Goal: Task Accomplishment & Management: Use online tool/utility

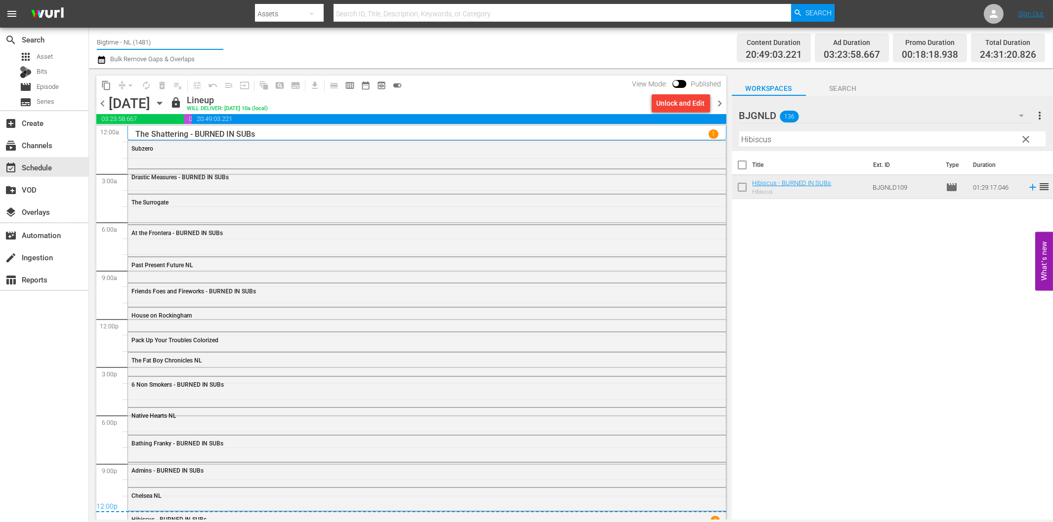
drag, startPoint x: 115, startPoint y: 42, endPoint x: 190, endPoint y: 38, distance: 74.7
click at [190, 38] on input "Bigtime - NL (1481)" at bounding box center [160, 42] width 126 height 24
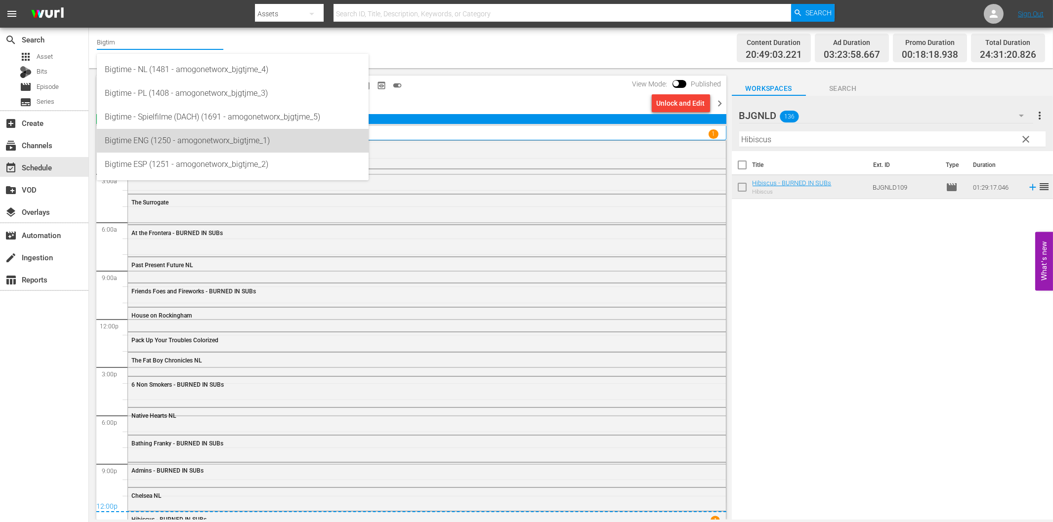
click at [174, 140] on div "Bigtime ENG (1250 - amogonetworx_bigtjme_1)" at bounding box center [233, 141] width 256 height 24
type input "Bigtime ENG (1250 - amogonetworx_bigtjme_1)"
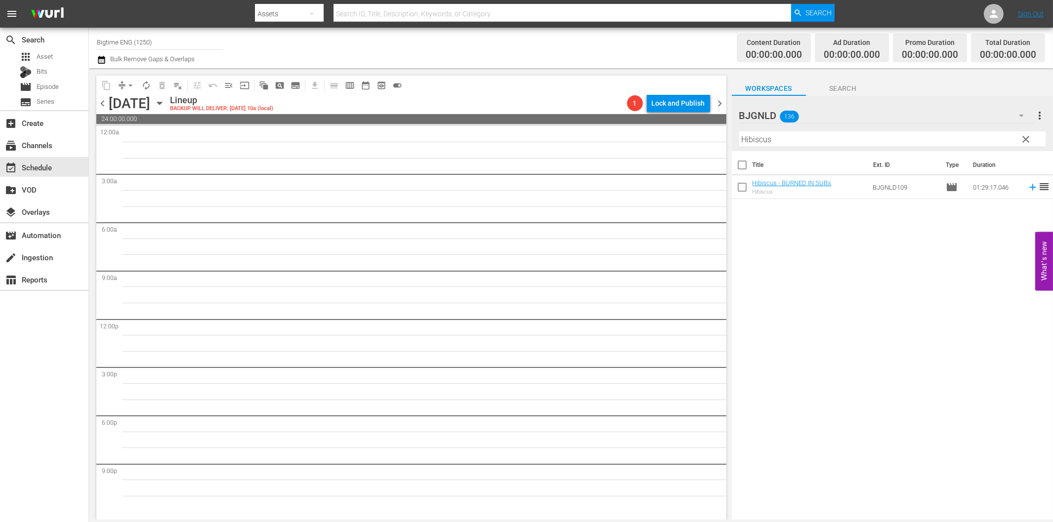
click at [165, 105] on icon "button" at bounding box center [159, 103] width 11 height 11
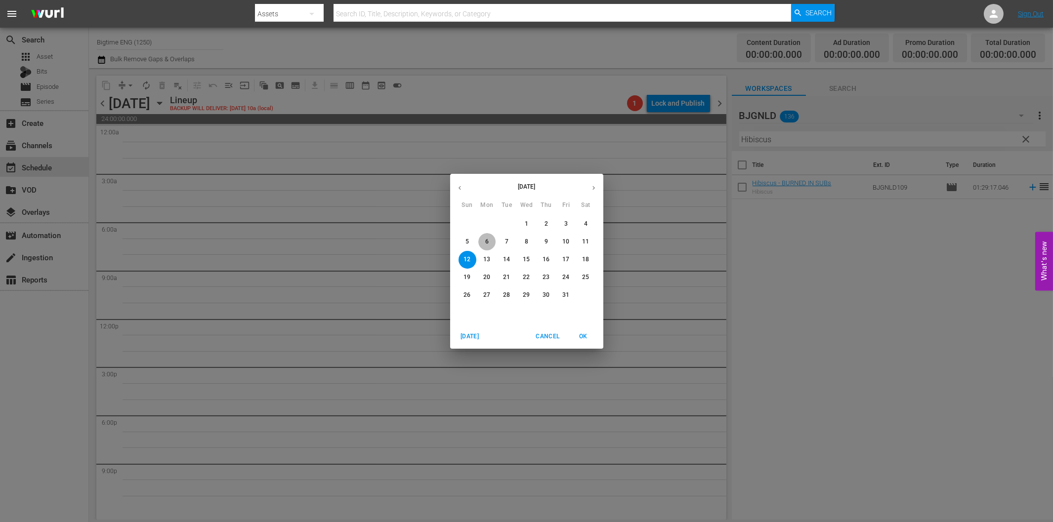
click at [485, 241] on p "6" at bounding box center [486, 242] width 3 height 8
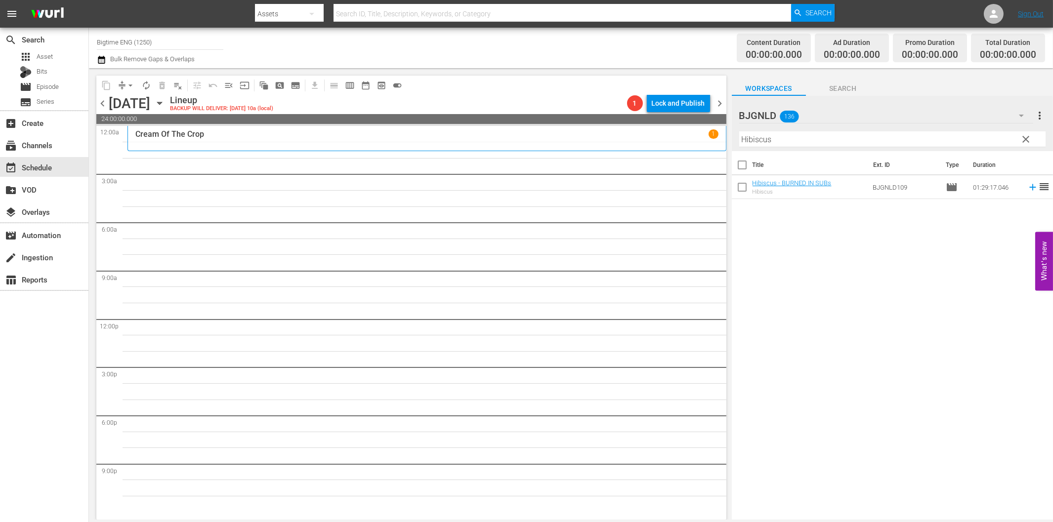
drag, startPoint x: 1028, startPoint y: 139, endPoint x: 1023, endPoint y: 115, distance: 24.3
click at [1028, 139] on span "clear" at bounding box center [1026, 139] width 12 height 12
click at [1023, 115] on icon "button" at bounding box center [1021, 116] width 5 height 2
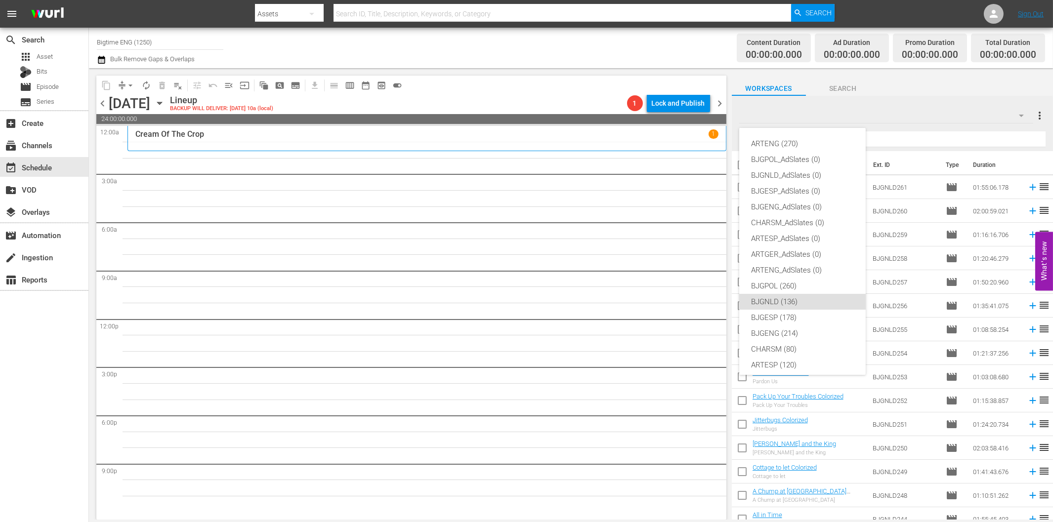
scroll to position [37, 0]
click at [792, 293] on div "BJGENG (214)" at bounding box center [802, 296] width 103 height 16
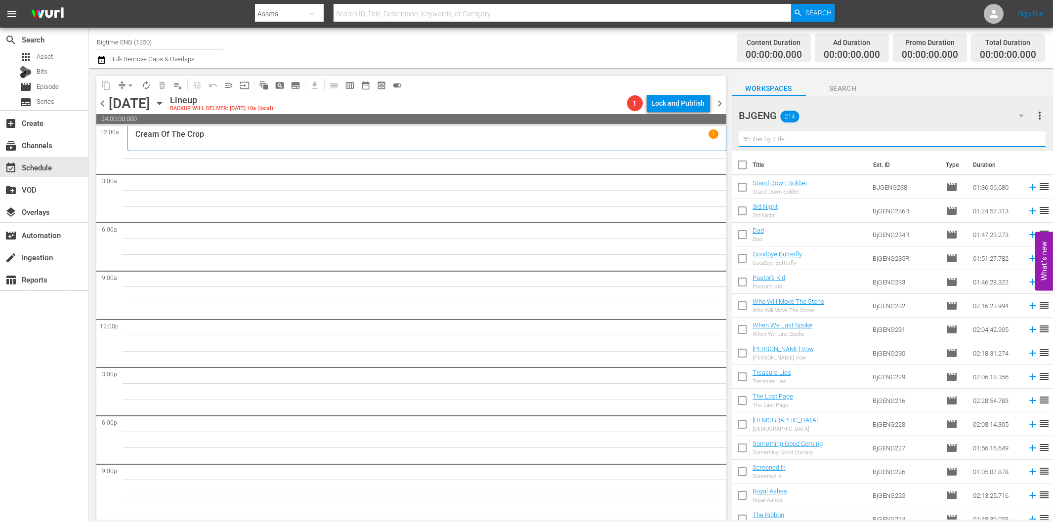
click at [812, 143] on input "text" at bounding box center [892, 139] width 306 height 16
paste input "Delivered"
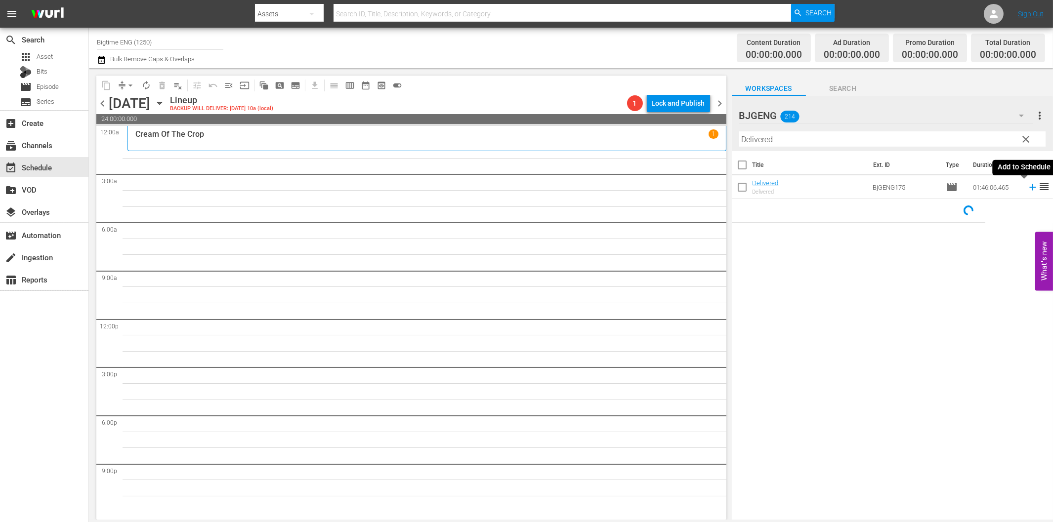
click at [1027, 189] on icon at bounding box center [1032, 187] width 11 height 11
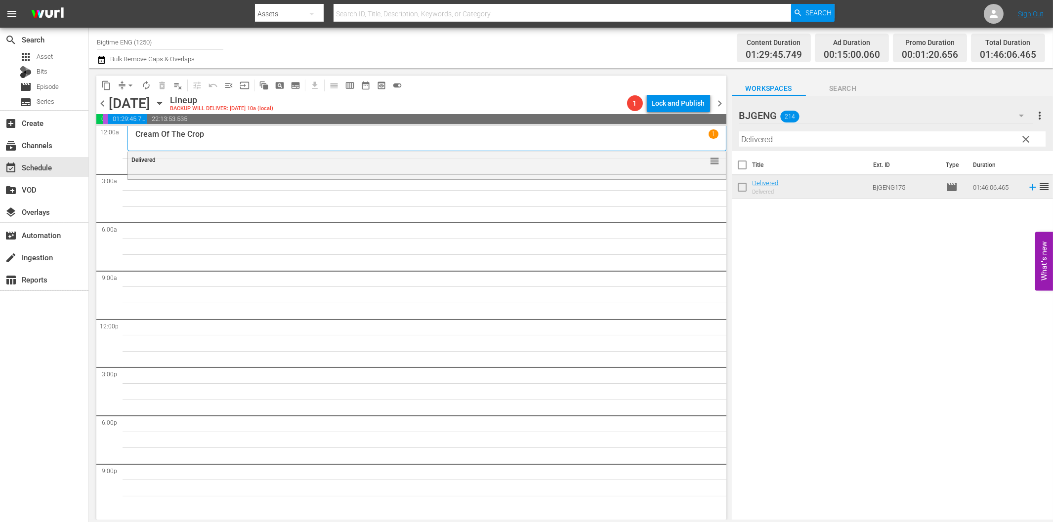
click at [755, 139] on input "Delivered" at bounding box center [892, 139] width 306 height 16
paste input "Black Marigolds"
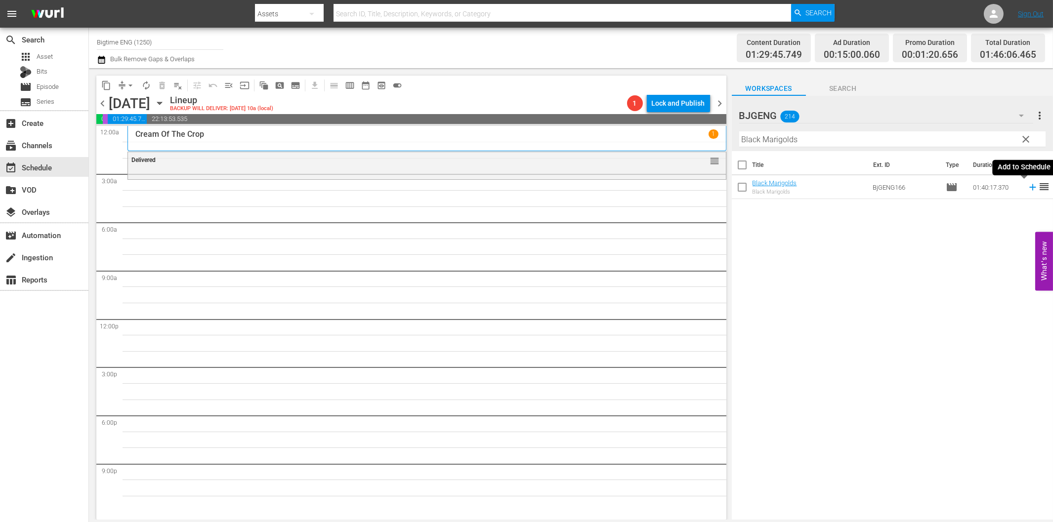
click at [1029, 187] on icon at bounding box center [1032, 187] width 6 height 6
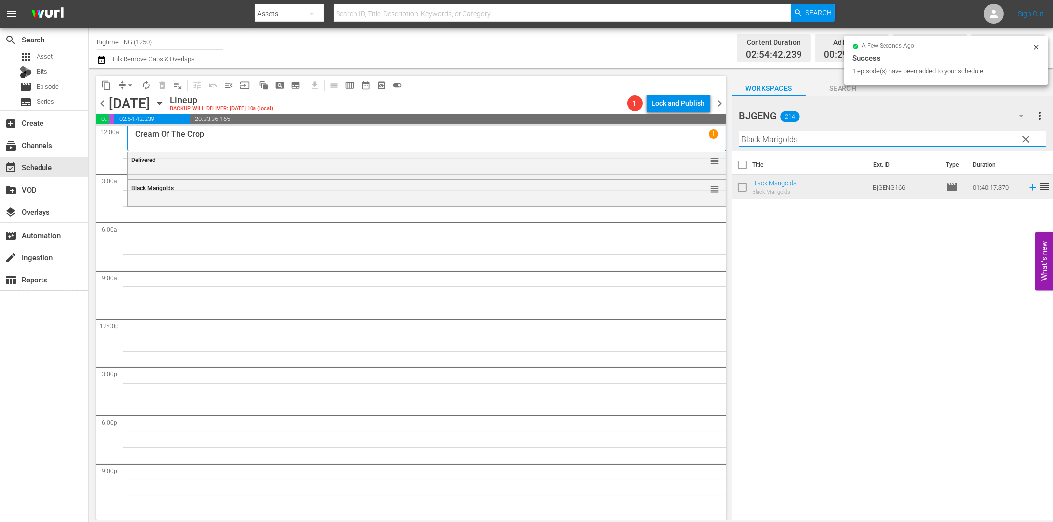
click at [776, 144] on input "Black Marigolds" at bounding box center [892, 139] width 306 height 16
paste input "No Letting Go"
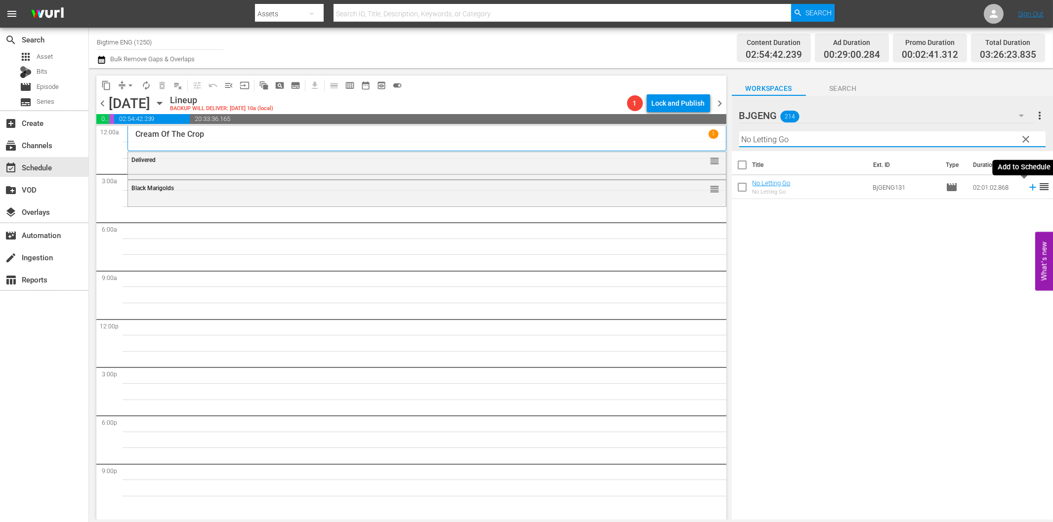
click at [1027, 193] on icon at bounding box center [1032, 187] width 11 height 11
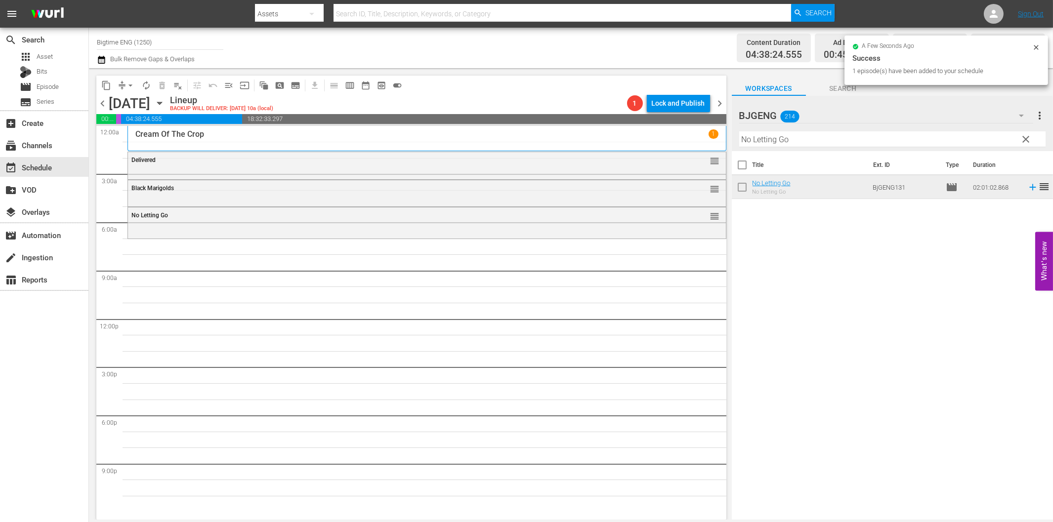
click at [757, 142] on input "No Letting Go" at bounding box center [892, 139] width 306 height 16
paste input "t Your Romeo & [PERSON_NAME]"
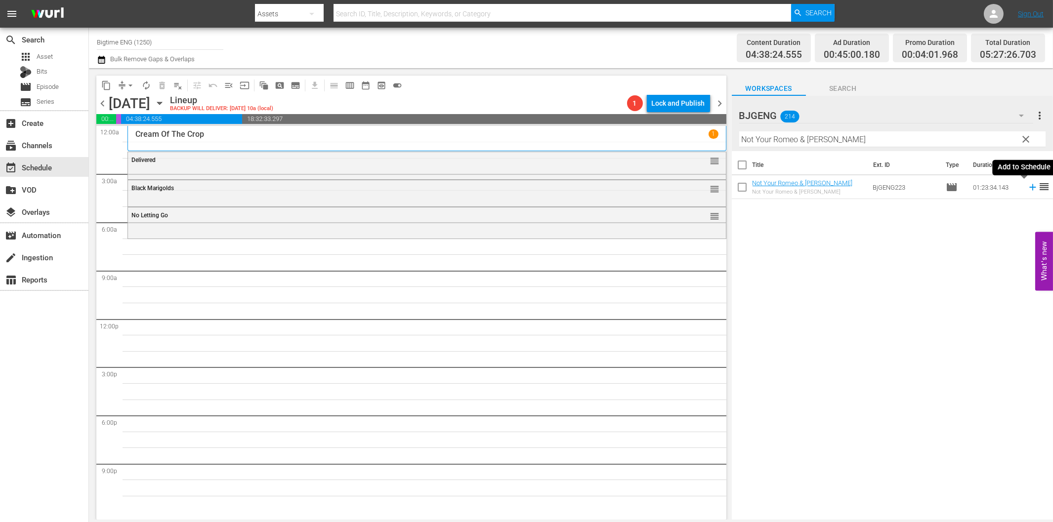
click at [1027, 190] on icon at bounding box center [1032, 187] width 11 height 11
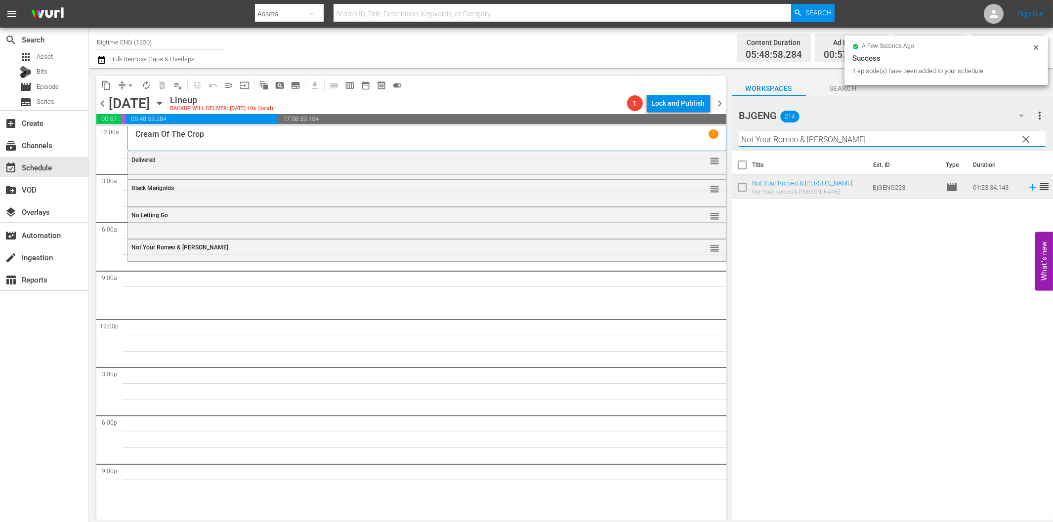
click at [793, 136] on input "Not Your Romeo & [PERSON_NAME]" at bounding box center [892, 139] width 306 height 16
paste input "body's Angel"
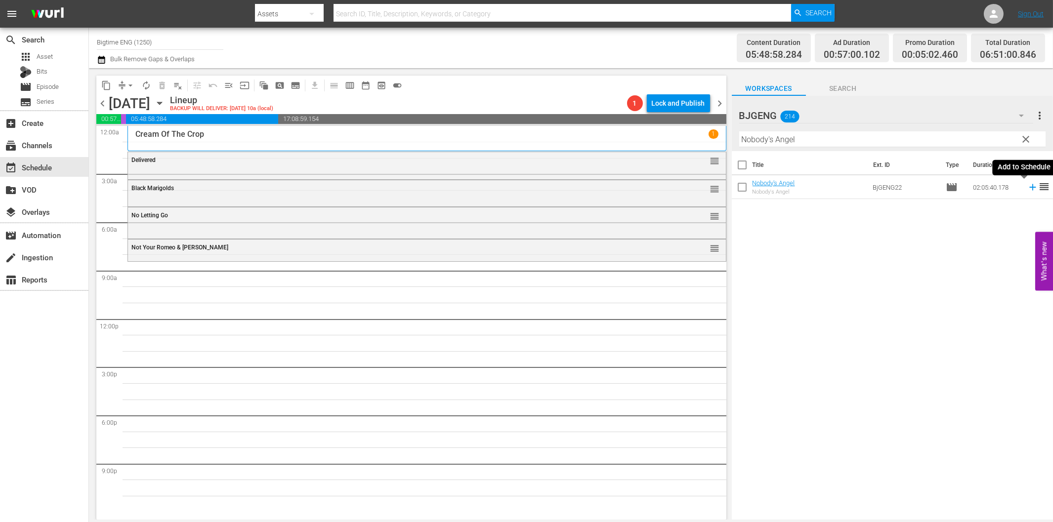
click at [1027, 185] on icon at bounding box center [1032, 187] width 11 height 11
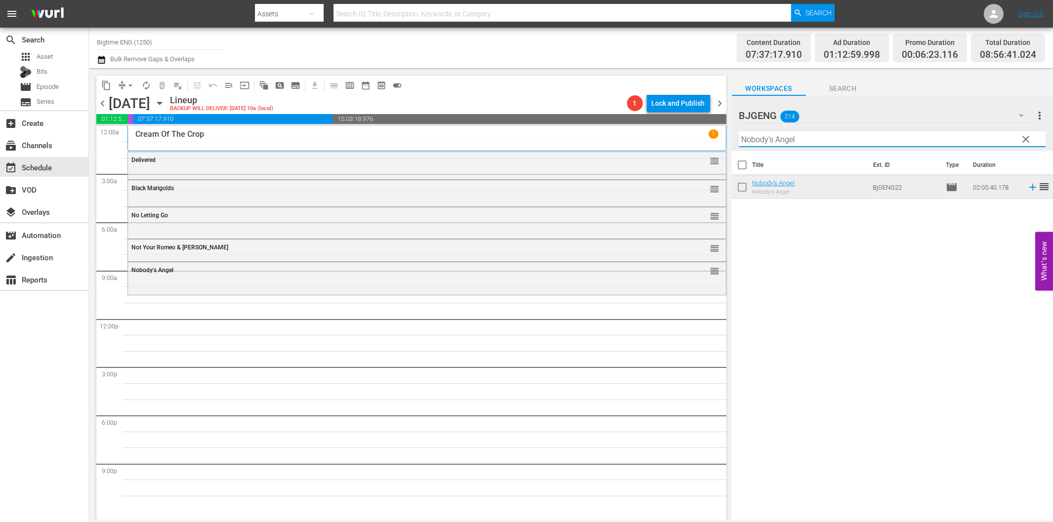
click at [768, 143] on input "Nobody's Angel" at bounding box center [892, 139] width 306 height 16
paste input "American Dream"
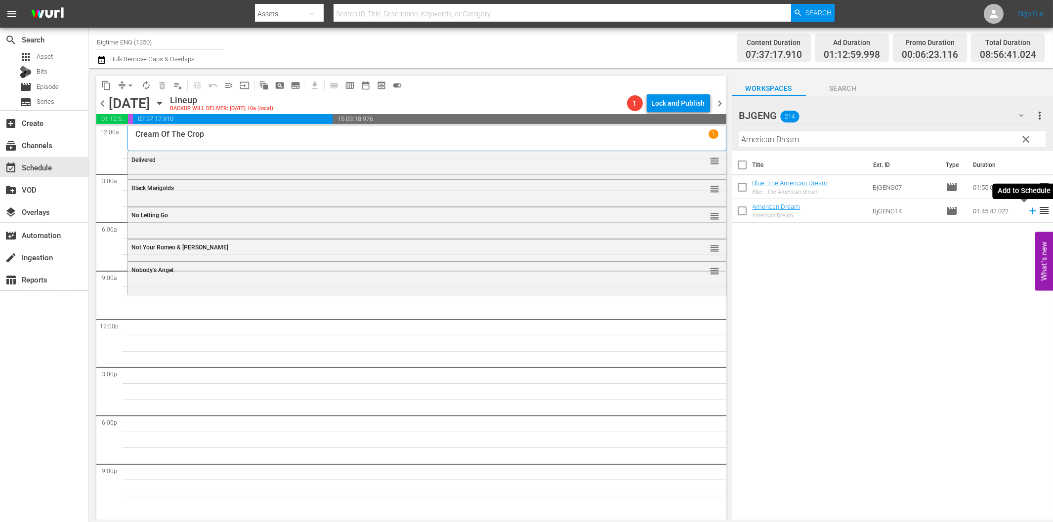
click at [1029, 211] on icon at bounding box center [1032, 211] width 6 height 6
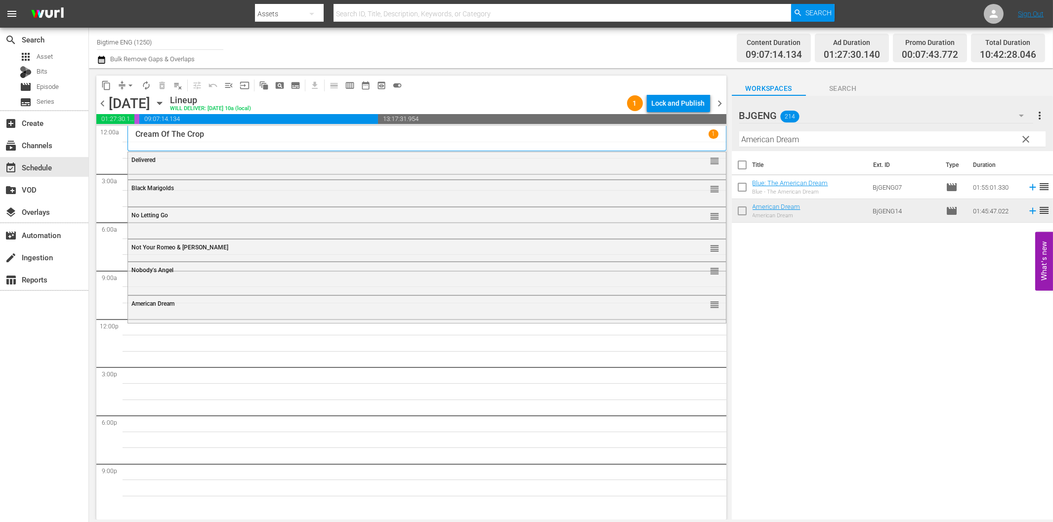
click at [811, 147] on hr at bounding box center [892, 147] width 306 height 0
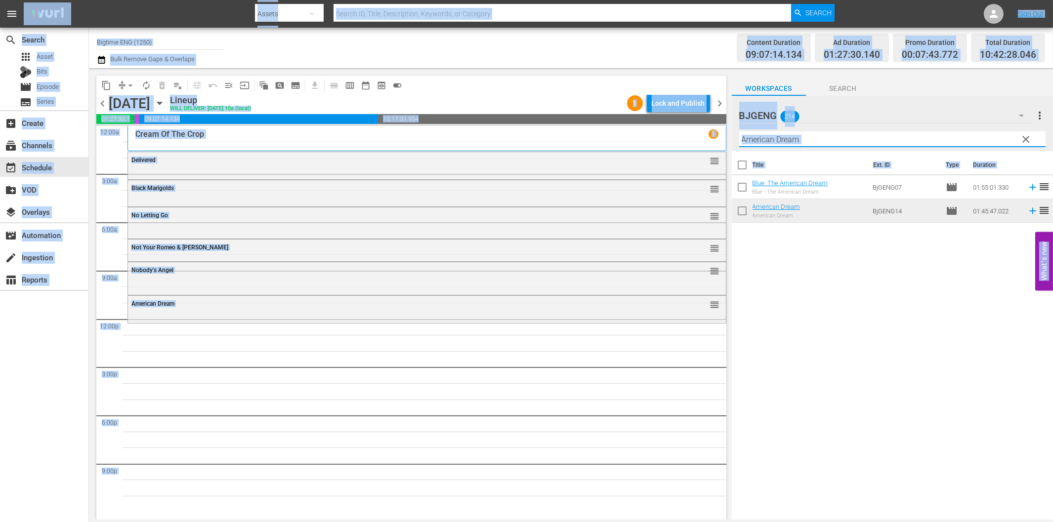
click at [814, 139] on input "American Dream" at bounding box center [892, 139] width 306 height 16
click at [566, 48] on div "Channel Title Bigtime ENG (1250) Bulk Remove Gaps & Overlaps" at bounding box center [355, 48] width 517 height 36
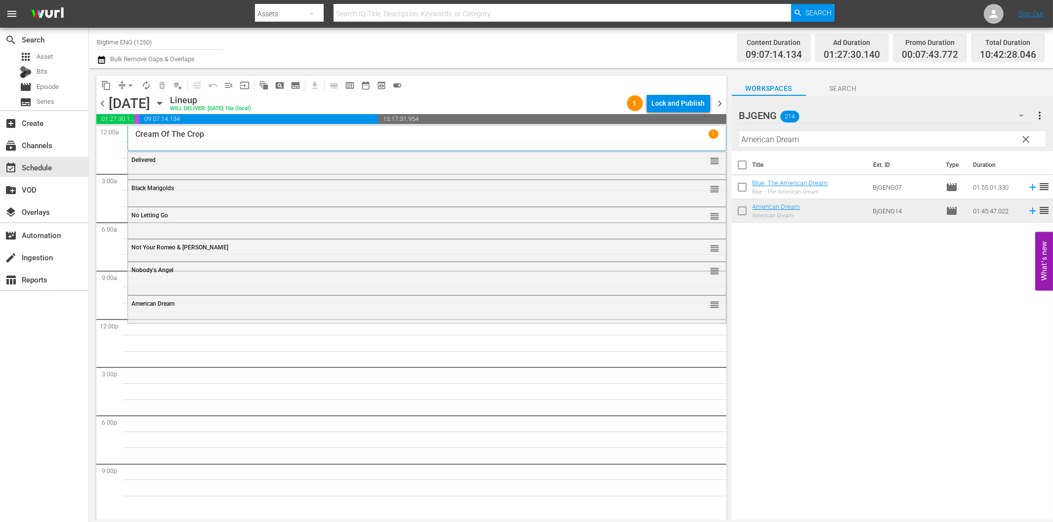
click at [795, 143] on input "American Dream" at bounding box center [892, 139] width 306 height 16
paste input "Hell and [PERSON_NAME]"
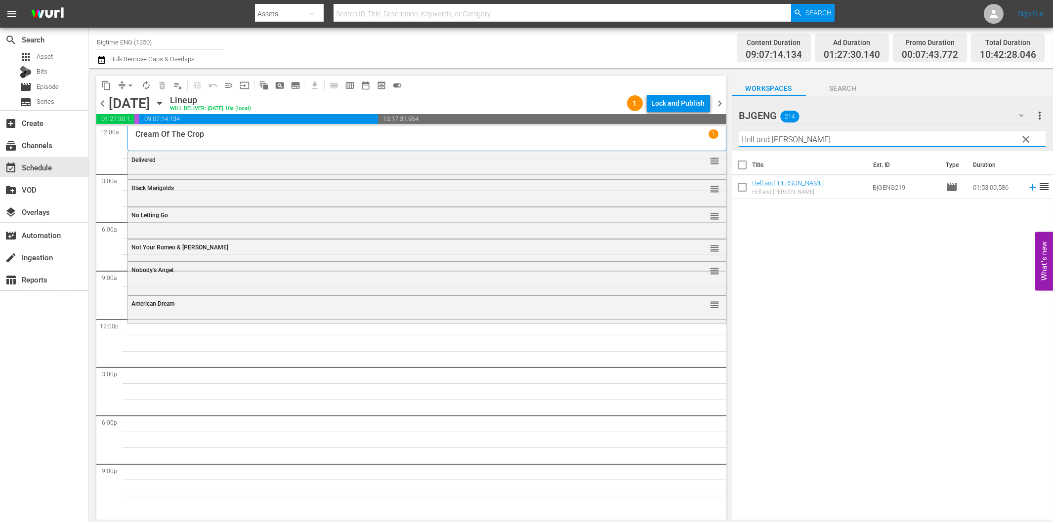
click at [1029, 184] on icon at bounding box center [1032, 187] width 6 height 6
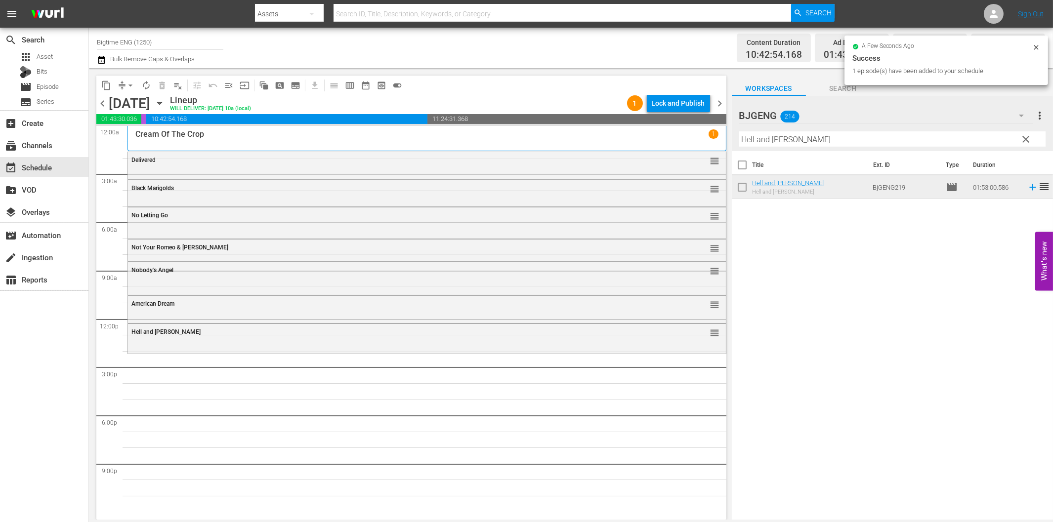
click at [789, 140] on input "Hell and [PERSON_NAME]" at bounding box center [892, 139] width 306 height 16
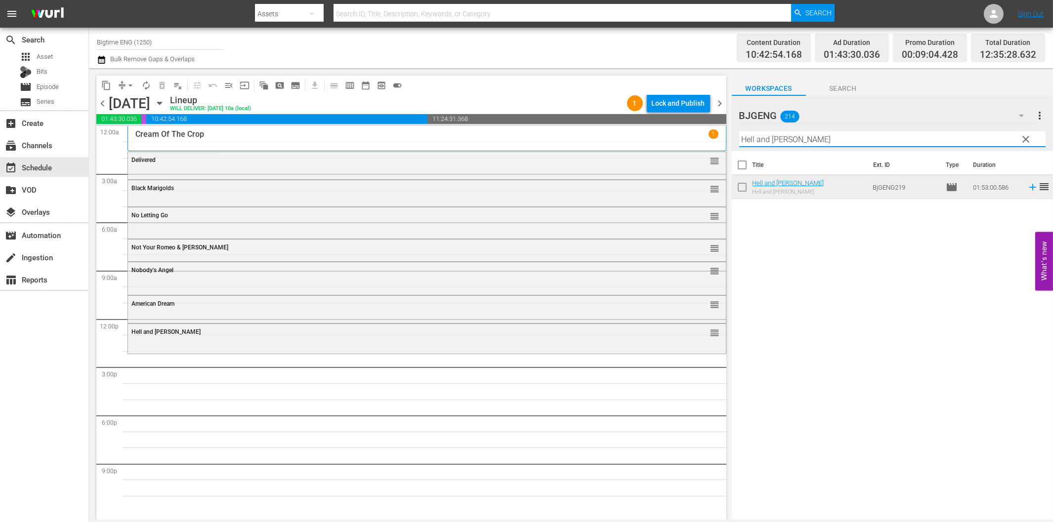
paste input "Ludi"
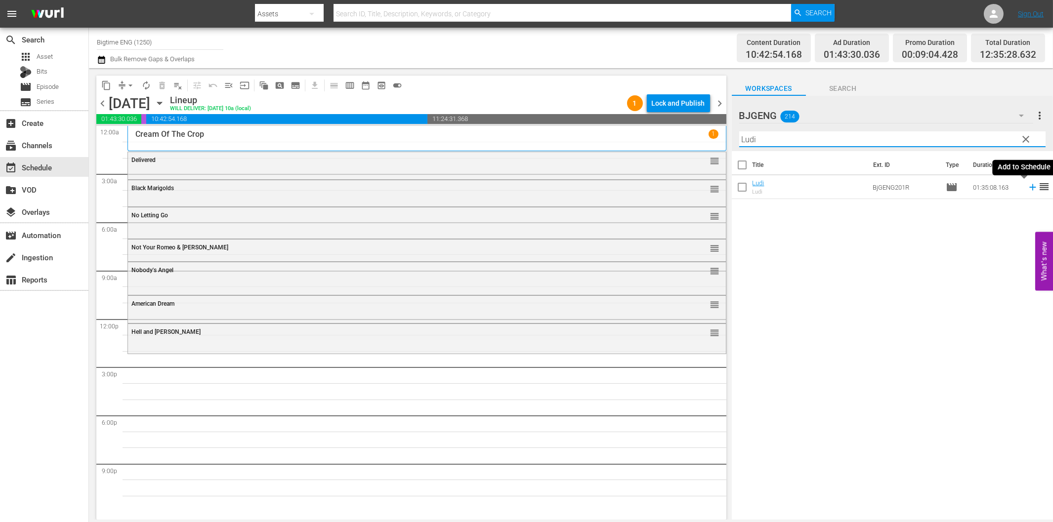
click at [1027, 189] on icon at bounding box center [1032, 187] width 11 height 11
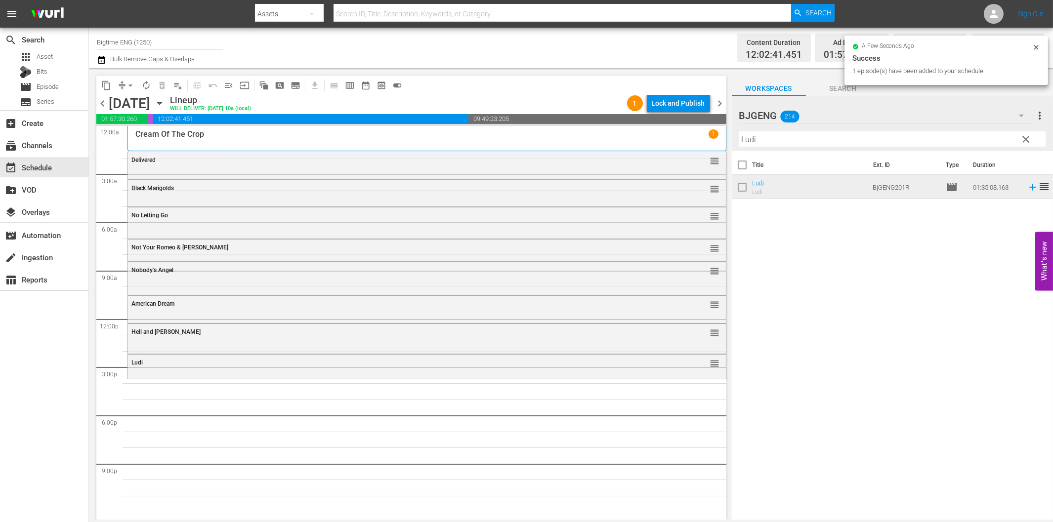
click at [799, 141] on input "Ludi" at bounding box center [892, 139] width 306 height 16
paste input "Welcome to the Men's Group"
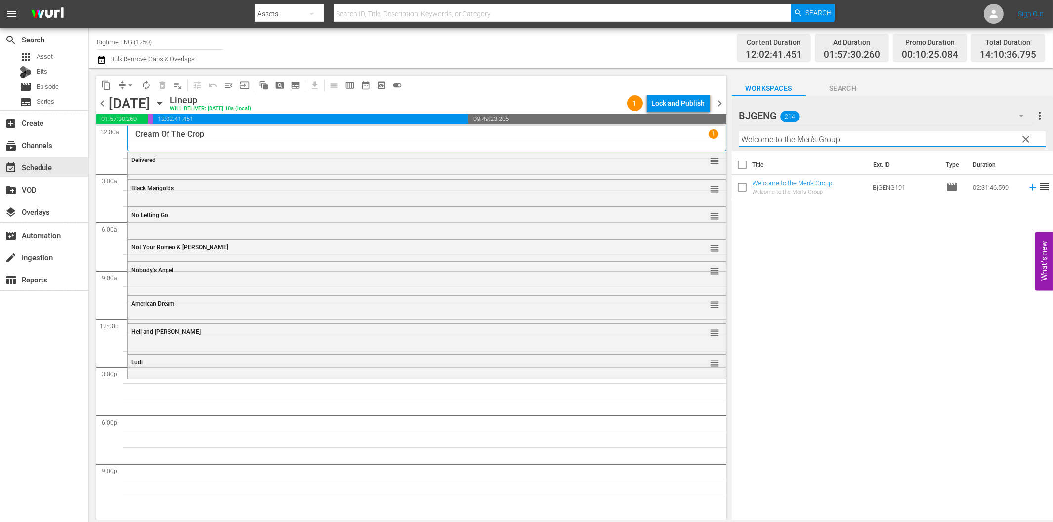
click at [1029, 188] on icon at bounding box center [1032, 187] width 6 height 6
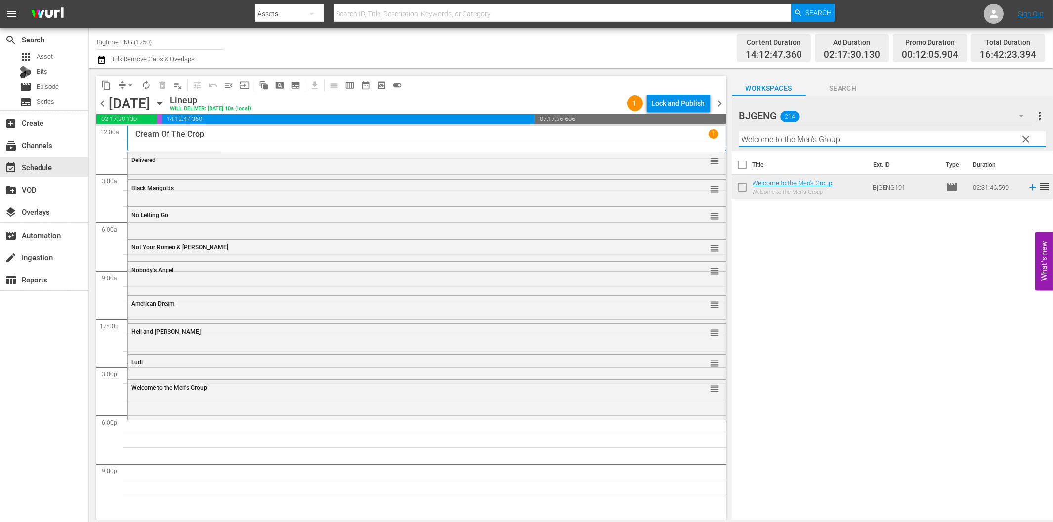
click at [848, 141] on input "Welcome to the Men's Group" at bounding box center [892, 139] width 306 height 16
paste input "Core"
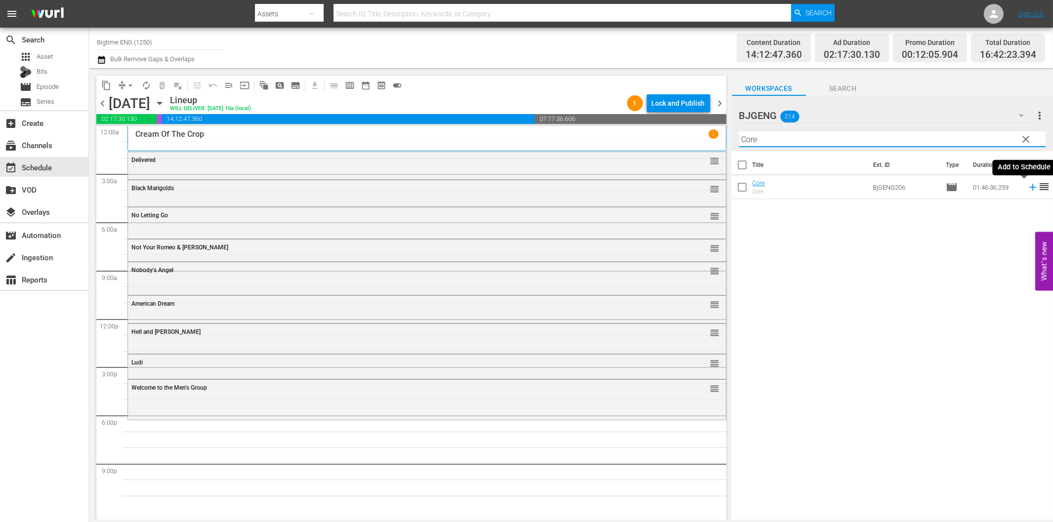
click at [1027, 186] on icon at bounding box center [1032, 187] width 11 height 11
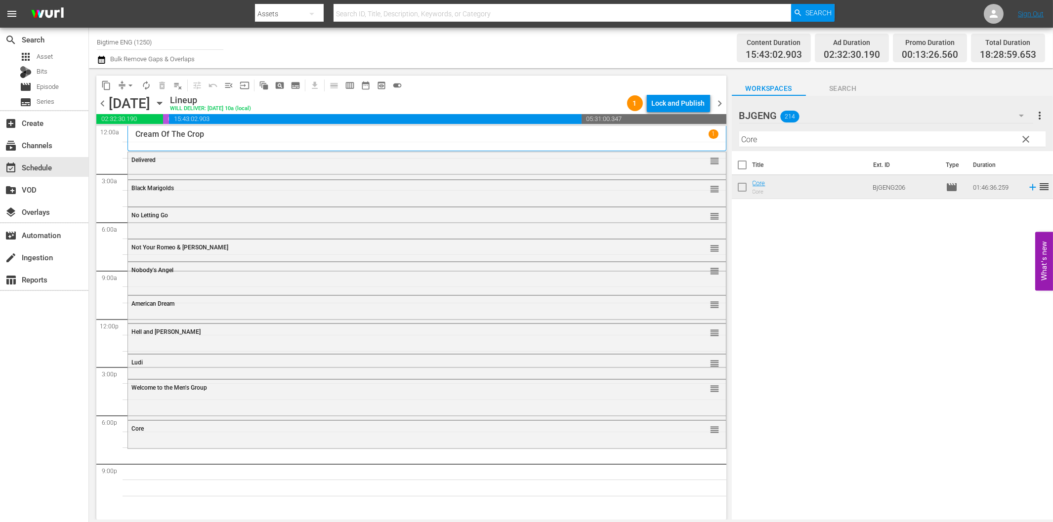
click at [774, 142] on input "Core" at bounding box center [892, 139] width 306 height 16
paste input "Thick"
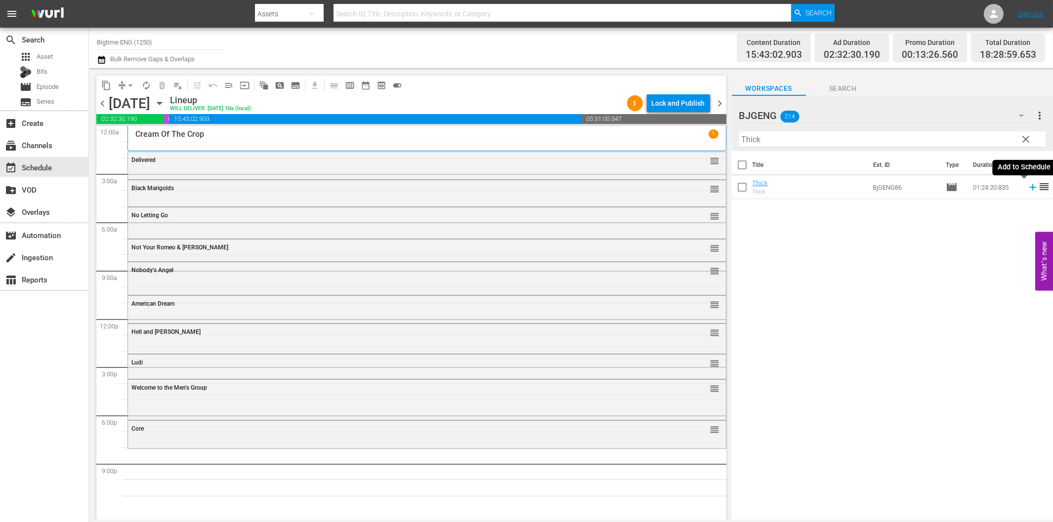
click at [1027, 189] on icon at bounding box center [1032, 187] width 11 height 11
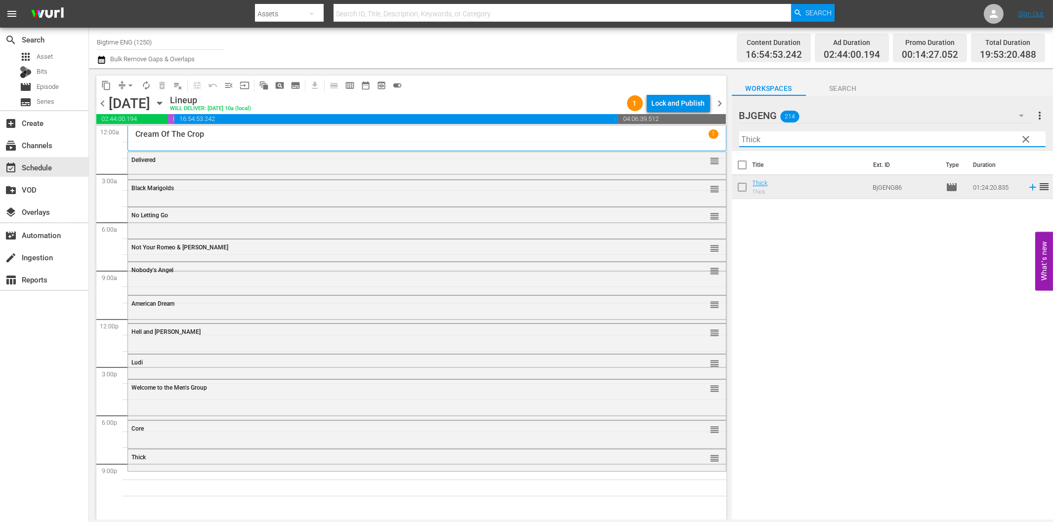
click at [786, 137] on input "Thick" at bounding box center [892, 139] width 306 height 16
paste input "e Script of Life"
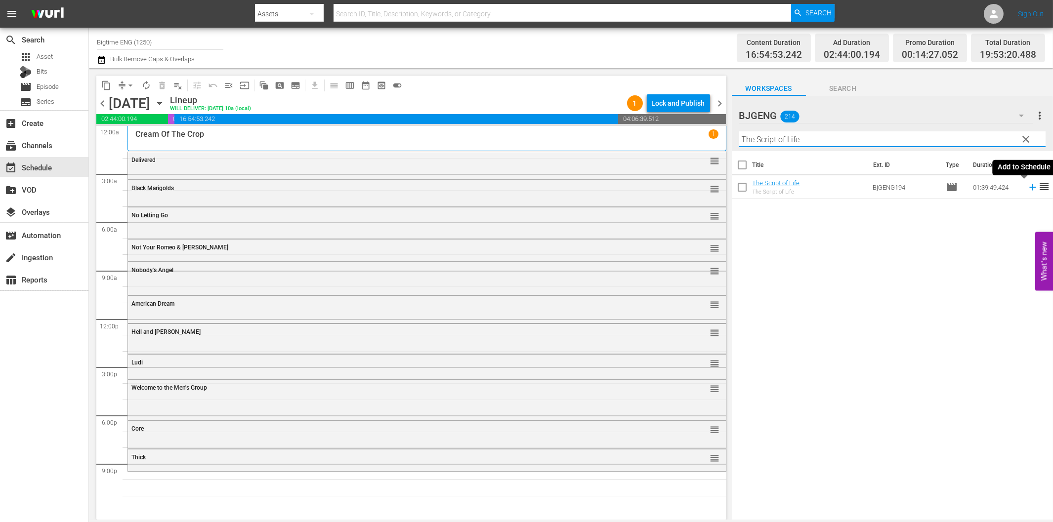
click at [1027, 185] on icon at bounding box center [1032, 187] width 11 height 11
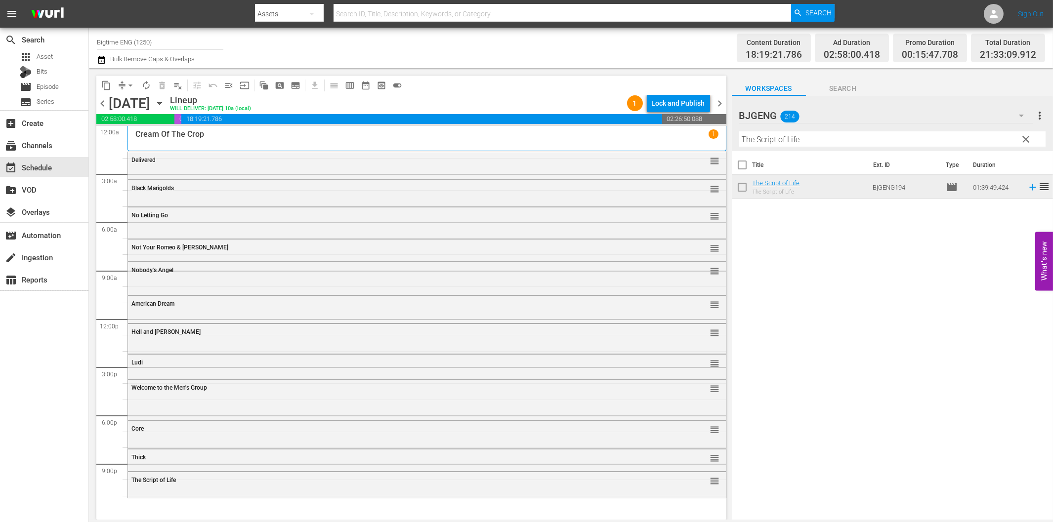
click at [770, 135] on input "The Script of Life" at bounding box center [892, 139] width 306 height 16
paste input "[DATE] Party"
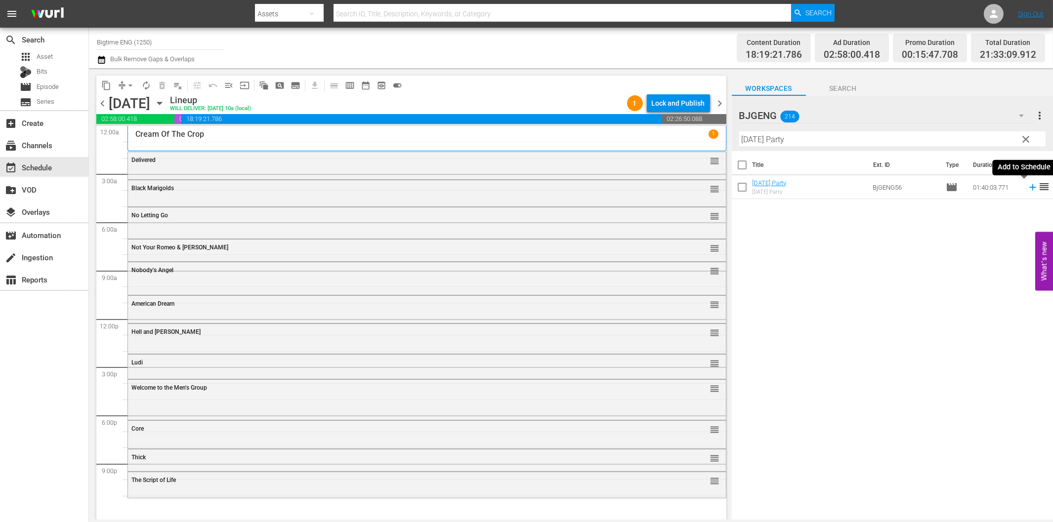
click at [1029, 188] on icon at bounding box center [1032, 187] width 6 height 6
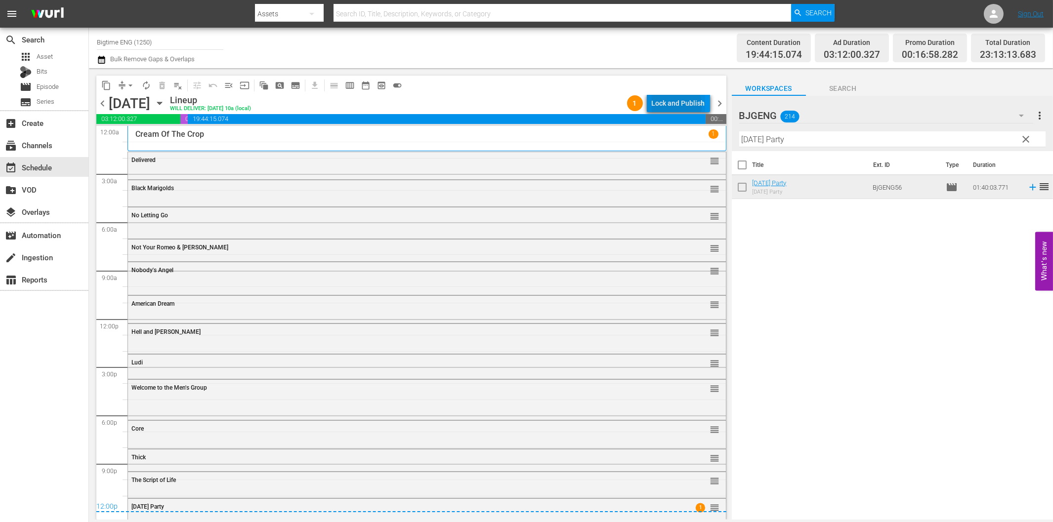
click at [674, 105] on div "Lock and Publish" at bounding box center [678, 103] width 53 height 18
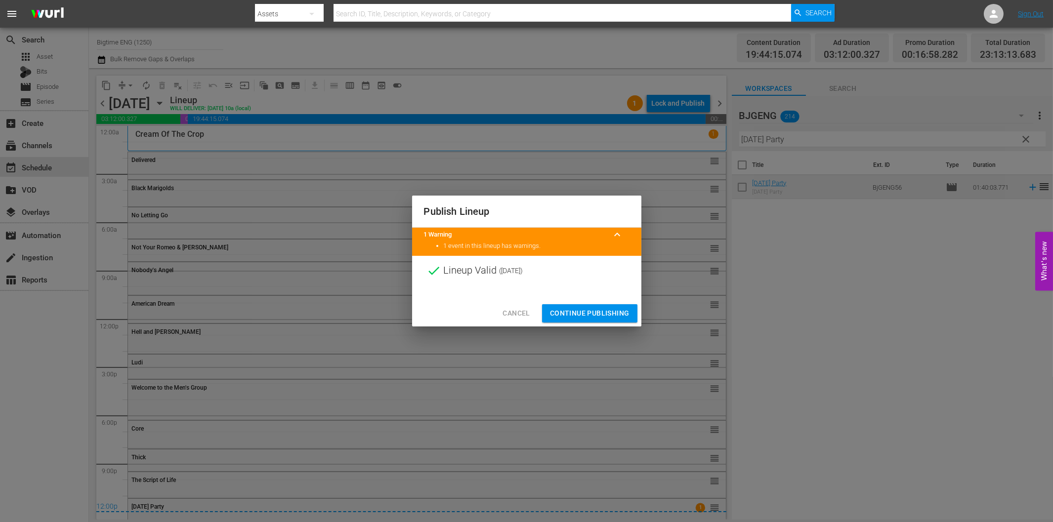
click at [611, 316] on span "Continue Publishing" at bounding box center [590, 313] width 80 height 12
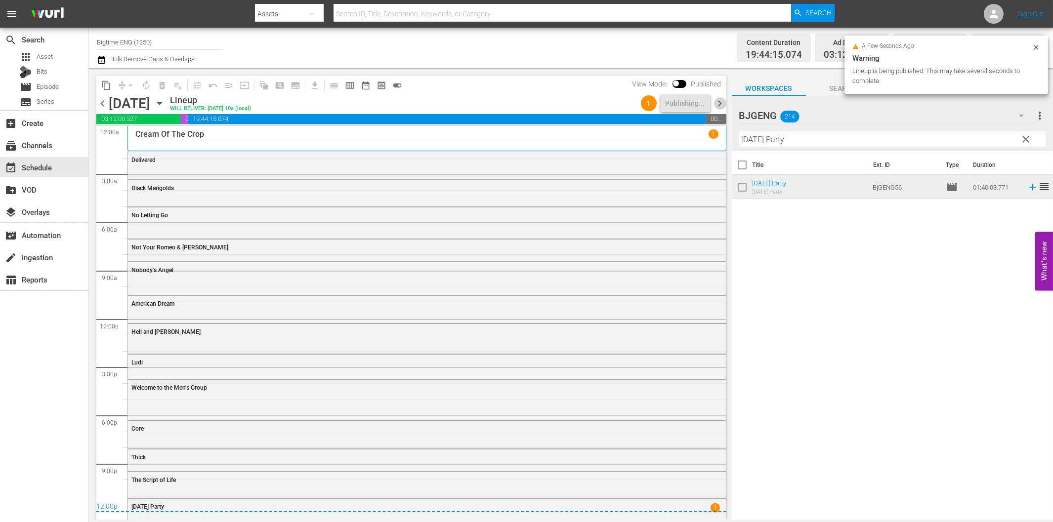
click at [720, 99] on span "chevron_right" at bounding box center [720, 103] width 12 height 12
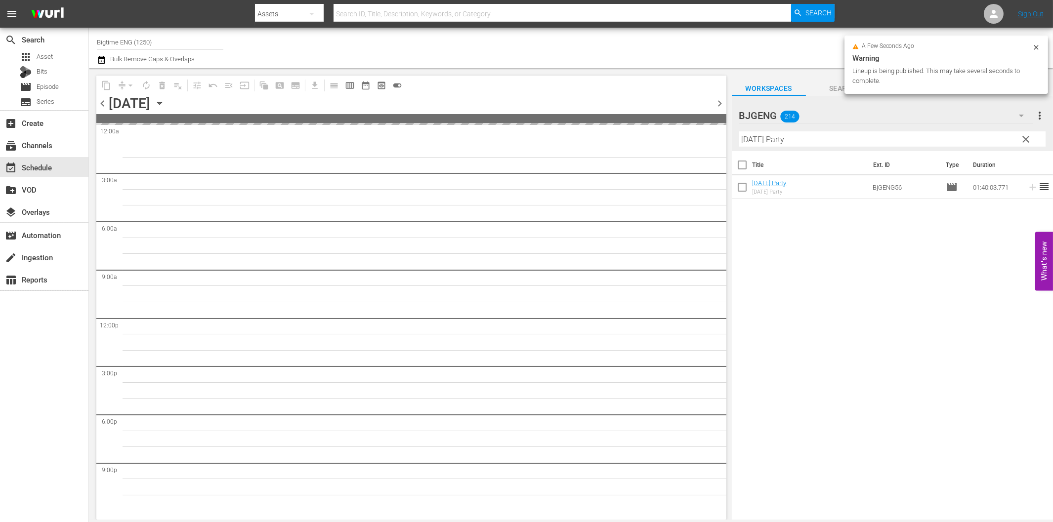
click at [793, 137] on input "[DATE] Party" at bounding box center [892, 139] width 306 height 16
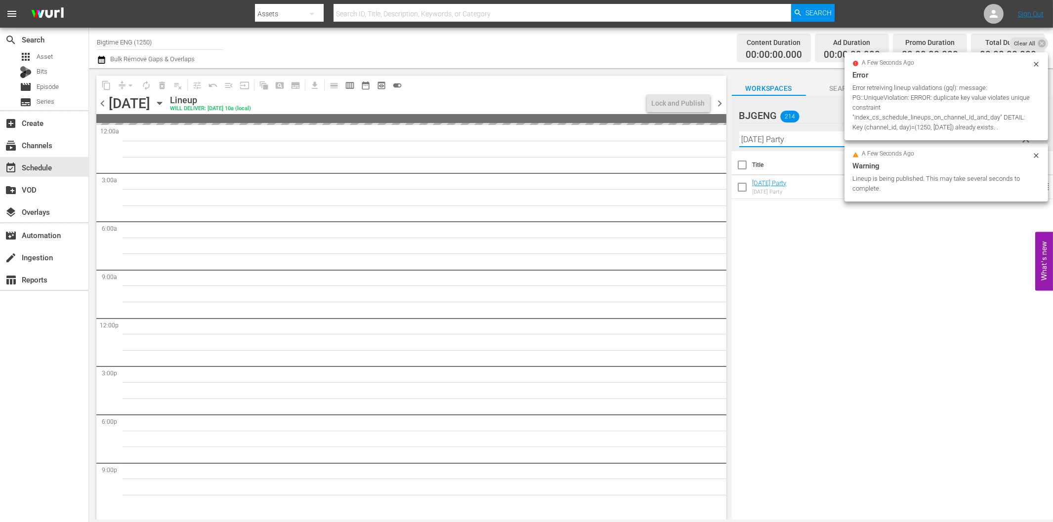
paste input "Lake Effects"
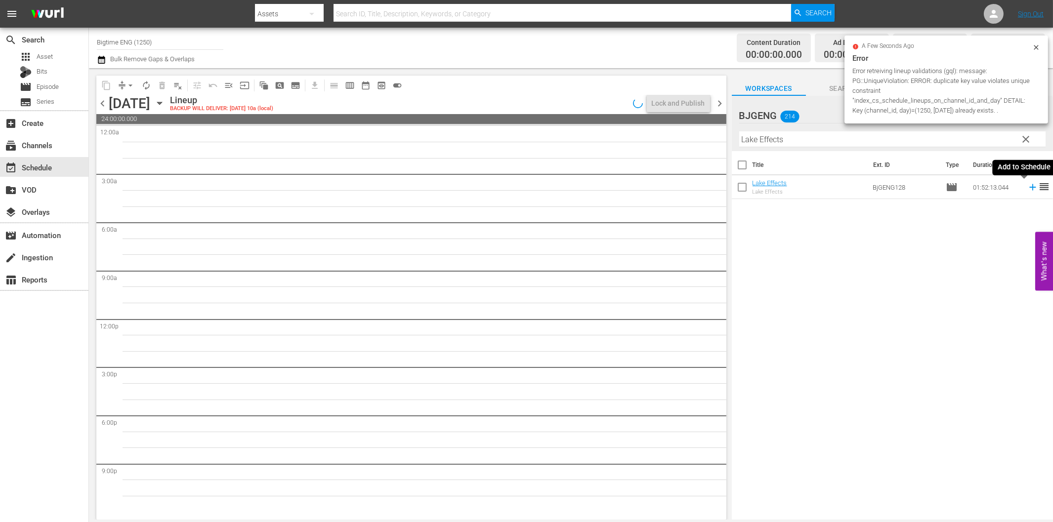
click at [1027, 186] on icon at bounding box center [1032, 187] width 11 height 11
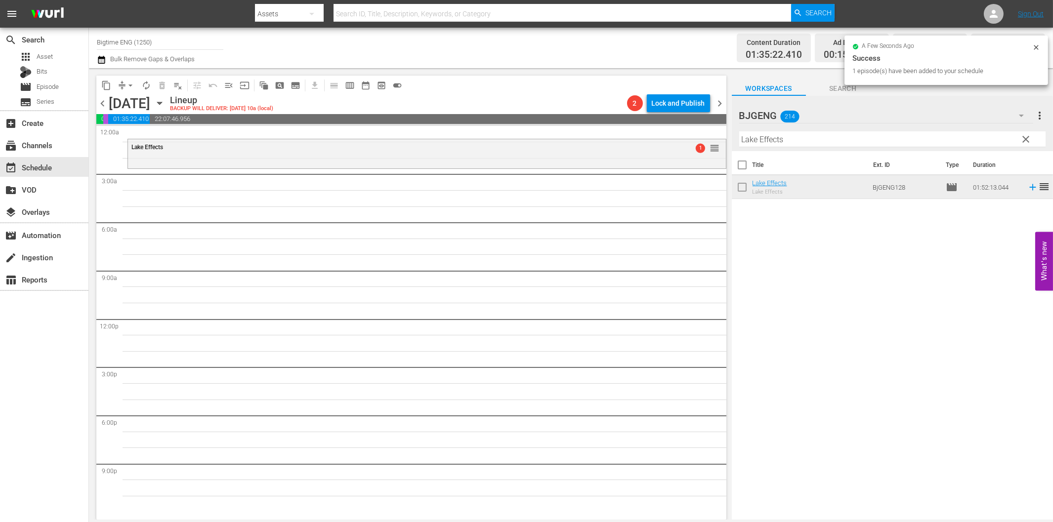
click at [801, 141] on input "Lake Effects" at bounding box center [892, 139] width 306 height 16
paste input "Confused by Love"
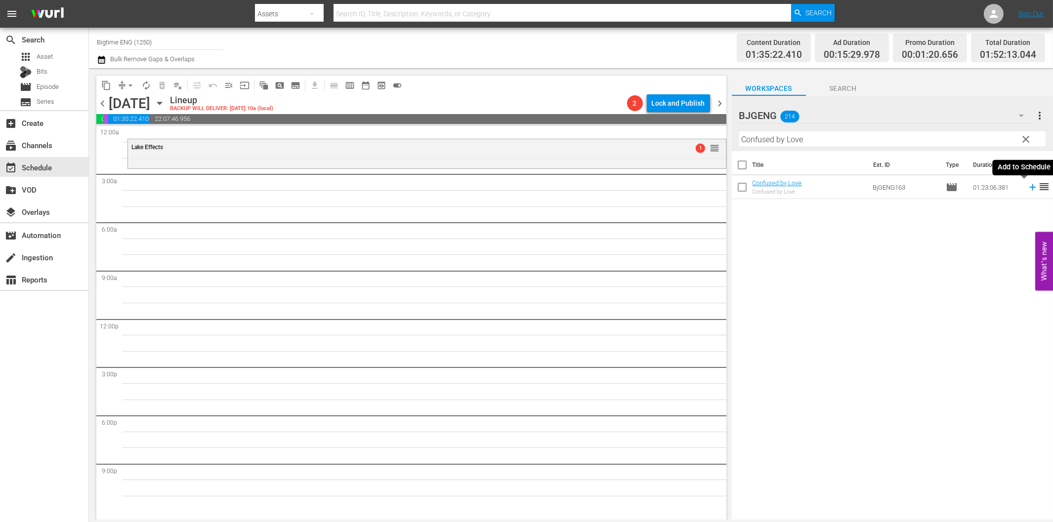
click at [1029, 188] on icon at bounding box center [1032, 187] width 6 height 6
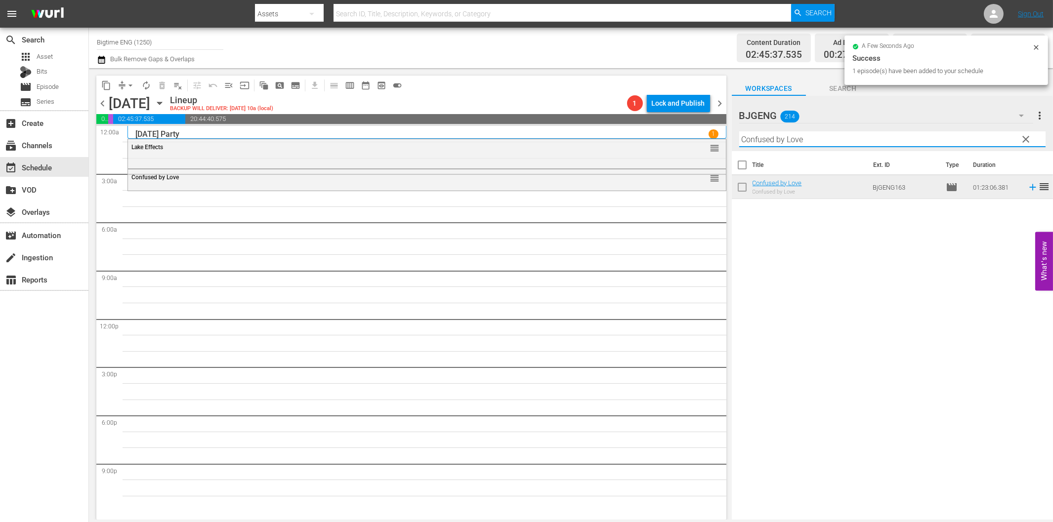
click at [752, 136] on input "Confused by Love" at bounding box center [892, 139] width 306 height 16
paste input "ainAbel"
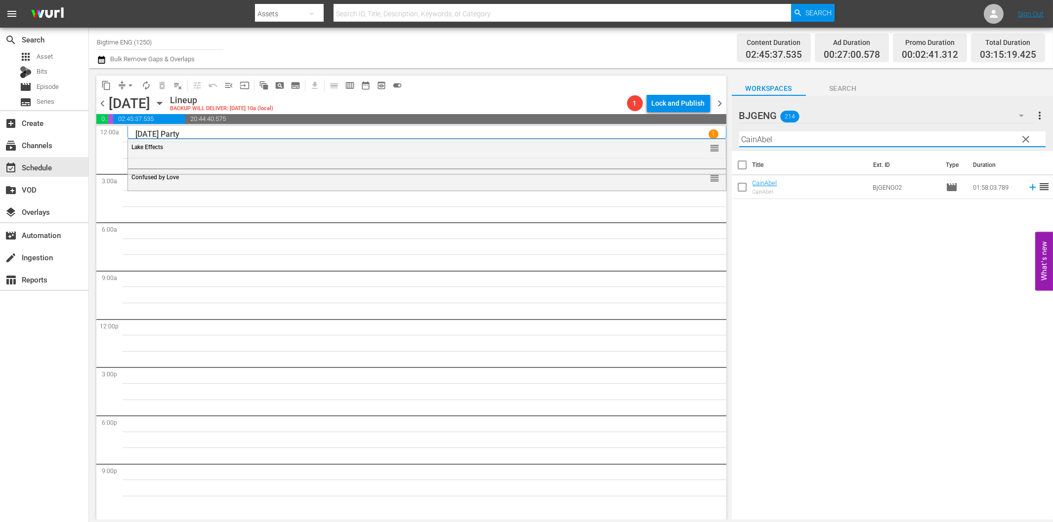
click at [1027, 186] on icon at bounding box center [1032, 187] width 11 height 11
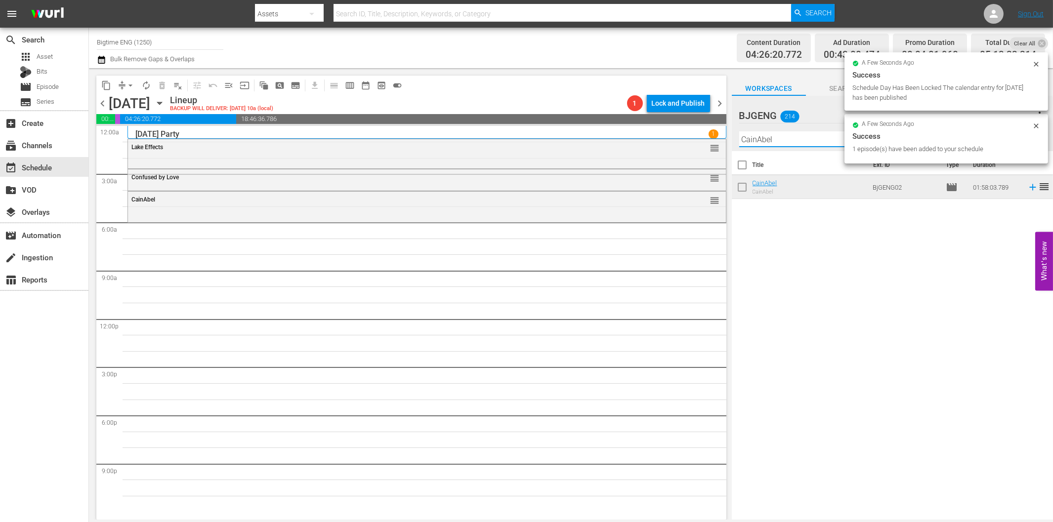
click at [772, 140] on input "CainAbel" at bounding box center [892, 139] width 306 height 16
paste input "July Rising"
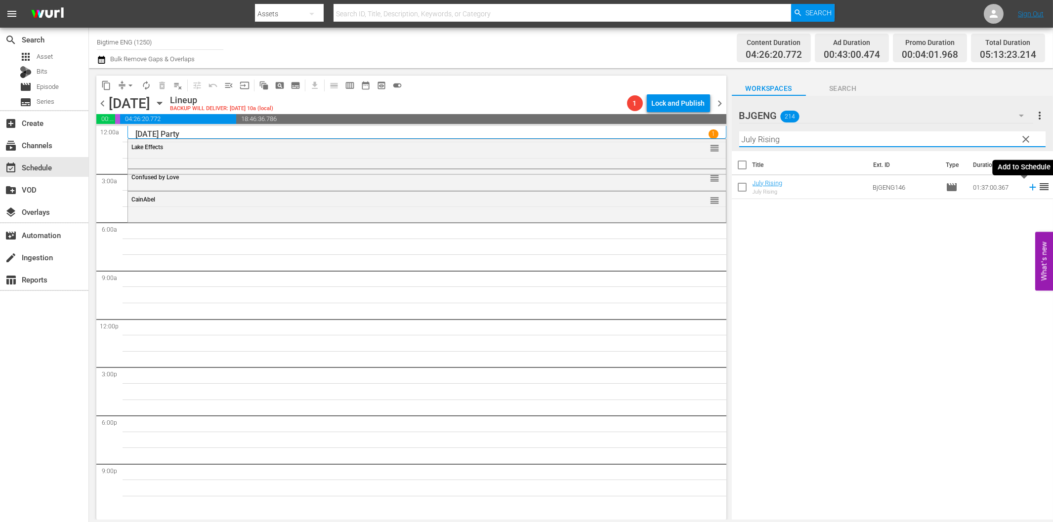
click at [1027, 186] on icon at bounding box center [1032, 187] width 11 height 11
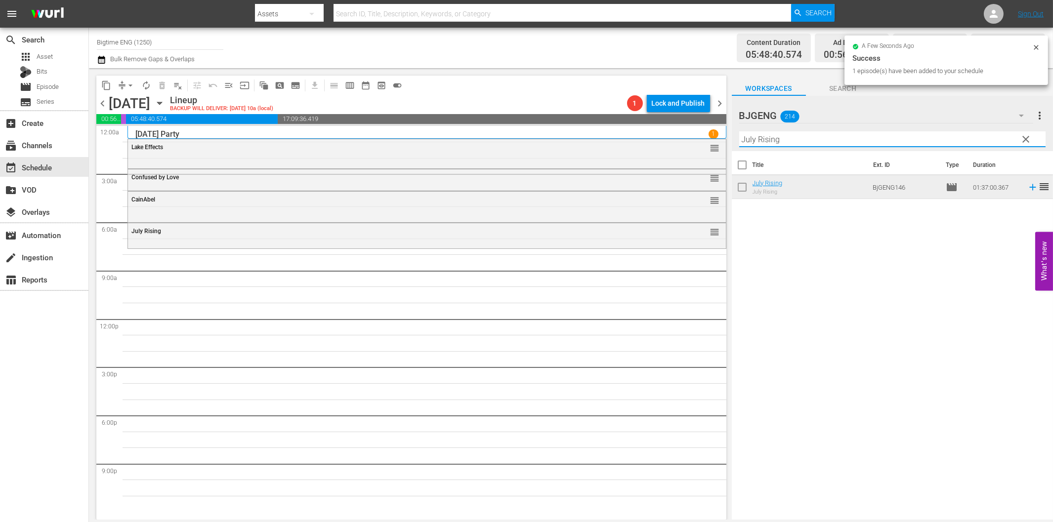
click at [794, 144] on input "July Rising" at bounding box center [892, 139] width 306 height 16
paste input "Shirin In Love"
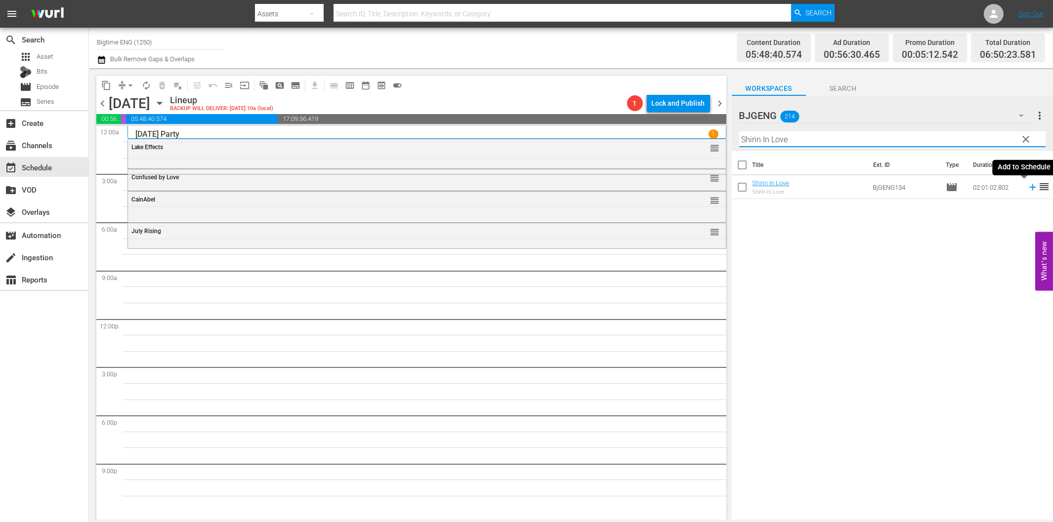
click at [1027, 190] on icon at bounding box center [1032, 187] width 11 height 11
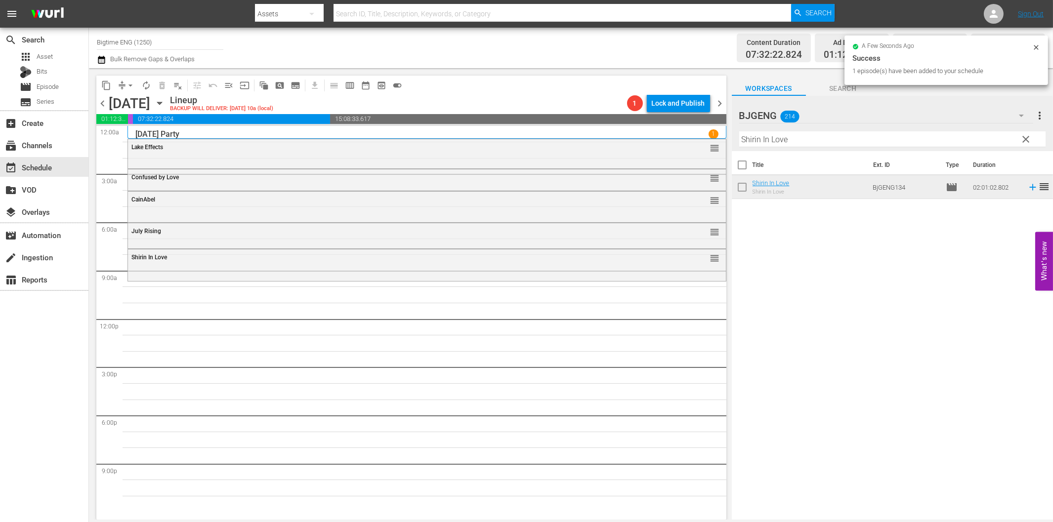
click at [794, 139] on input "Shirin In Love" at bounding box center [892, 139] width 306 height 16
paste input "Idled"
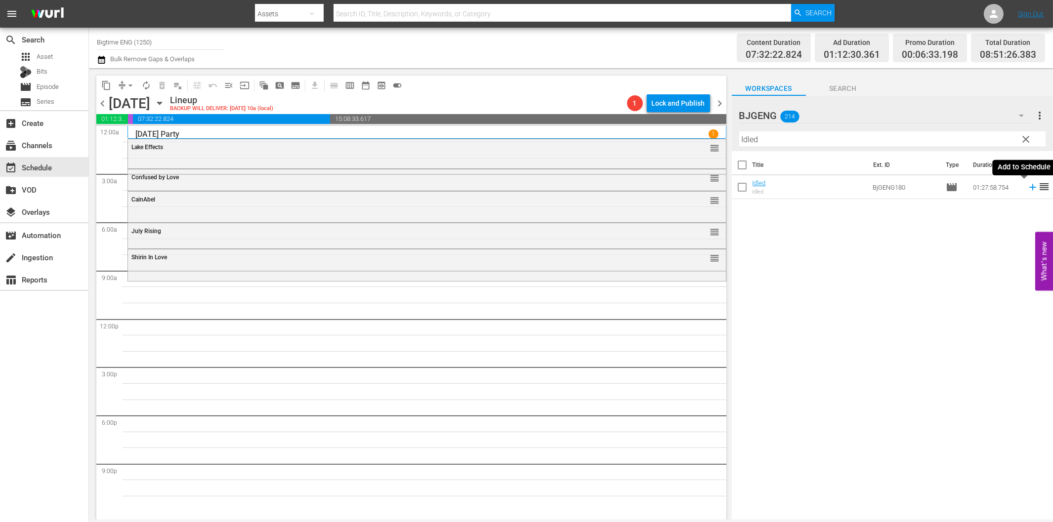
click at [1029, 187] on icon at bounding box center [1032, 187] width 6 height 6
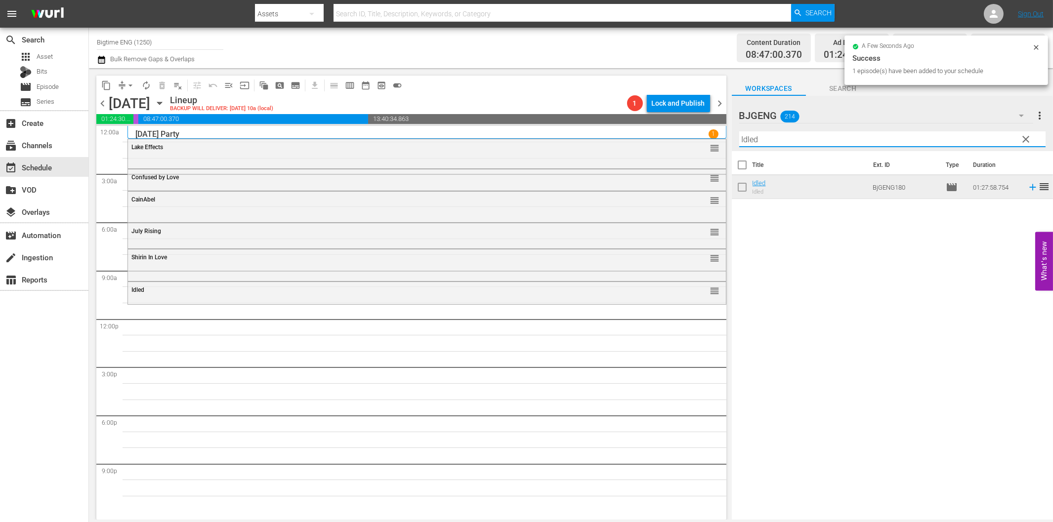
click at [801, 140] on input "Idled" at bounding box center [892, 139] width 306 height 16
paste input "The [DEMOGRAPHIC_DATA] Question"
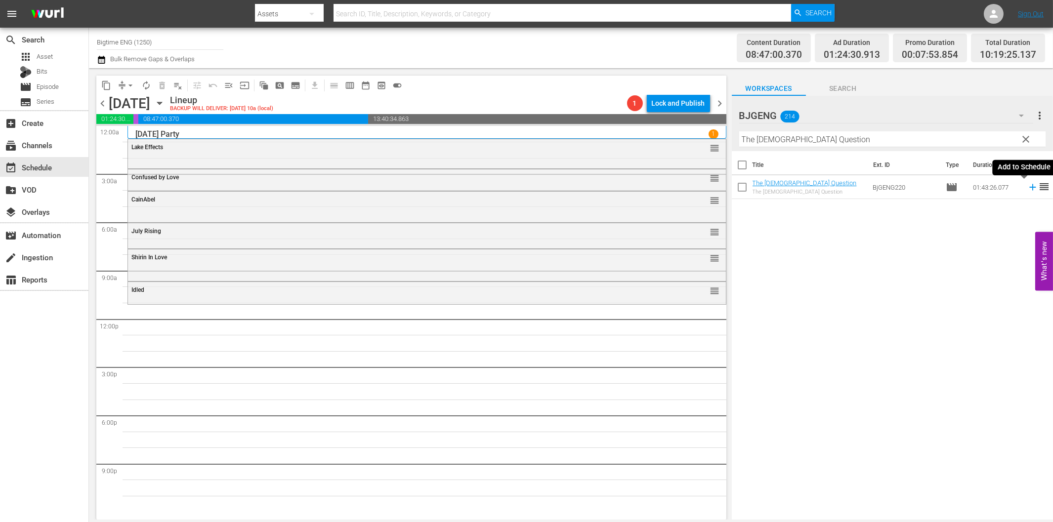
click at [1027, 190] on icon at bounding box center [1032, 187] width 11 height 11
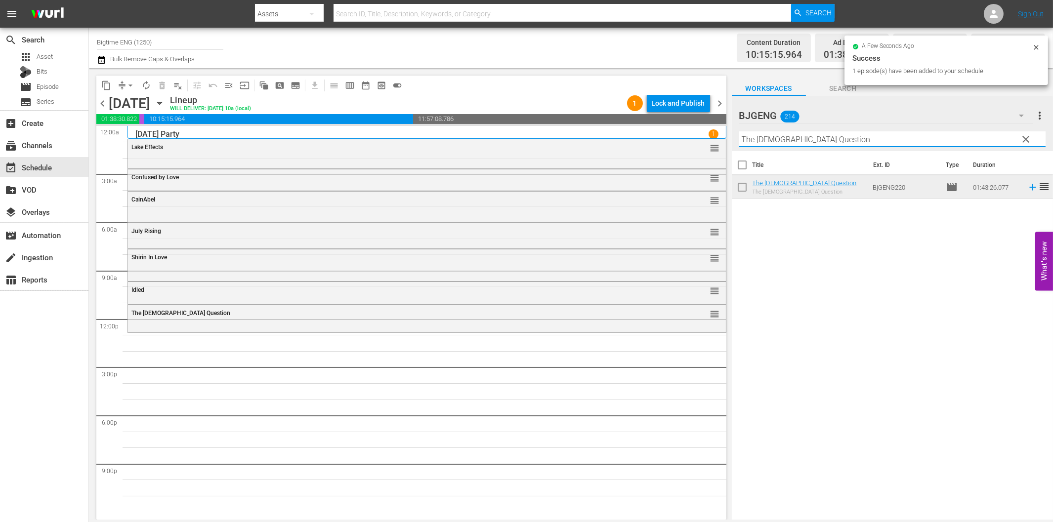
click at [792, 141] on input "The [DEMOGRAPHIC_DATA] Question" at bounding box center [892, 139] width 306 height 16
paste input "Bittersweet [DATE]"
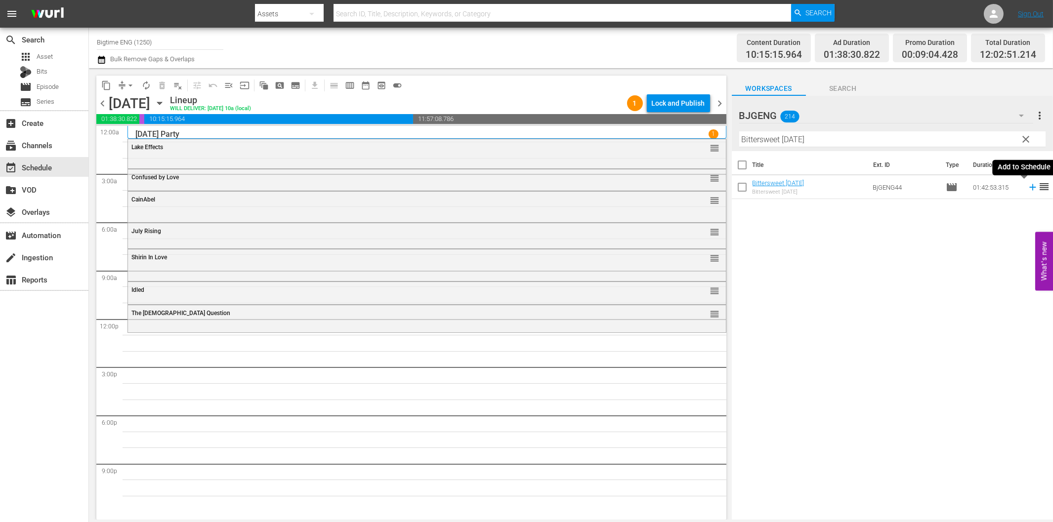
click at [1027, 188] on icon at bounding box center [1032, 187] width 11 height 11
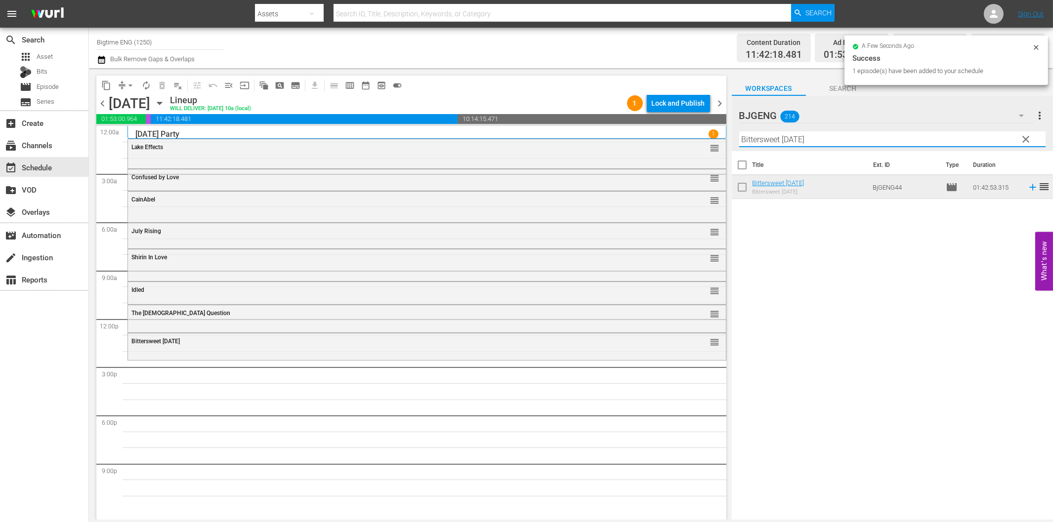
click at [779, 140] on input "Bittersweet [DATE]" at bounding box center [892, 139] width 306 height 16
paste input "Long Distance Princess"
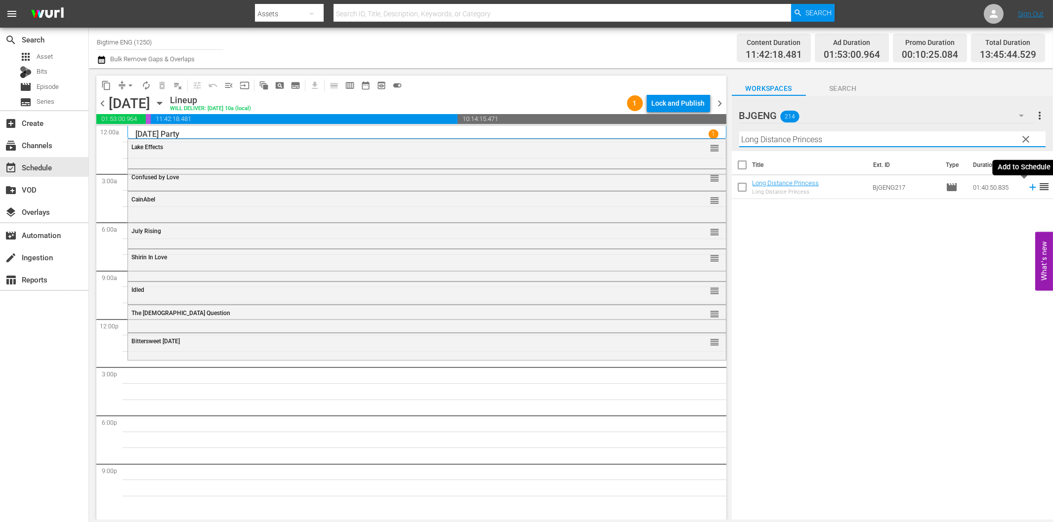
click at [1029, 187] on icon at bounding box center [1032, 187] width 6 height 6
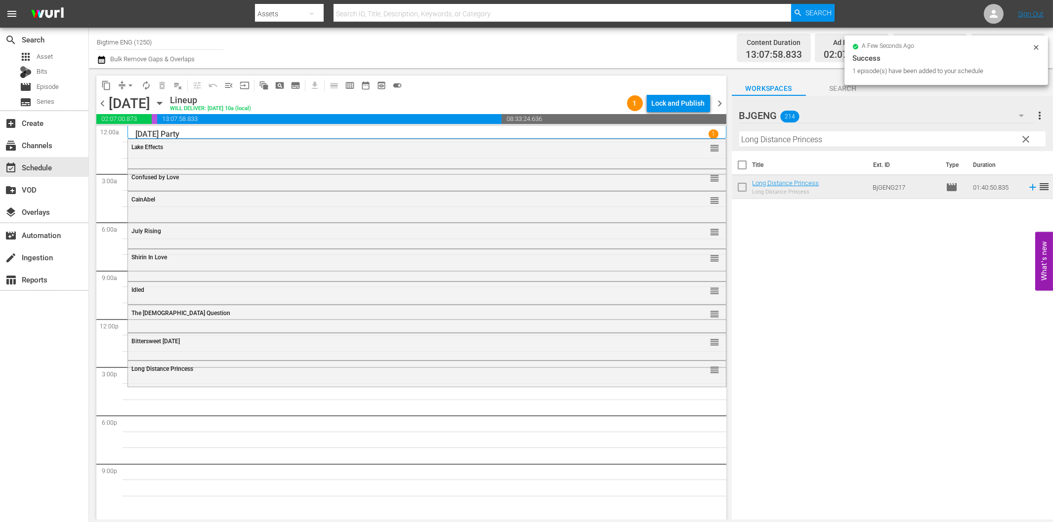
click at [826, 137] on input "Long Distance Princess" at bounding box center [892, 139] width 306 height 16
paste input "ve is Blind"
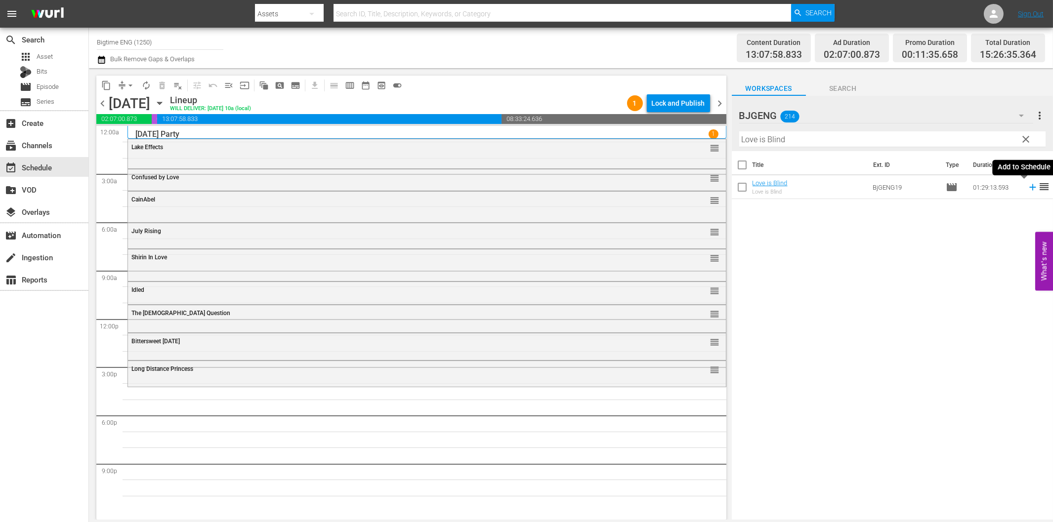
click at [1027, 186] on icon at bounding box center [1032, 187] width 11 height 11
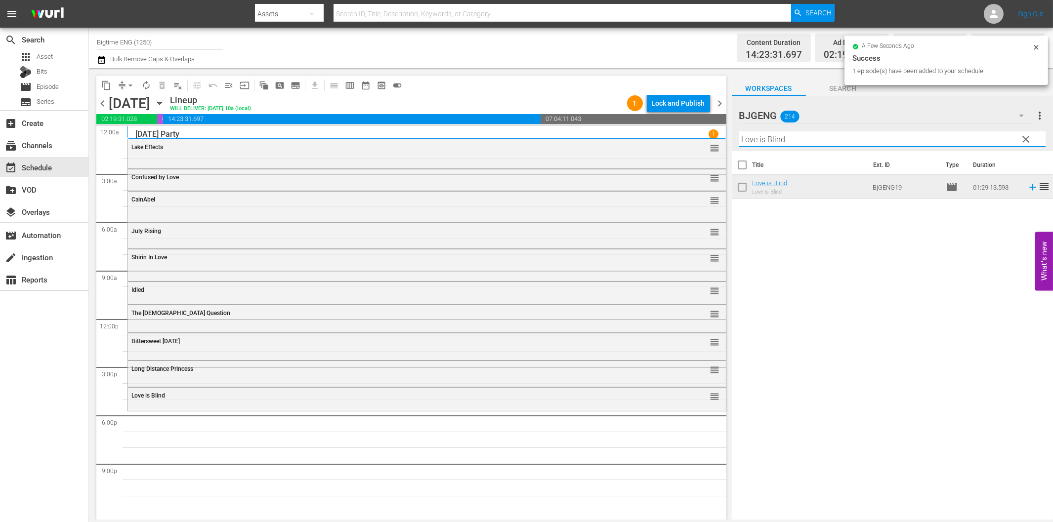
click at [768, 139] on input "Love is Blind" at bounding box center [892, 139] width 306 height 16
paste input "[GEOGRAPHIC_DATA]"
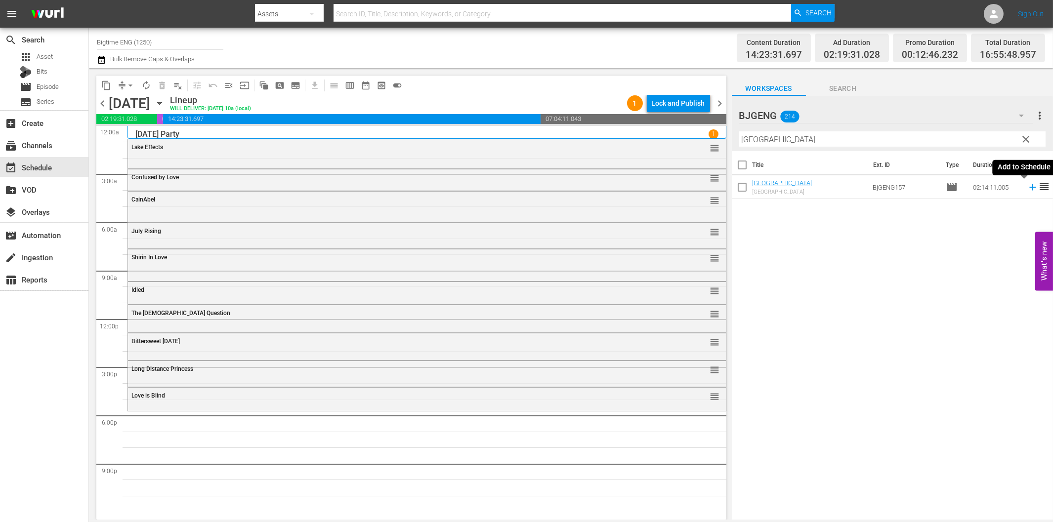
click at [1027, 186] on icon at bounding box center [1032, 187] width 11 height 11
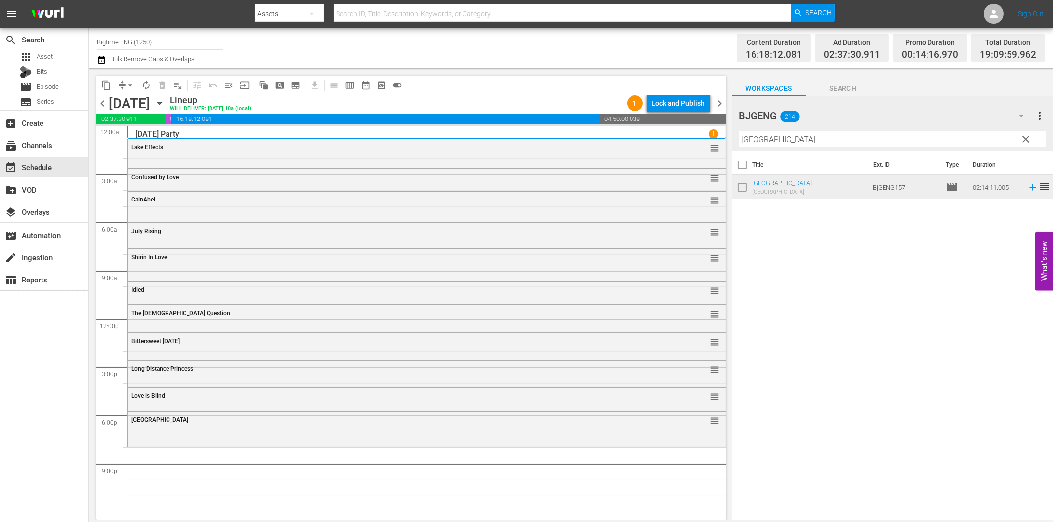
click at [822, 130] on div "Filter by Title Druid Peak" at bounding box center [892, 139] width 306 height 24
click at [832, 138] on input "[GEOGRAPHIC_DATA]" at bounding box center [892, 139] width 306 height 16
paste input "Art Show Bingo"
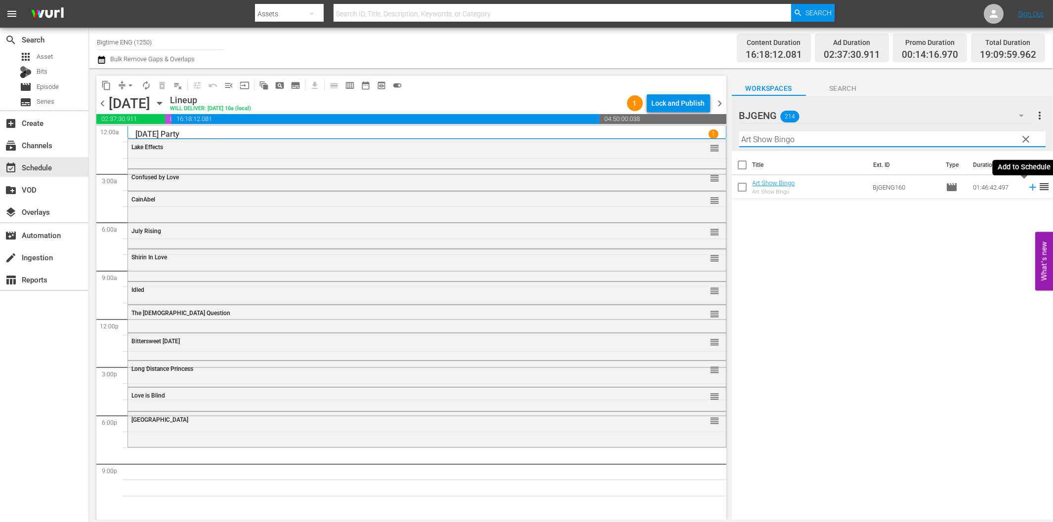
click at [1029, 187] on icon at bounding box center [1032, 187] width 6 height 6
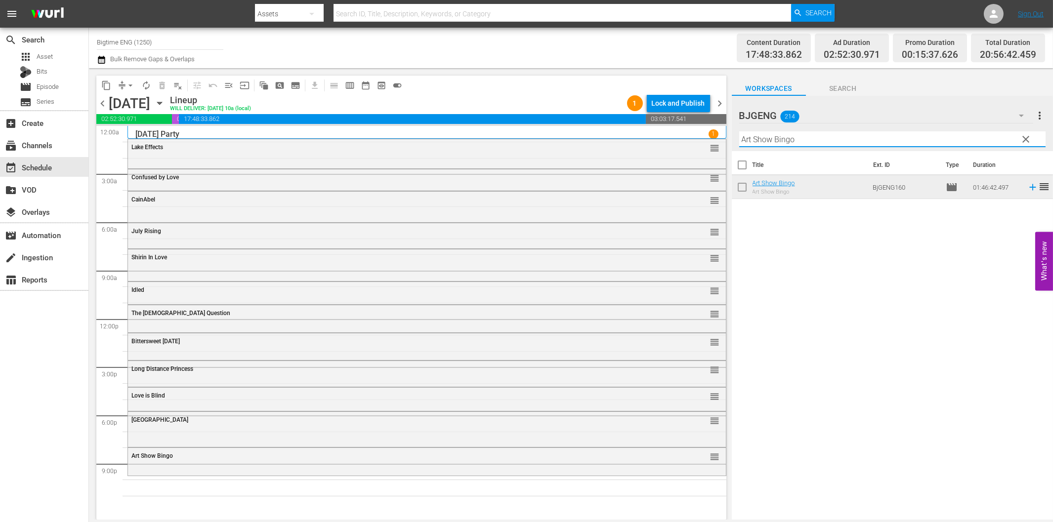
click at [803, 141] on input "Art Show Bingo" at bounding box center [892, 139] width 306 height 16
paste input "To Love is Enemy of the Great Dull Void"
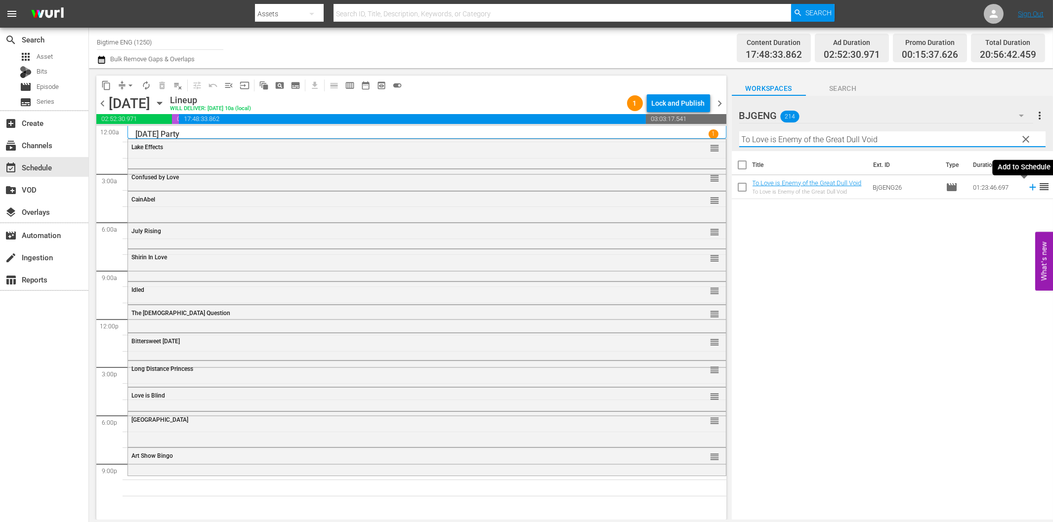
click at [1029, 185] on icon at bounding box center [1032, 187] width 6 height 6
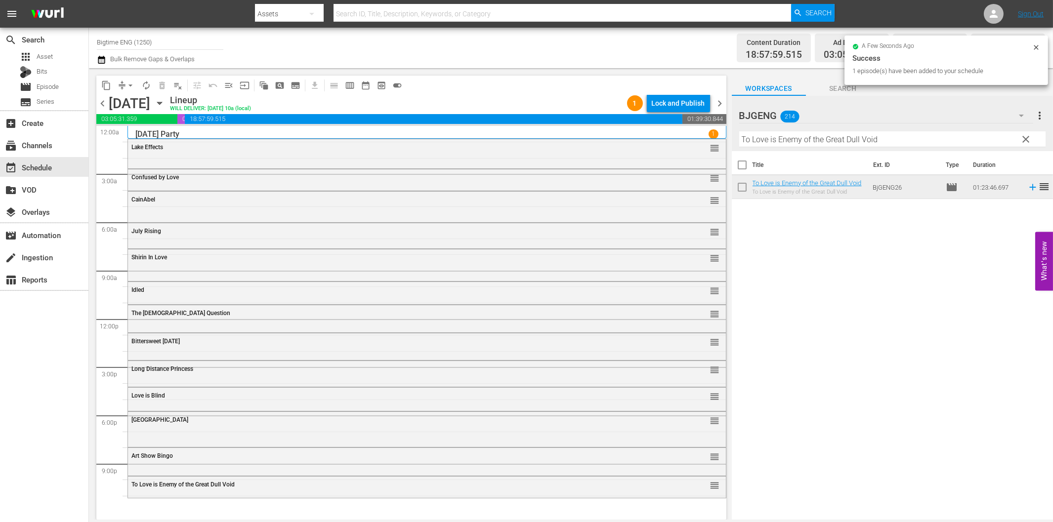
click at [772, 141] on input "To Love is Enemy of the Great Dull Void" at bounding box center [892, 139] width 306 height 16
paste input "he Colour of Darkness"
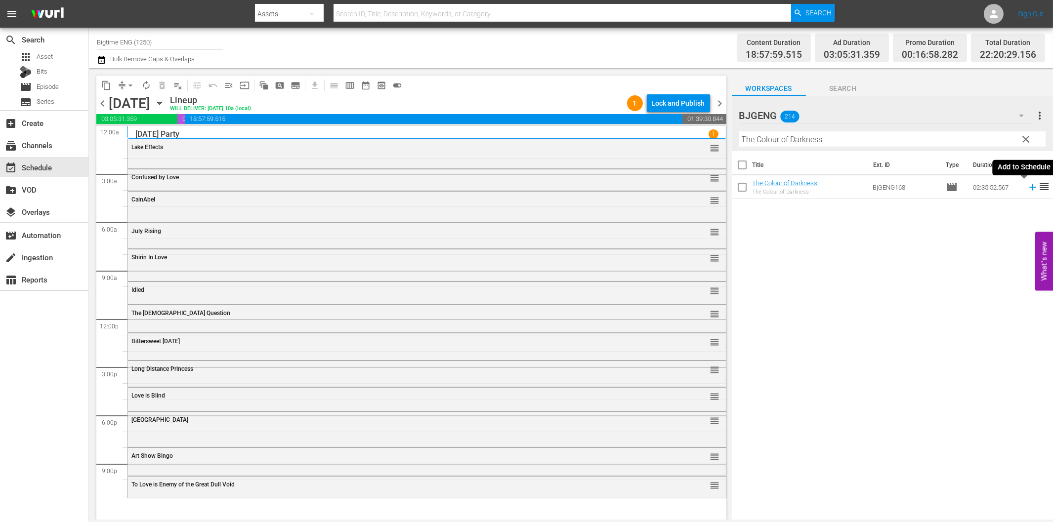
click at [1029, 187] on icon at bounding box center [1032, 187] width 6 height 6
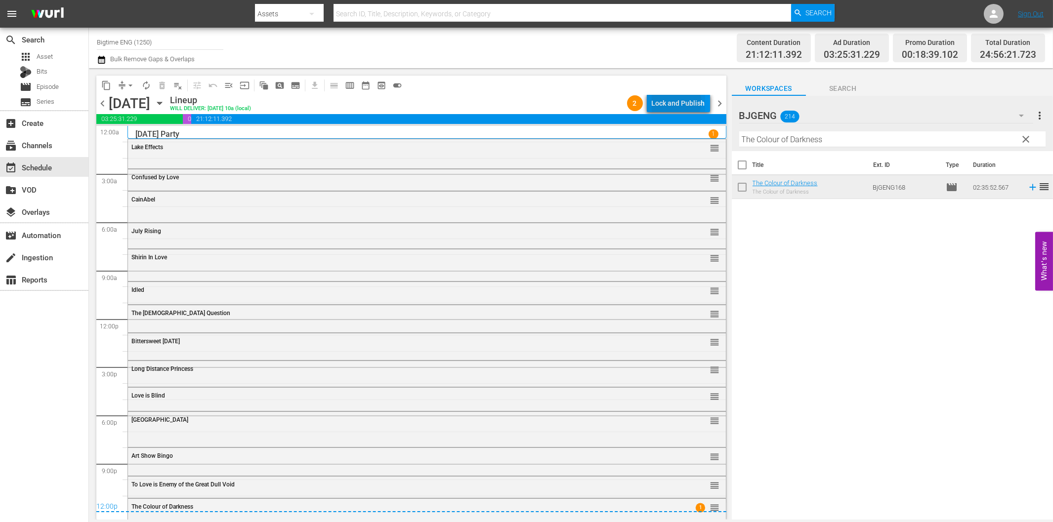
click at [673, 101] on div "Lock and Publish" at bounding box center [678, 103] width 53 height 18
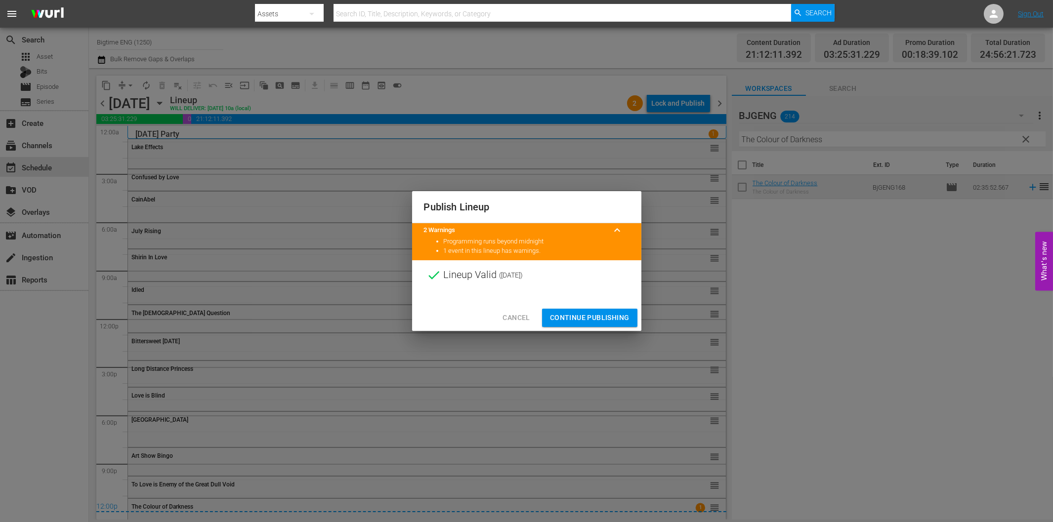
click at [594, 314] on span "Continue Publishing" at bounding box center [590, 318] width 80 height 12
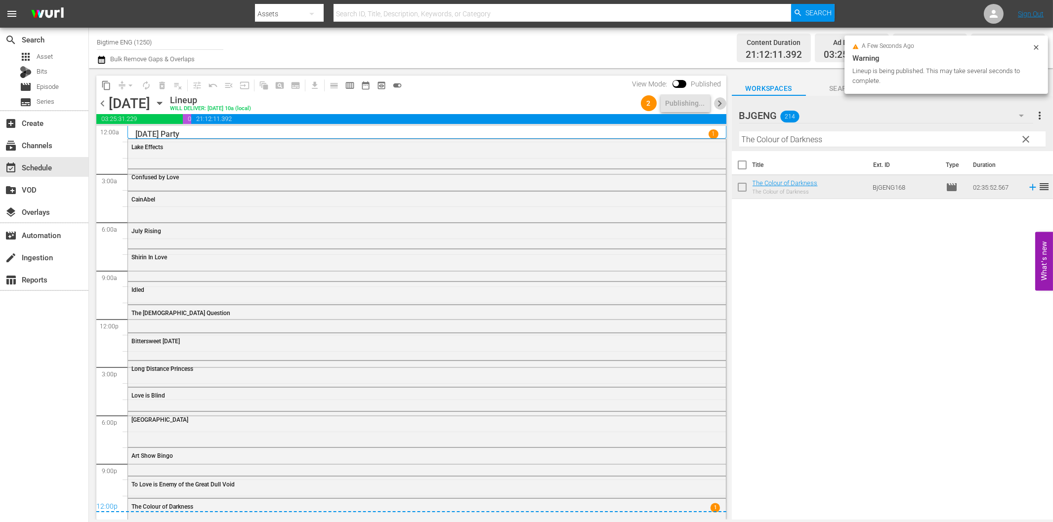
click at [720, 105] on span "chevron_right" at bounding box center [720, 103] width 12 height 12
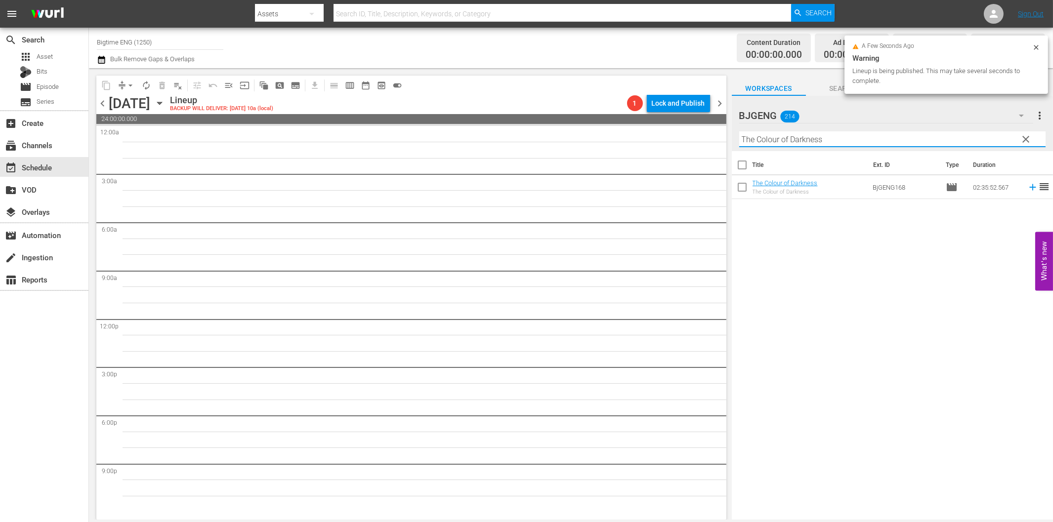
click at [767, 141] on input "The Colour of Darkness" at bounding box center [892, 139] width 306 height 16
paste input "Northern Shade"
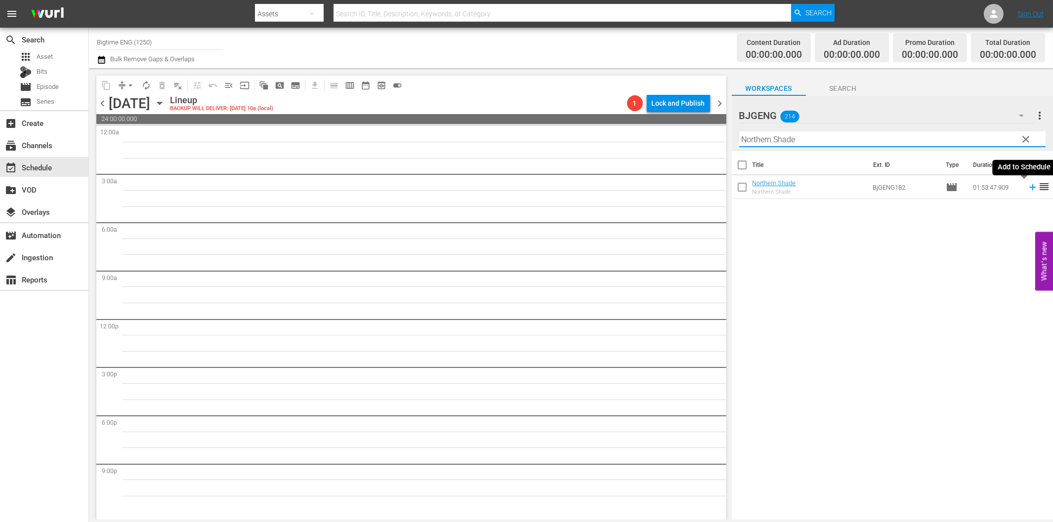
click at [1027, 184] on icon at bounding box center [1032, 187] width 11 height 11
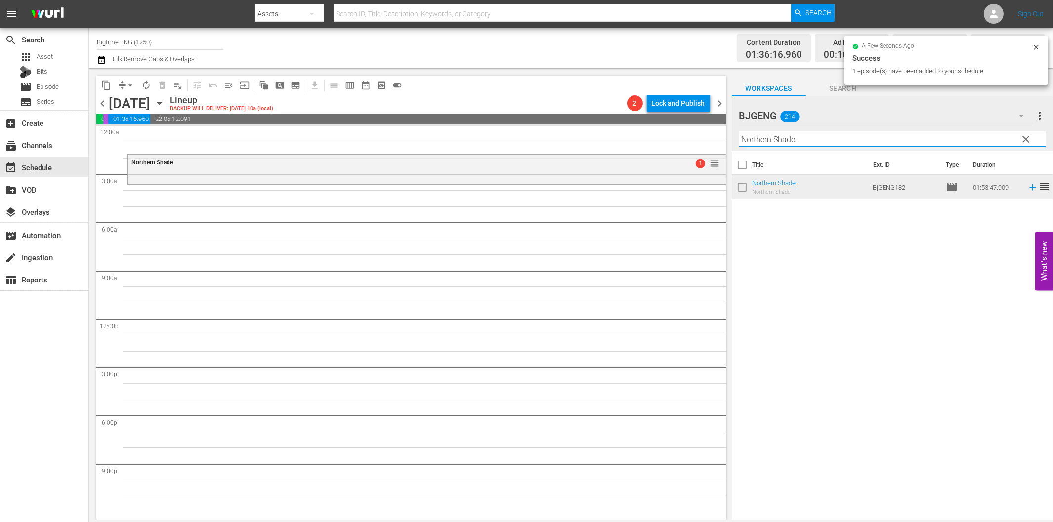
click at [764, 137] on input "Northern Shade" at bounding box center [892, 139] width 306 height 16
paste input "[PERSON_NAME]"
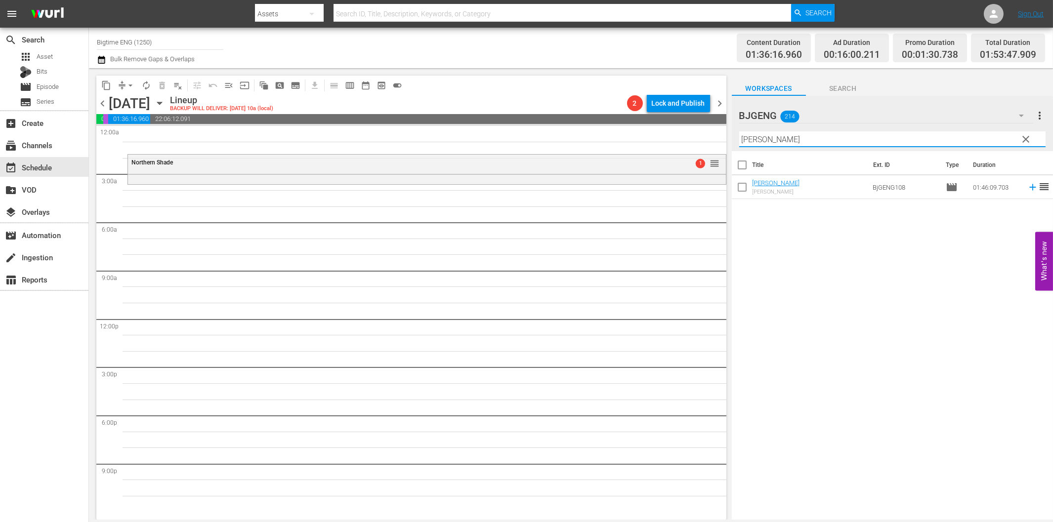
click at [1029, 189] on icon at bounding box center [1032, 187] width 6 height 6
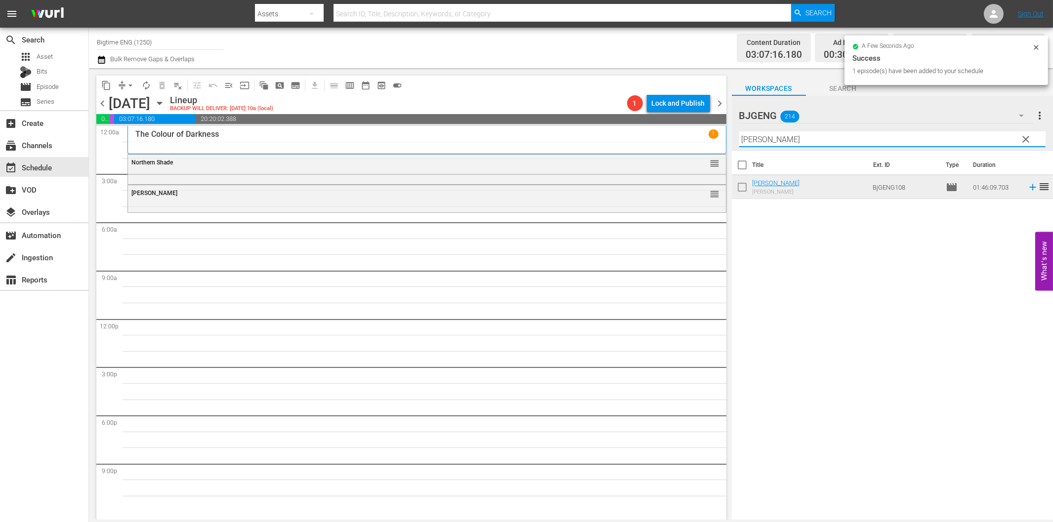
click at [772, 143] on input "[PERSON_NAME]" at bounding box center [892, 139] width 306 height 16
paste input "The View From Here"
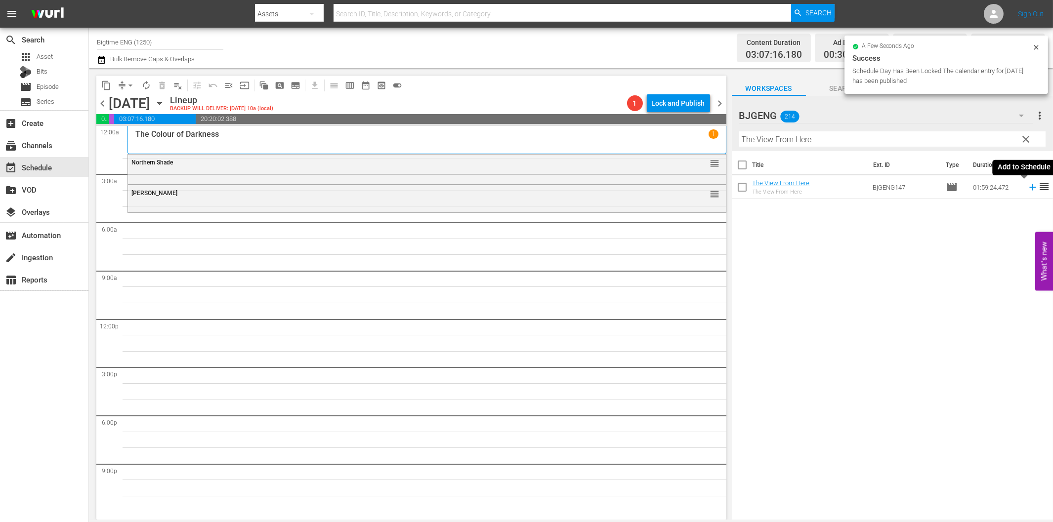
click at [1027, 189] on icon at bounding box center [1032, 187] width 11 height 11
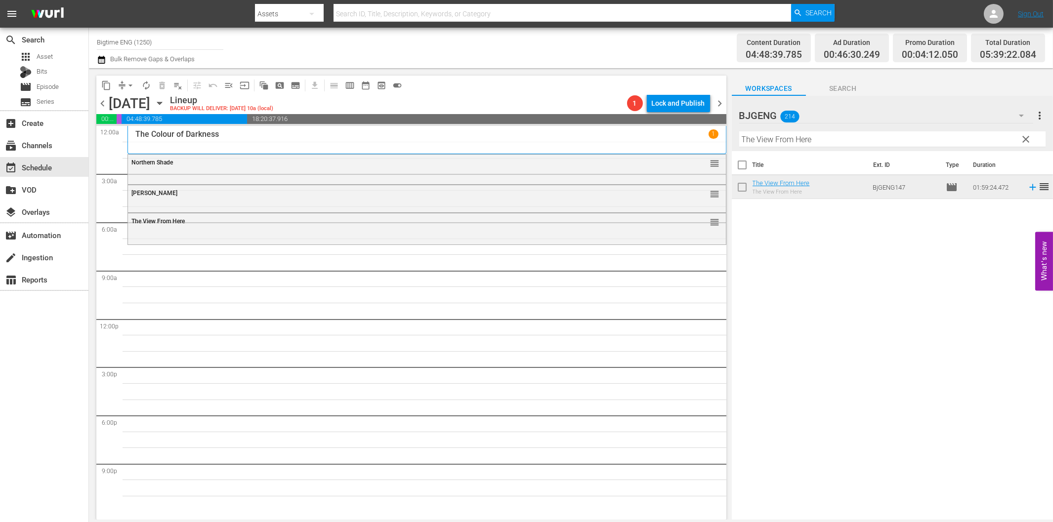
click at [777, 140] on input "The View From Here" at bounding box center [892, 139] width 306 height 16
paste input "Wedding Swingers"
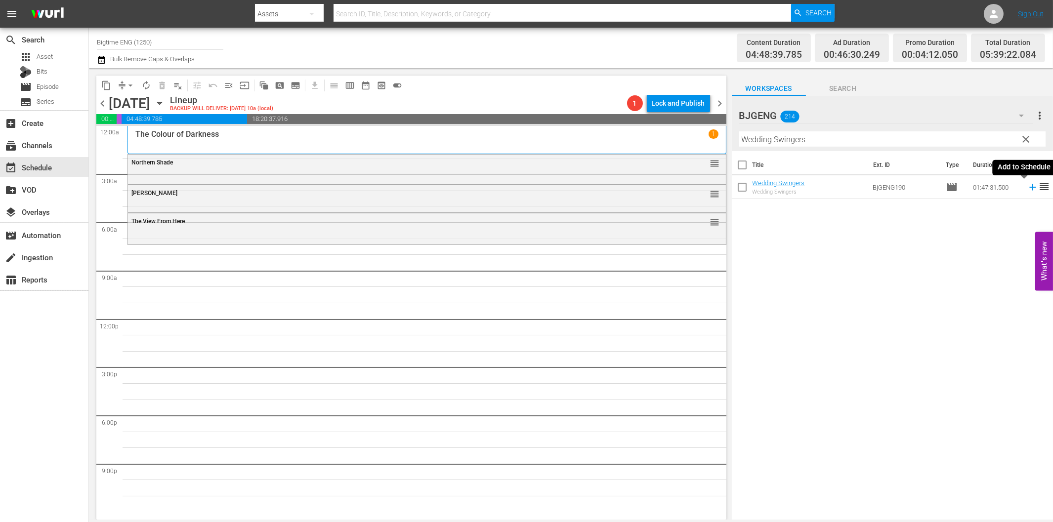
click at [1029, 187] on icon at bounding box center [1032, 187] width 6 height 6
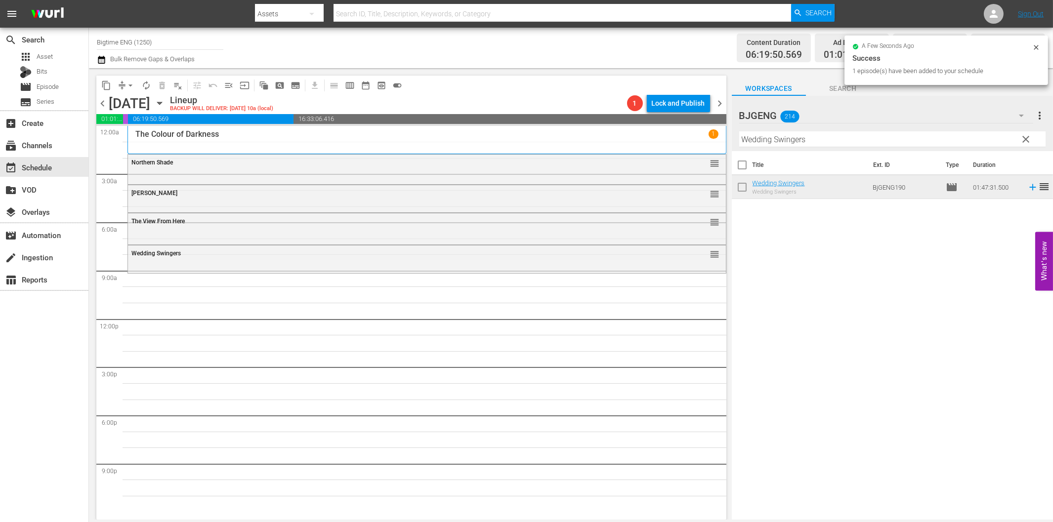
click at [791, 134] on input "Wedding Swingers" at bounding box center [892, 139] width 306 height 16
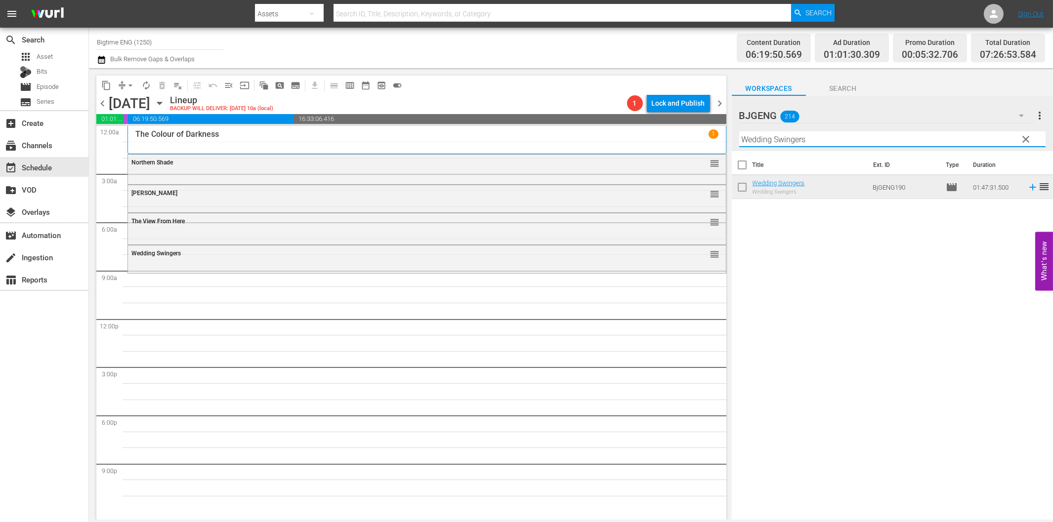
paste input "All About [PERSON_NAME]"
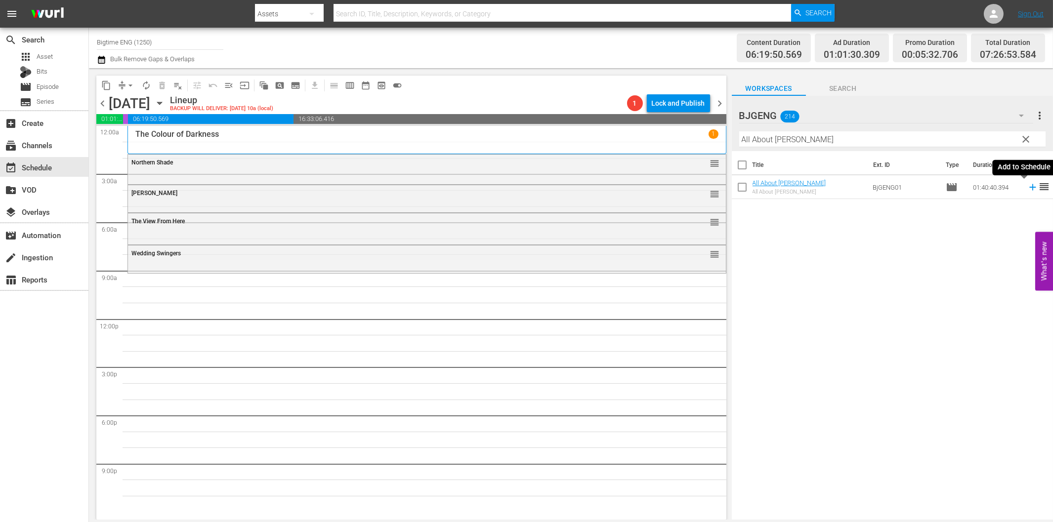
click at [1027, 186] on icon at bounding box center [1032, 187] width 11 height 11
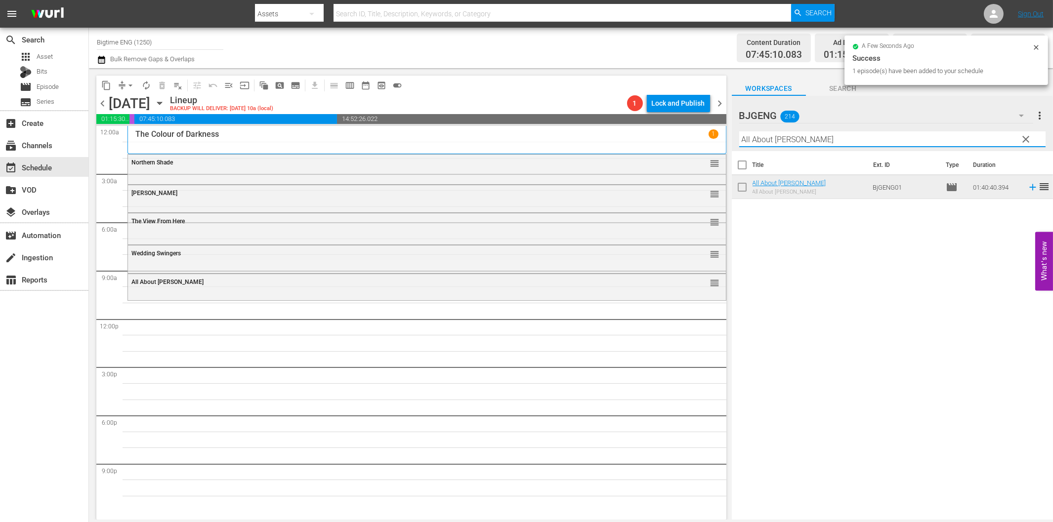
click at [781, 142] on input "All About [PERSON_NAME]" at bounding box center [892, 139] width 306 height 16
paste input "[DEMOGRAPHIC_DATA]"
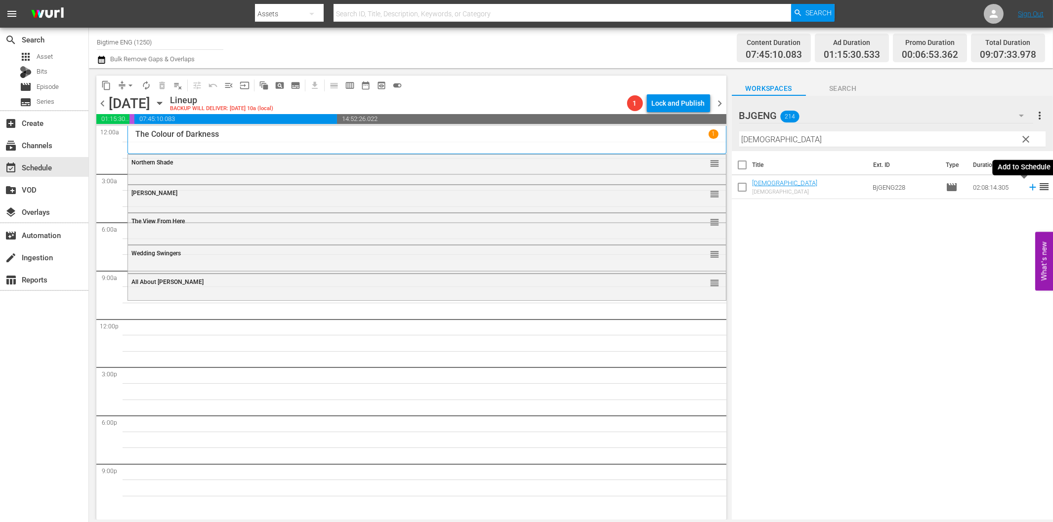
click at [1027, 189] on icon at bounding box center [1032, 187] width 11 height 11
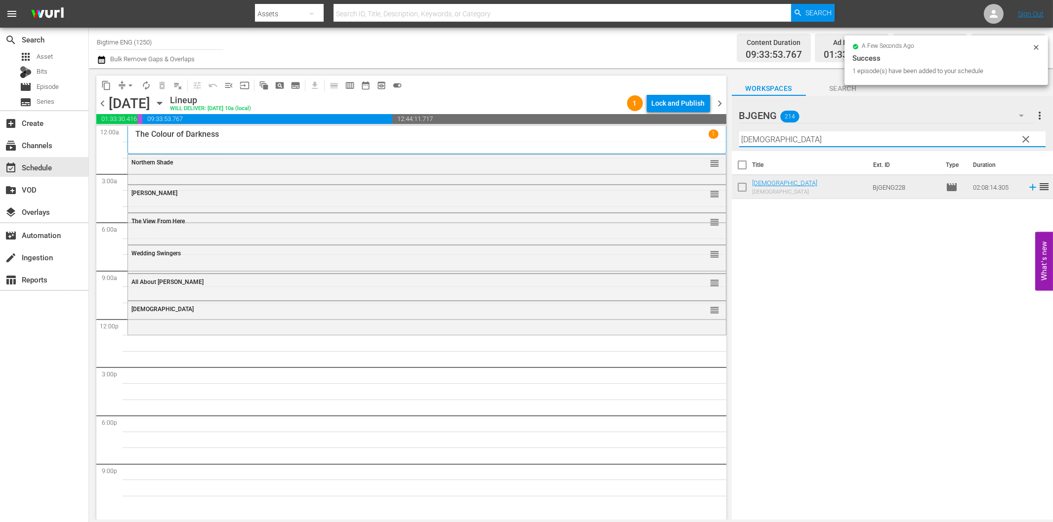
click at [885, 144] on input "[DEMOGRAPHIC_DATA]" at bounding box center [892, 139] width 306 height 16
paste input "Drastic Measures"
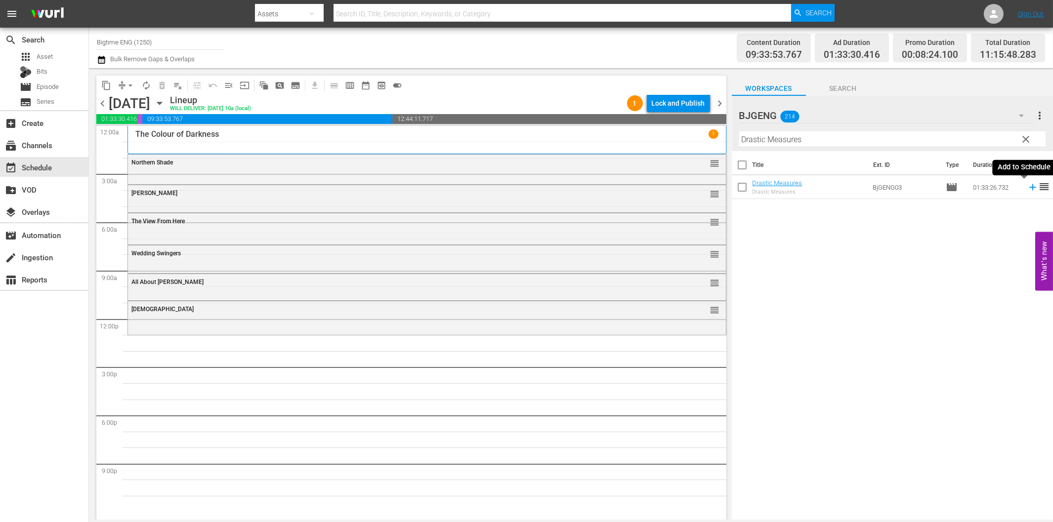
drag, startPoint x: 1025, startPoint y: 188, endPoint x: 1019, endPoint y: 189, distance: 5.9
click at [1027, 188] on icon at bounding box center [1032, 187] width 11 height 11
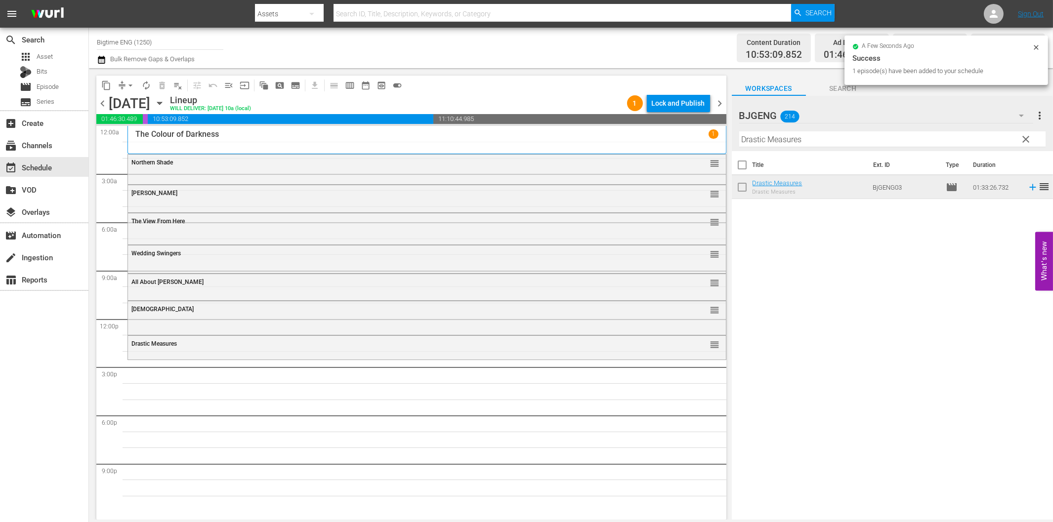
click at [767, 142] on input "Drastic Measures" at bounding box center [892, 139] width 306 height 16
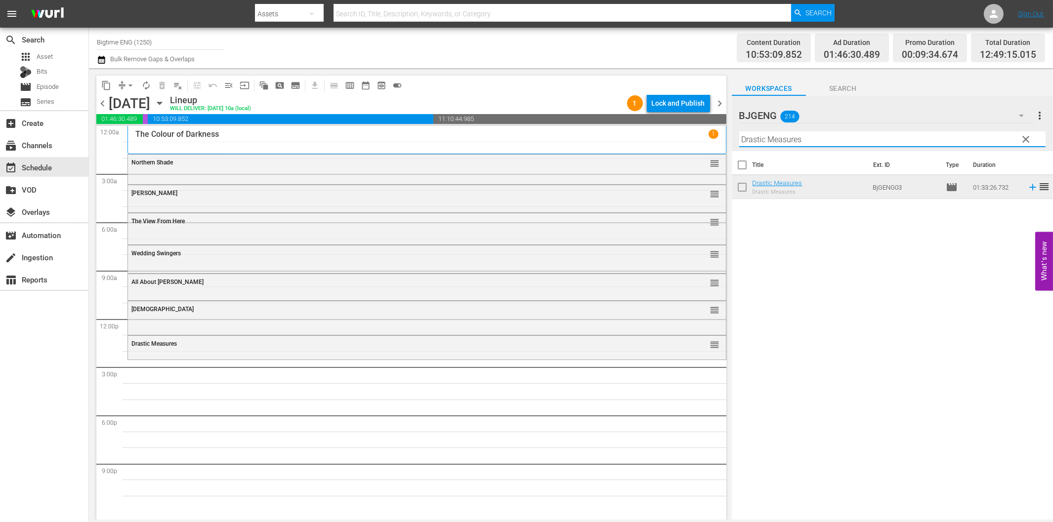
paste input "Heart of Wildernes"
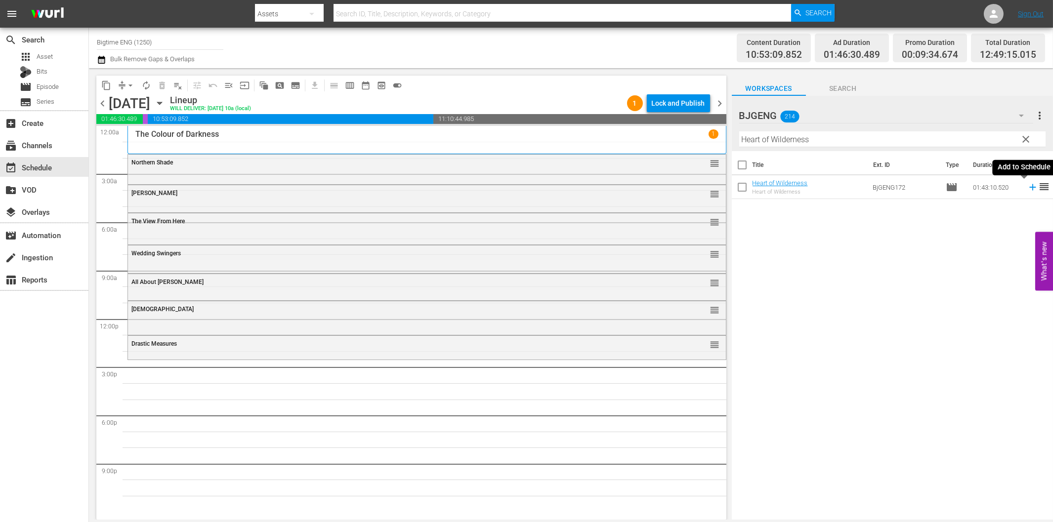
click at [1027, 189] on icon at bounding box center [1032, 187] width 11 height 11
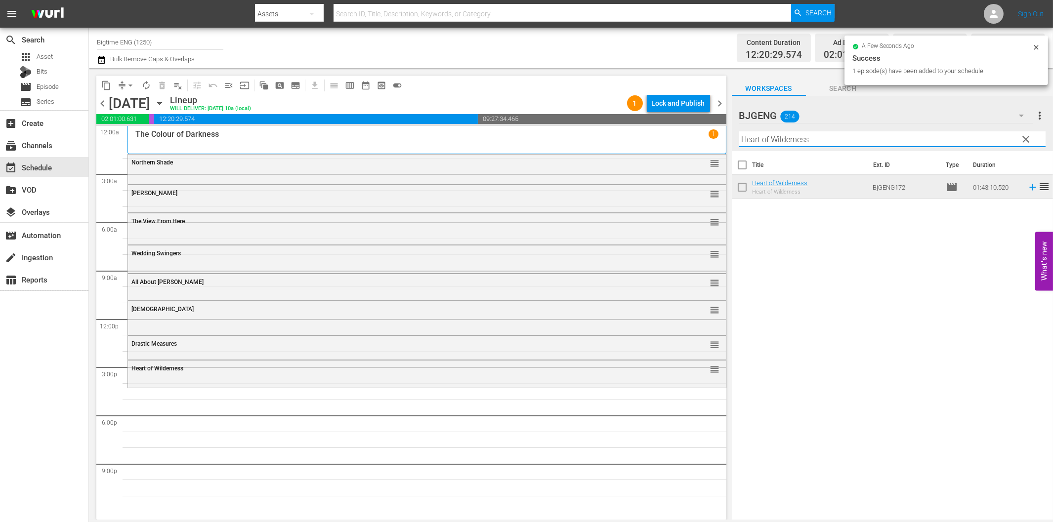
click at [783, 141] on input "Heart of Wilderness" at bounding box center [892, 139] width 306 height 16
paste input "The Fat Boy Chronicle"
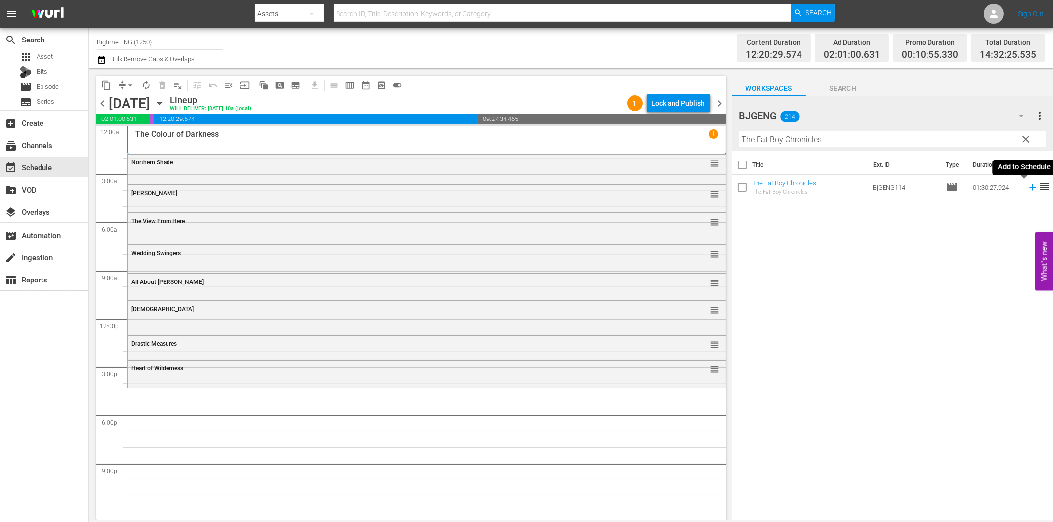
click at [1027, 186] on icon at bounding box center [1032, 187] width 11 height 11
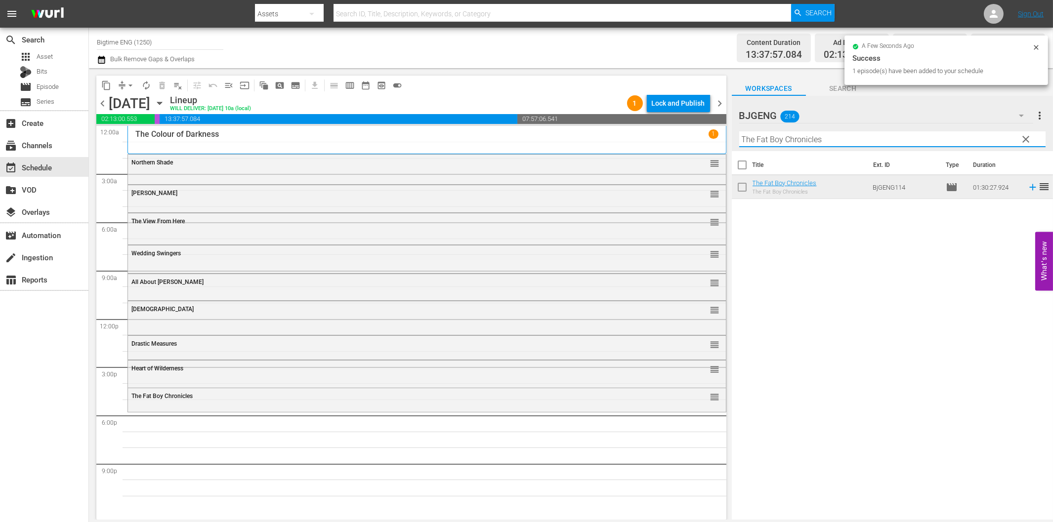
click at [791, 138] on input "The Fat Boy Chronicles" at bounding box center [892, 139] width 306 height 16
paste input "Forsaken Son"
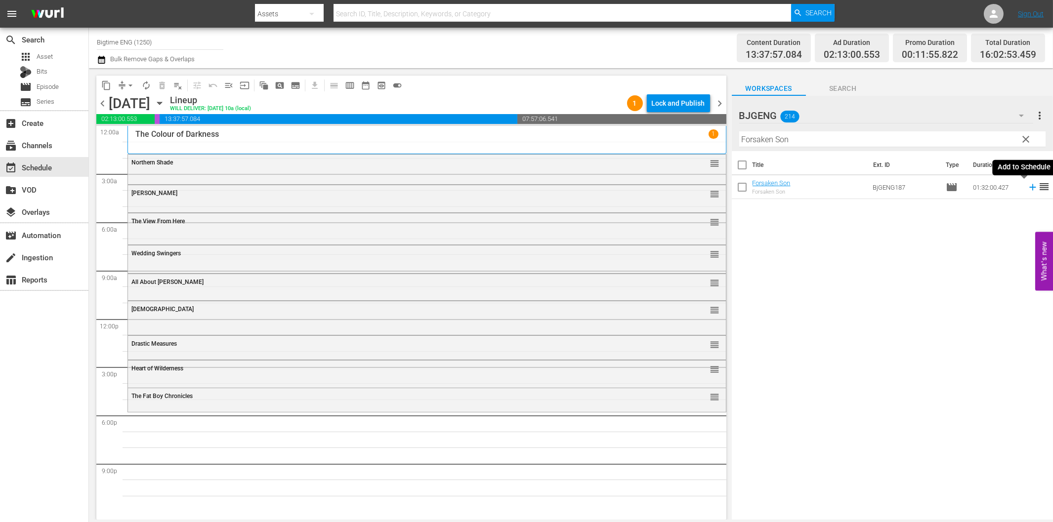
click at [1027, 190] on icon at bounding box center [1032, 187] width 11 height 11
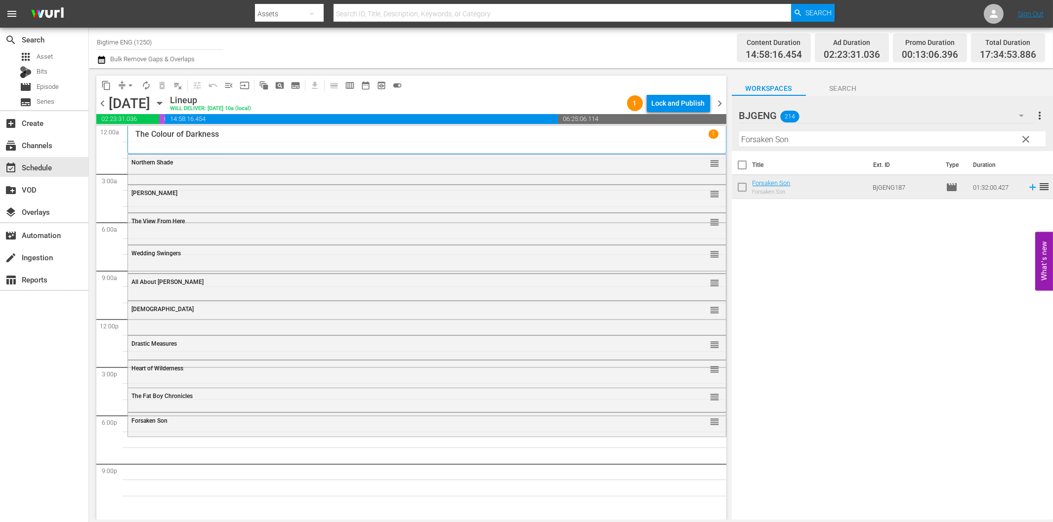
click at [771, 140] on input "Forsaken Son" at bounding box center [892, 139] width 306 height 16
paste input "American Sophomore"
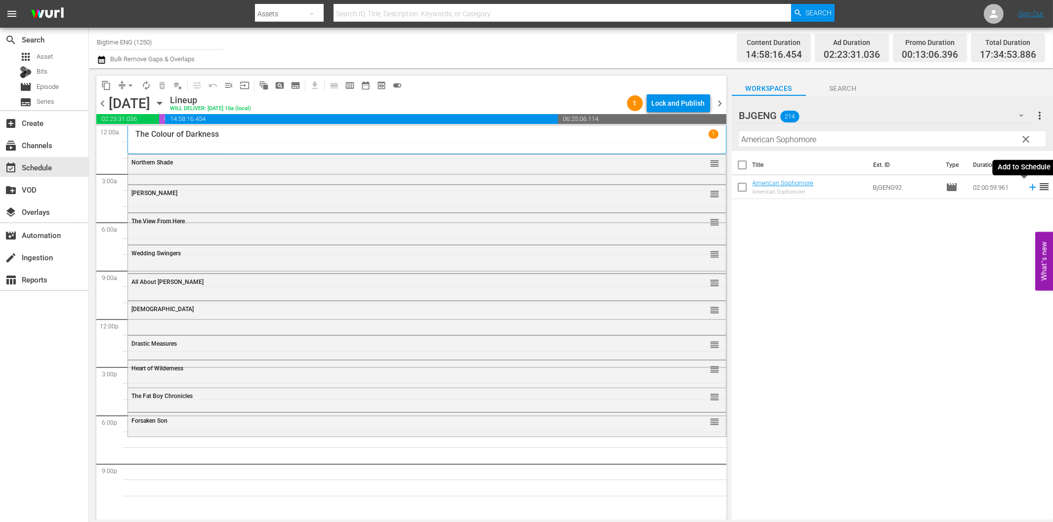
click at [1027, 186] on icon at bounding box center [1032, 187] width 11 height 11
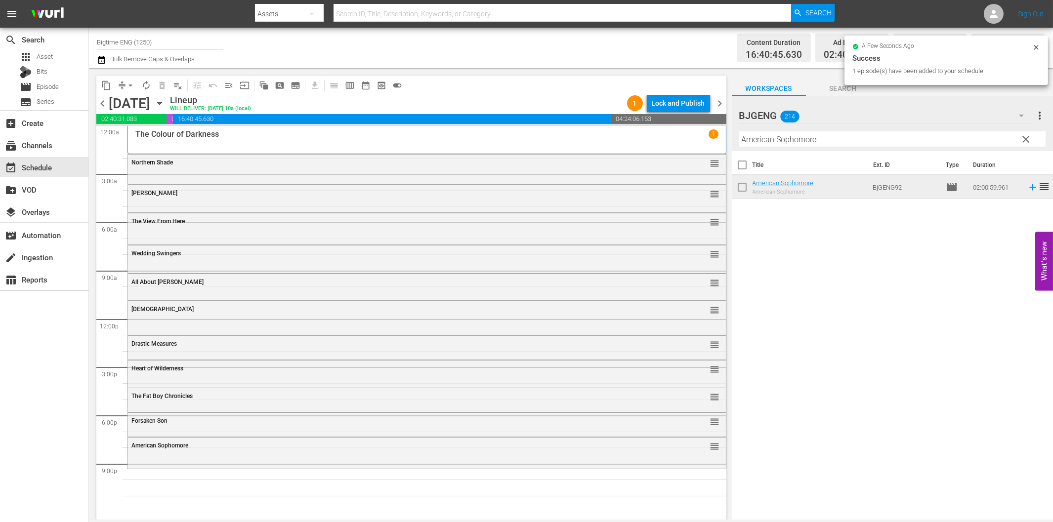
click at [807, 142] on input "American Sophomore" at bounding box center [892, 139] width 306 height 16
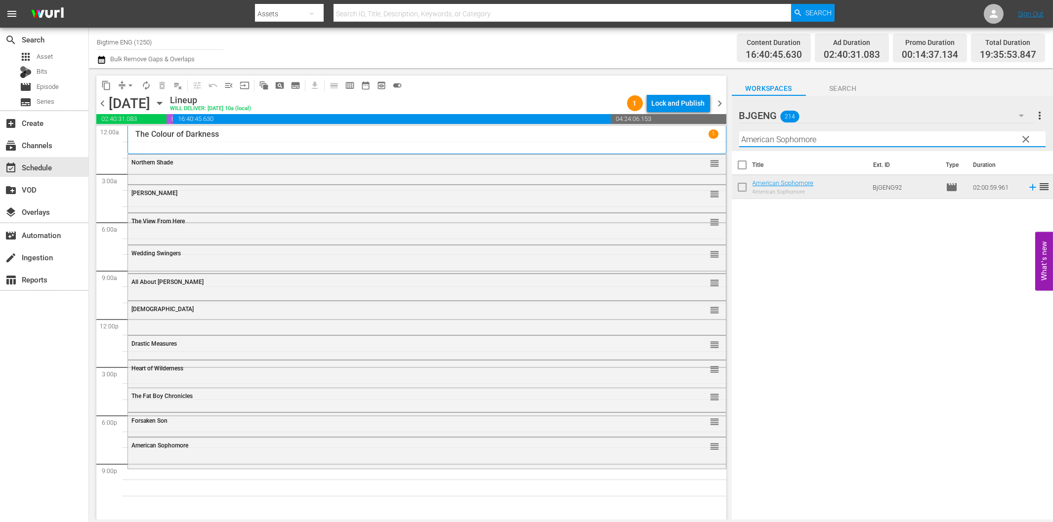
paste input "Someone I Used to Know"
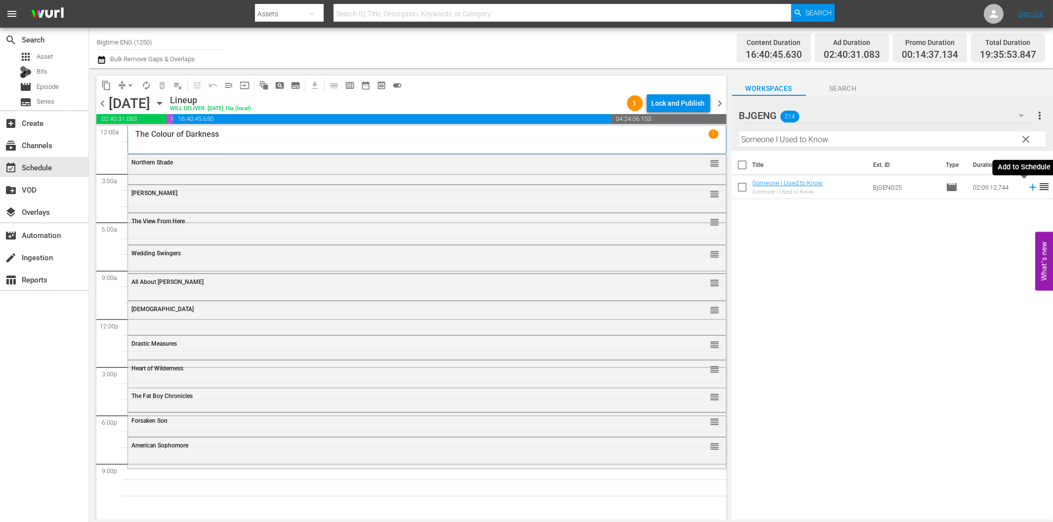
drag, startPoint x: 1024, startPoint y: 187, endPoint x: 994, endPoint y: 192, distance: 30.5
click at [1029, 187] on icon at bounding box center [1032, 187] width 6 height 6
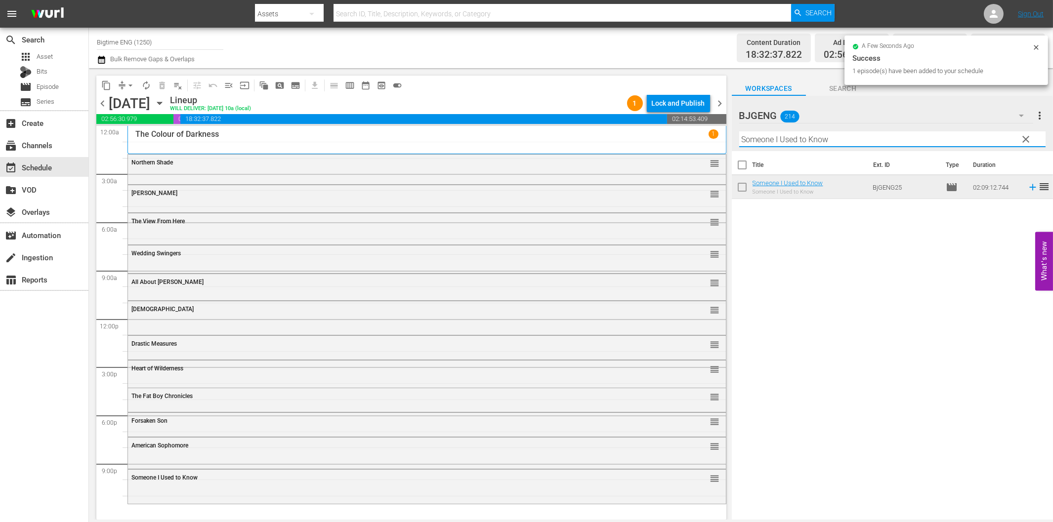
click at [804, 144] on input "Someone I Used to Know" at bounding box center [892, 139] width 306 height 16
paste input "Brush With Danger"
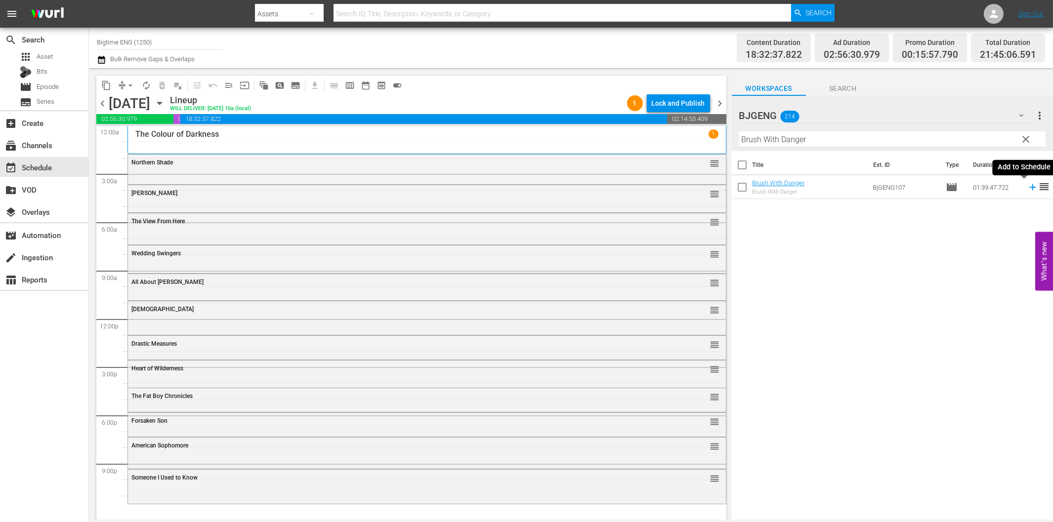
click at [1029, 188] on icon at bounding box center [1032, 187] width 6 height 6
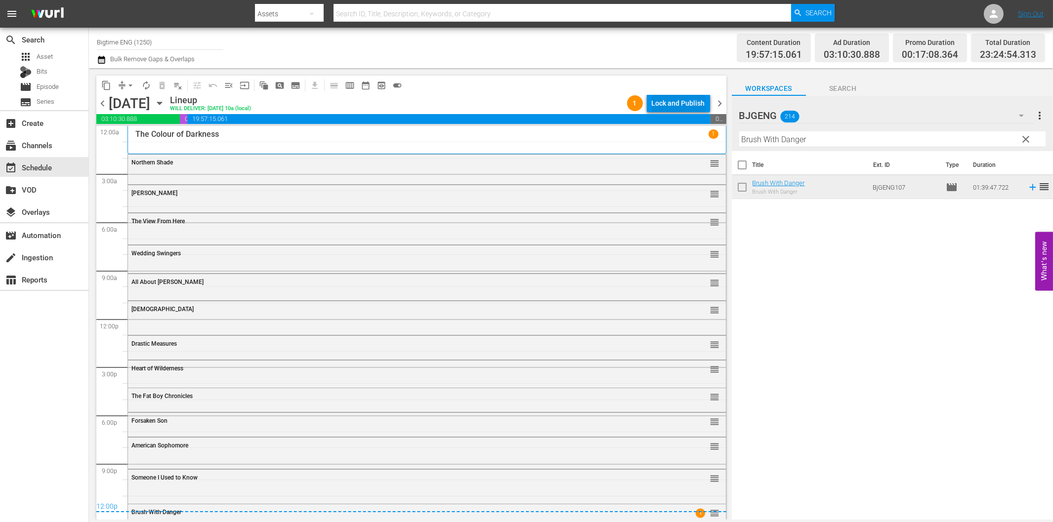
click at [652, 106] on div "Lock and Publish" at bounding box center [678, 103] width 53 height 18
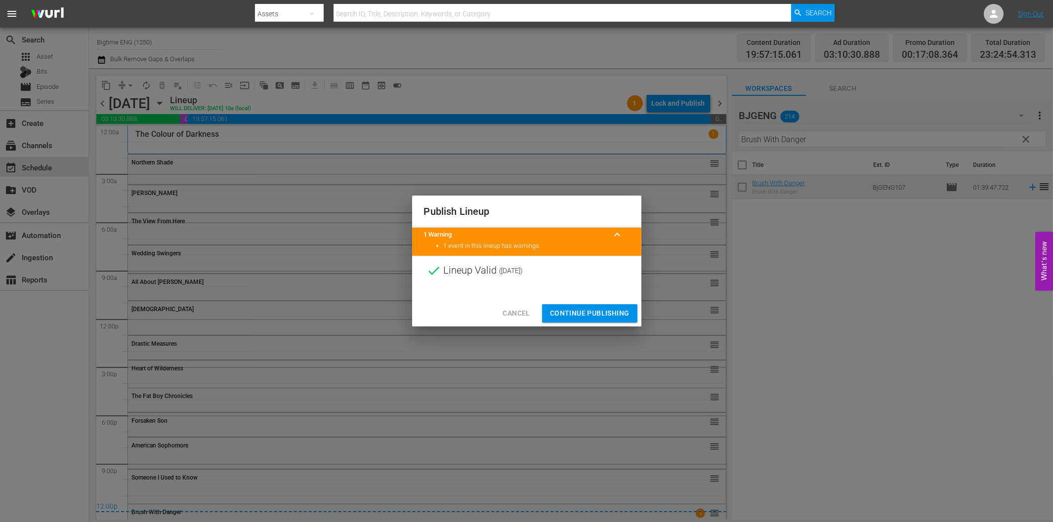
click at [605, 316] on span "Continue Publishing" at bounding box center [590, 313] width 80 height 12
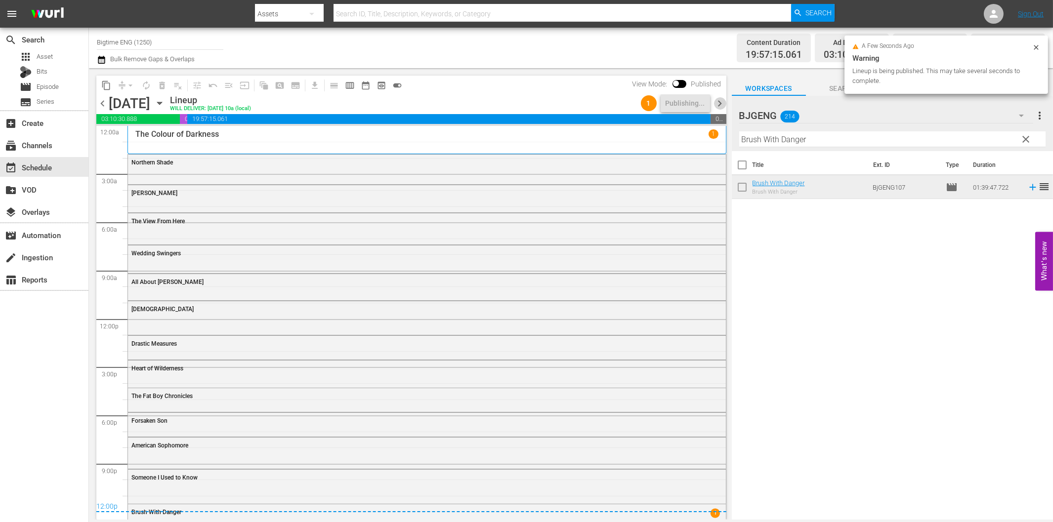
click at [719, 106] on span "chevron_right" at bounding box center [720, 103] width 12 height 12
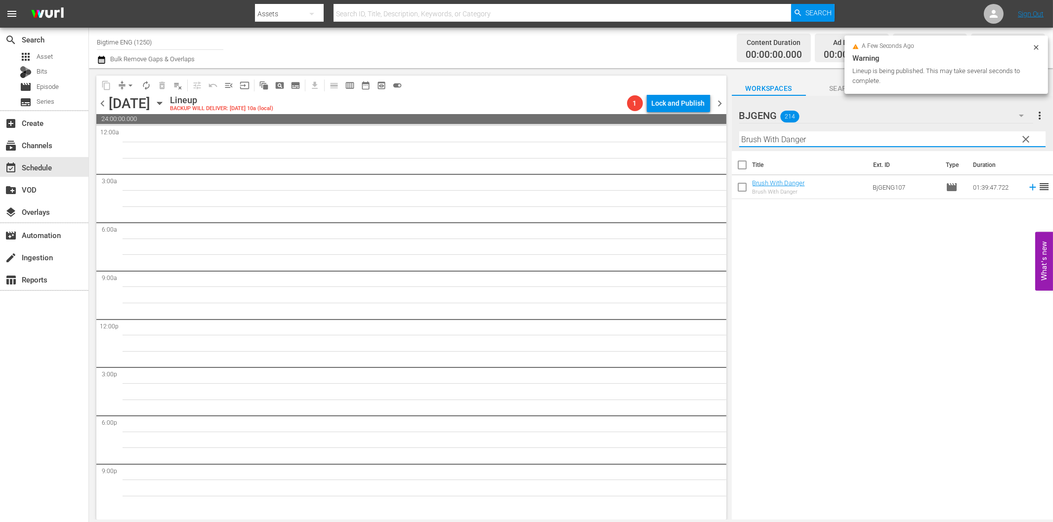
click at [791, 139] on input "Brush With Danger" at bounding box center [892, 139] width 306 height 16
paste input "[PERSON_NAME] is the Best Medicine"
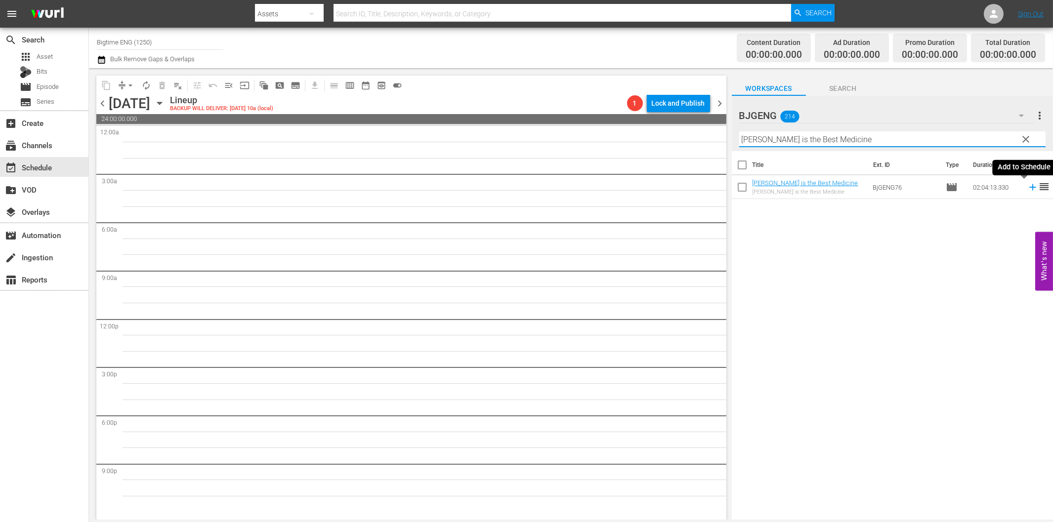
click at [1027, 190] on icon at bounding box center [1032, 187] width 11 height 11
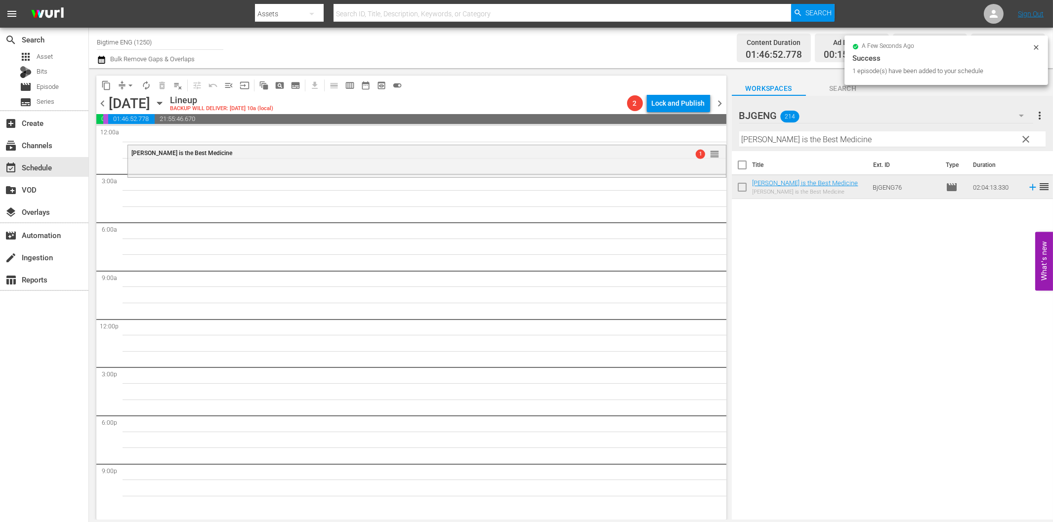
click at [764, 138] on input "[PERSON_NAME] is the Best Medicine" at bounding box center [892, 139] width 306 height 16
paste input "My First Miracl"
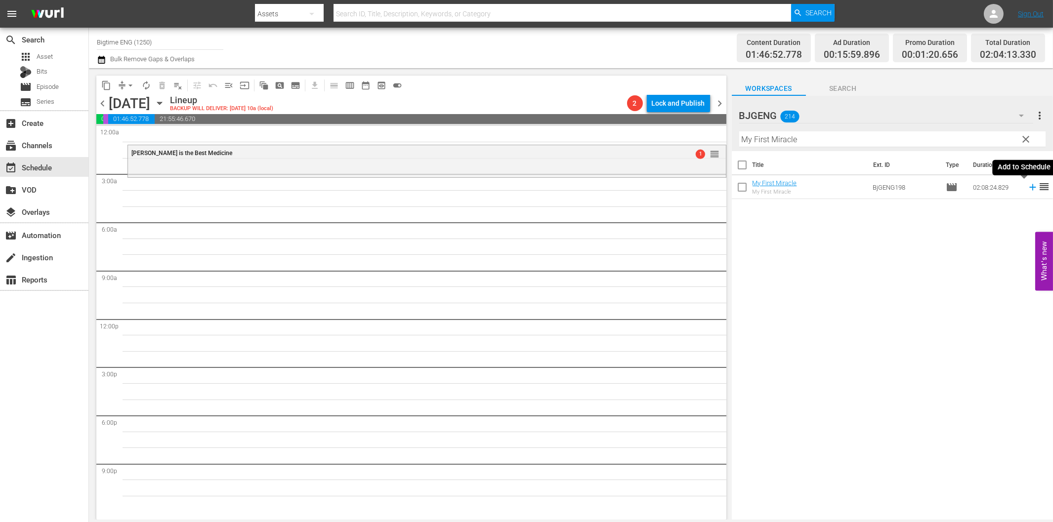
click at [1027, 186] on icon at bounding box center [1032, 187] width 11 height 11
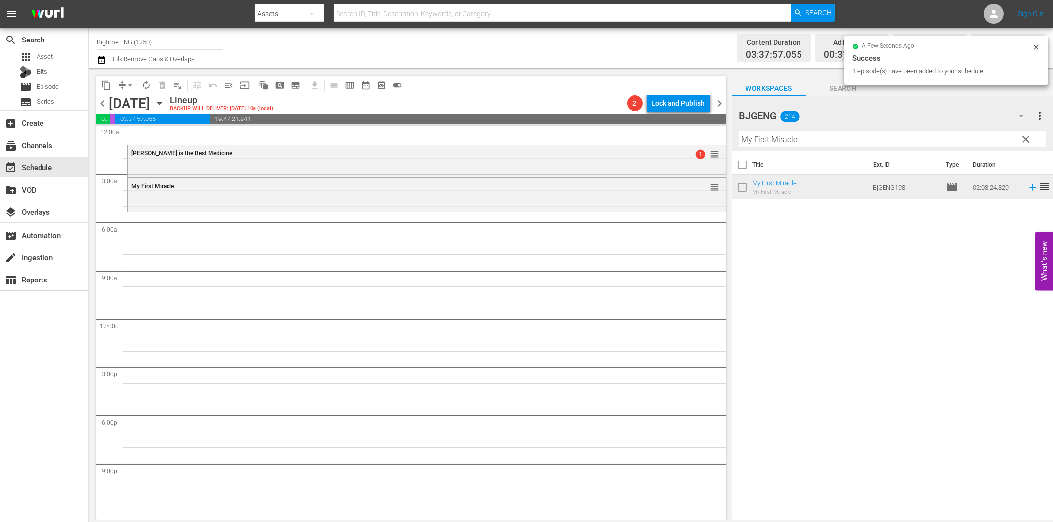
click at [776, 140] on input "My First Miracle" at bounding box center [892, 139] width 306 height 16
paste input "Subject 36"
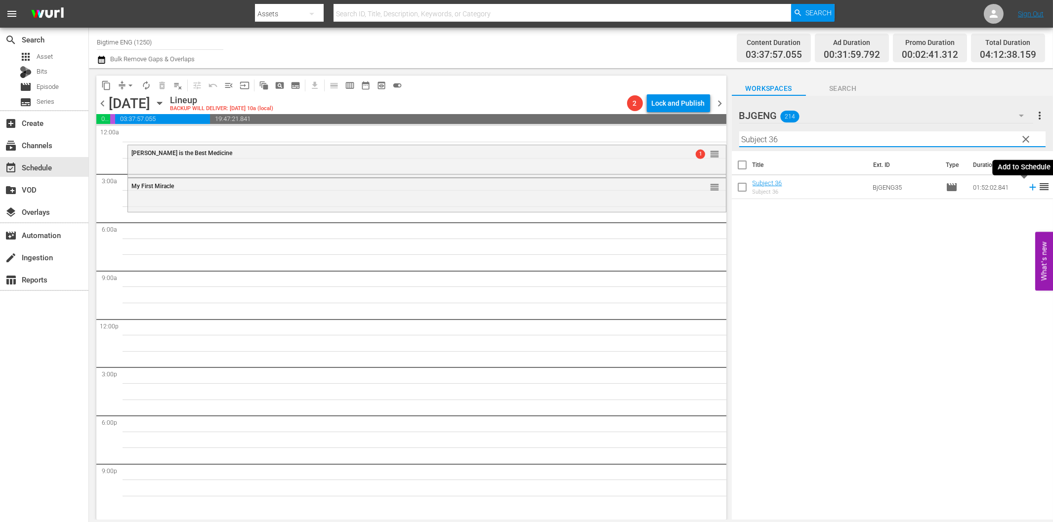
click at [1027, 186] on icon at bounding box center [1032, 187] width 11 height 11
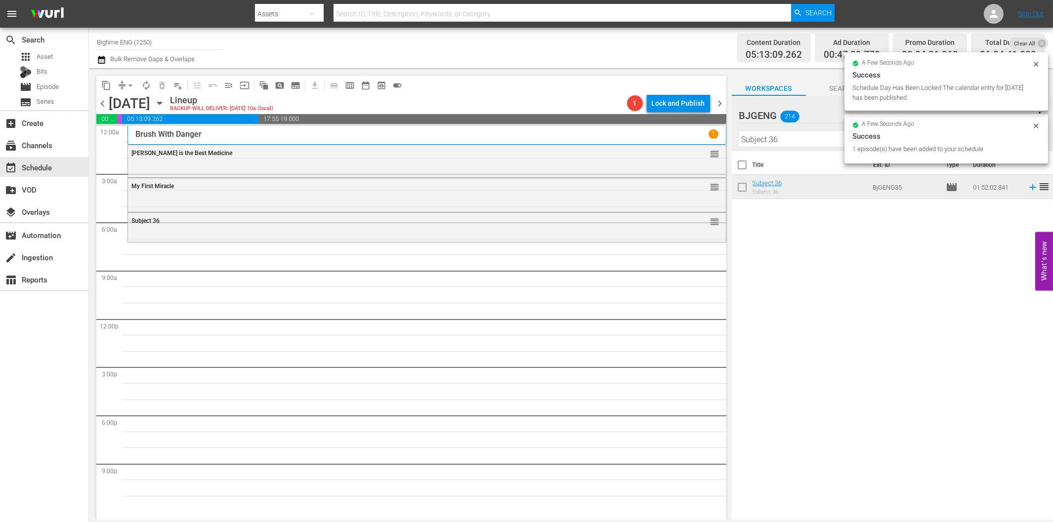
click at [787, 143] on input "Subject 36" at bounding box center [892, 139] width 306 height 16
paste input "Maybe I'm Fine"
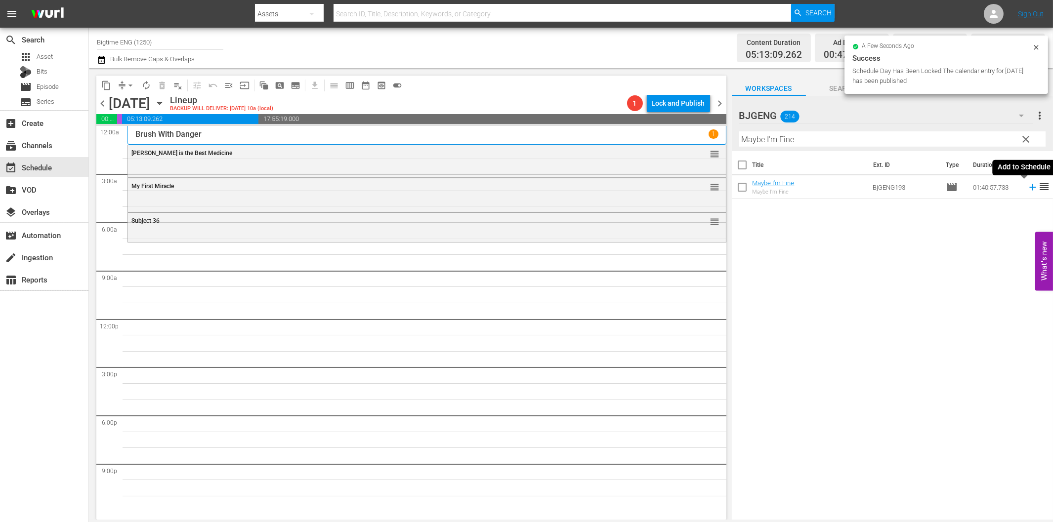
click at [1027, 187] on icon at bounding box center [1032, 187] width 11 height 11
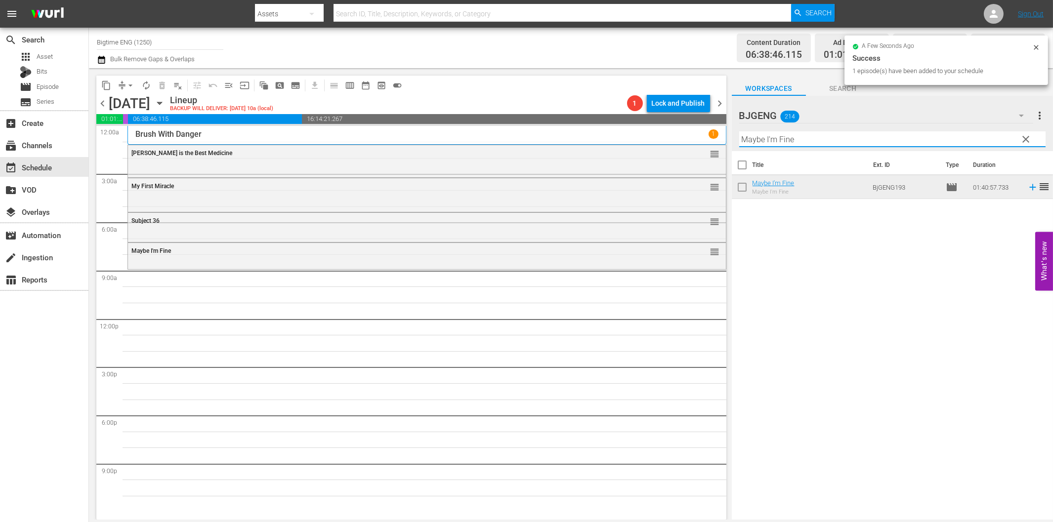
click at [764, 136] on input "Maybe I'm Fine" at bounding box center [892, 139] width 306 height 16
paste input "Sand Angels"
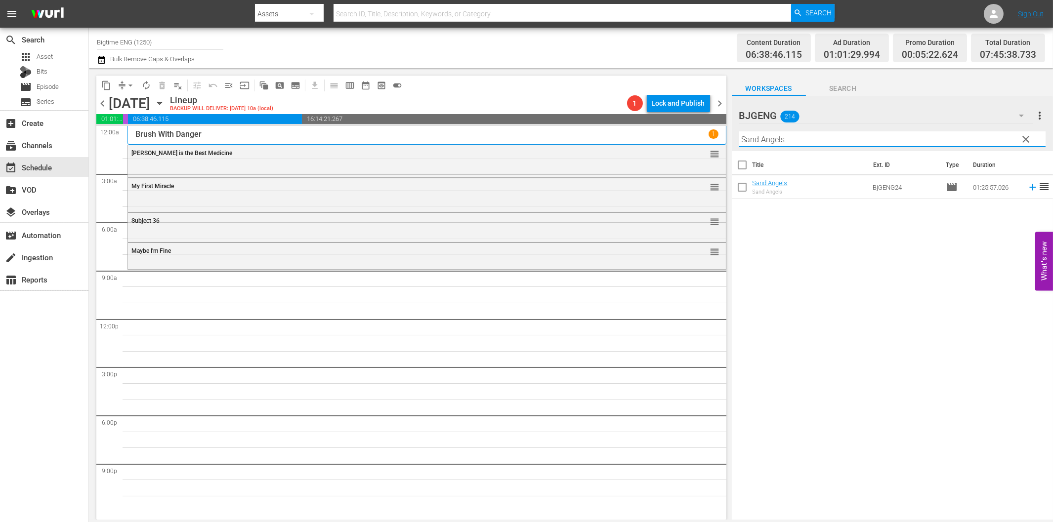
click at [1029, 188] on icon at bounding box center [1032, 187] width 6 height 6
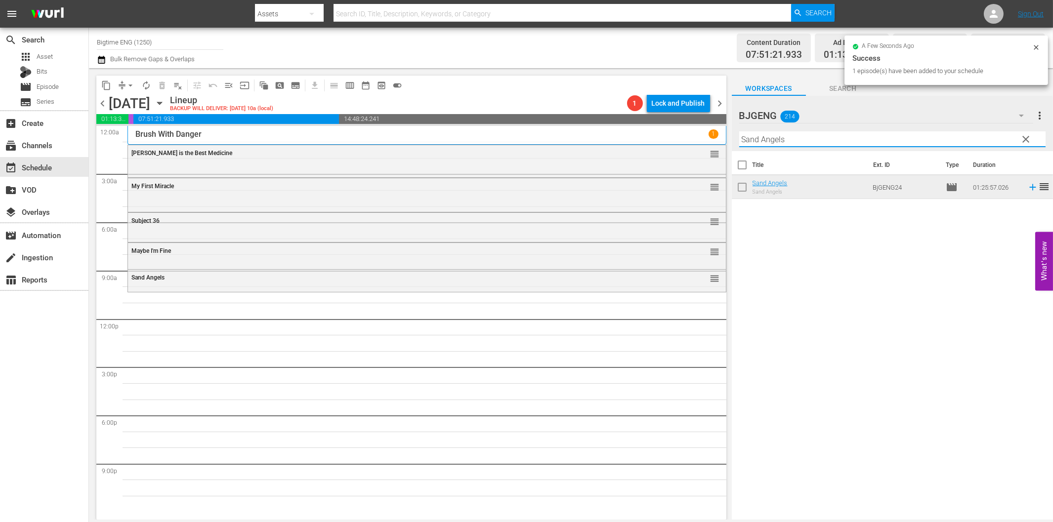
click at [840, 139] on input "Sand Angels" at bounding box center [892, 139] width 306 height 16
paste input "ARC - A Love Story"
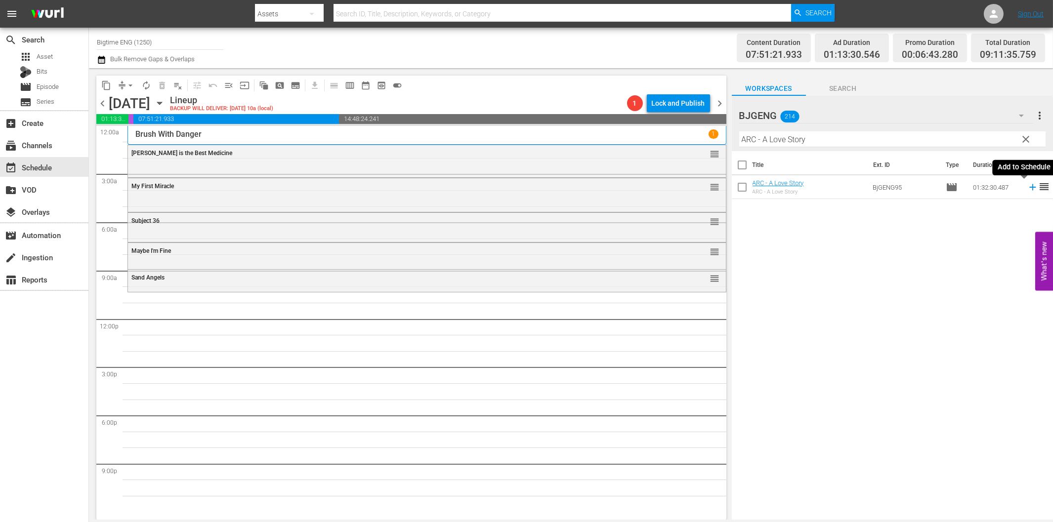
click at [1027, 185] on icon at bounding box center [1032, 187] width 11 height 11
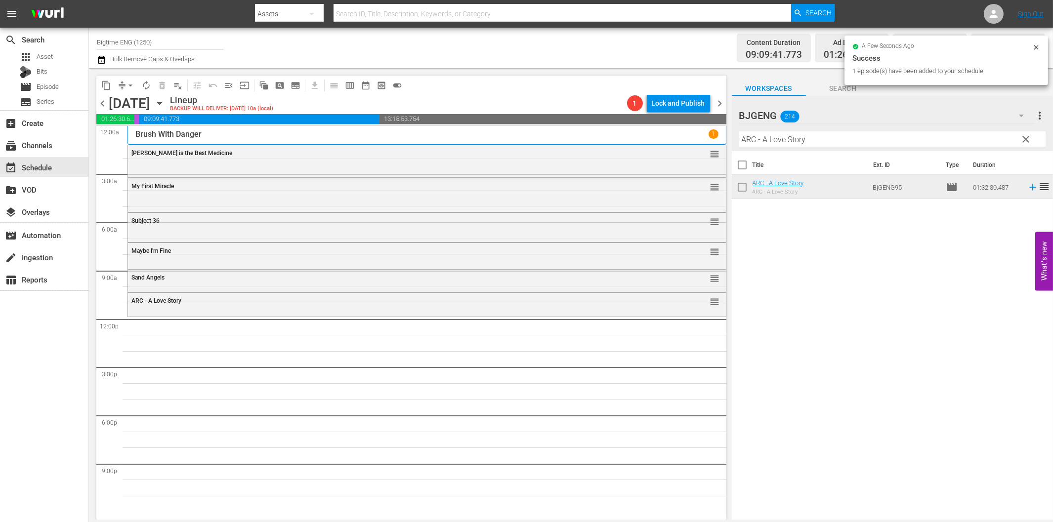
click at [852, 136] on input "ARC - A Love Story" at bounding box center [892, 139] width 306 height 16
paste input "In Circles"
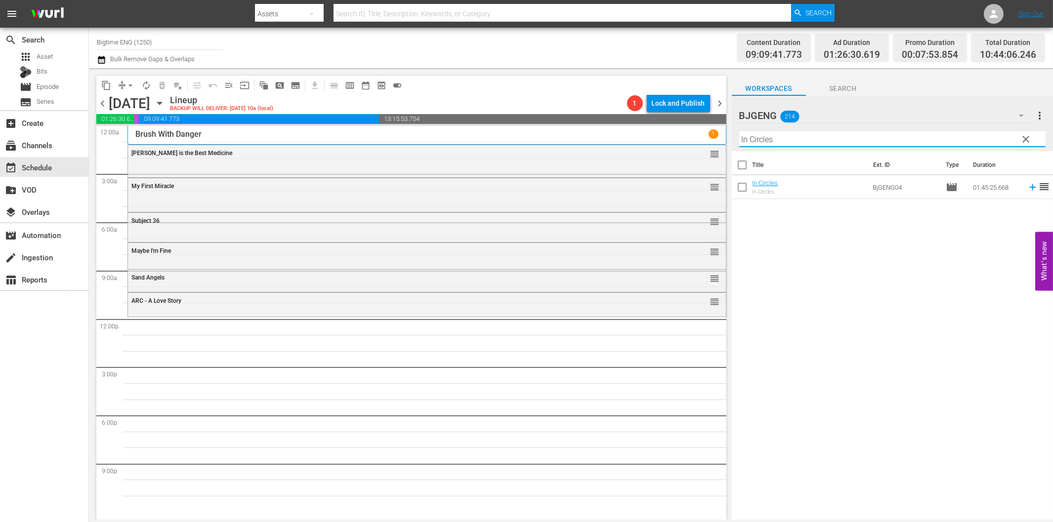
click at [1029, 187] on icon at bounding box center [1032, 187] width 6 height 6
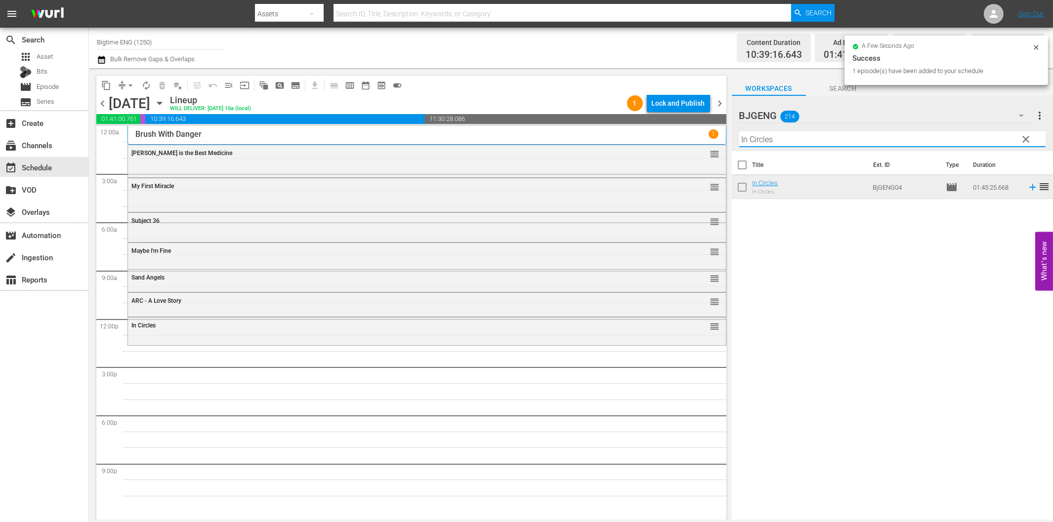
click at [880, 140] on input "In Circles" at bounding box center [892, 139] width 306 height 16
paste input "Hope Danc"
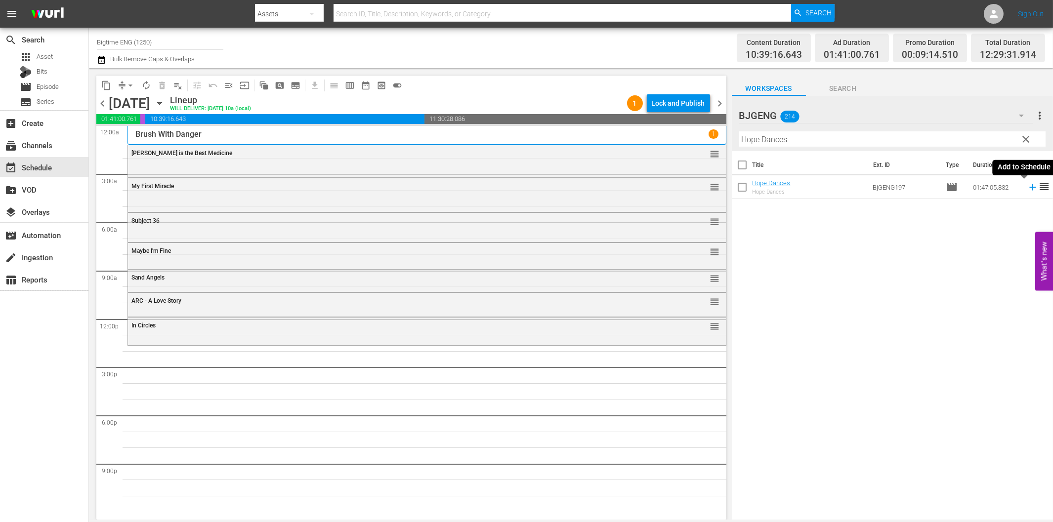
click at [1027, 188] on icon at bounding box center [1032, 187] width 11 height 11
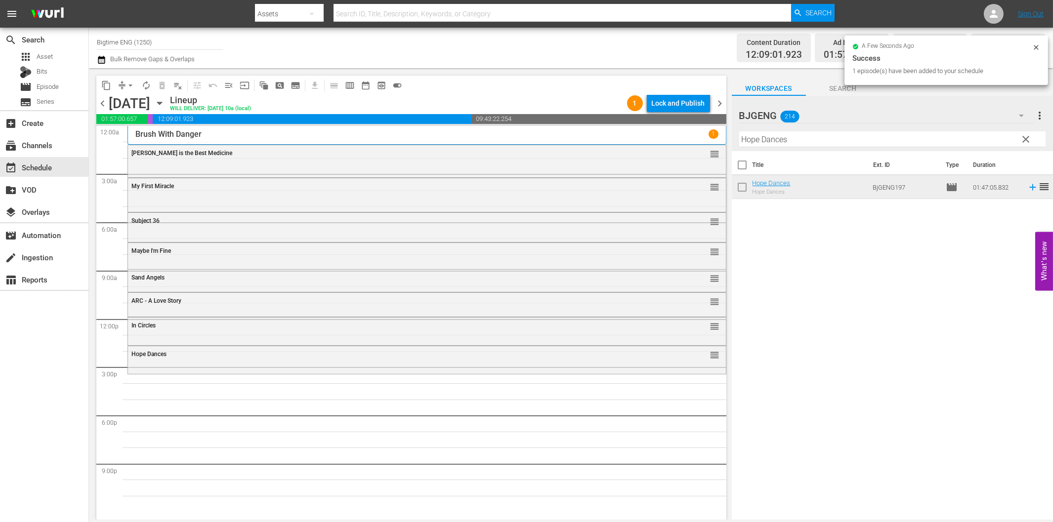
click at [748, 142] on input "Hope Dances" at bounding box center [892, 139] width 306 height 16
paste input "[PERSON_NAME] Hills Bandit"
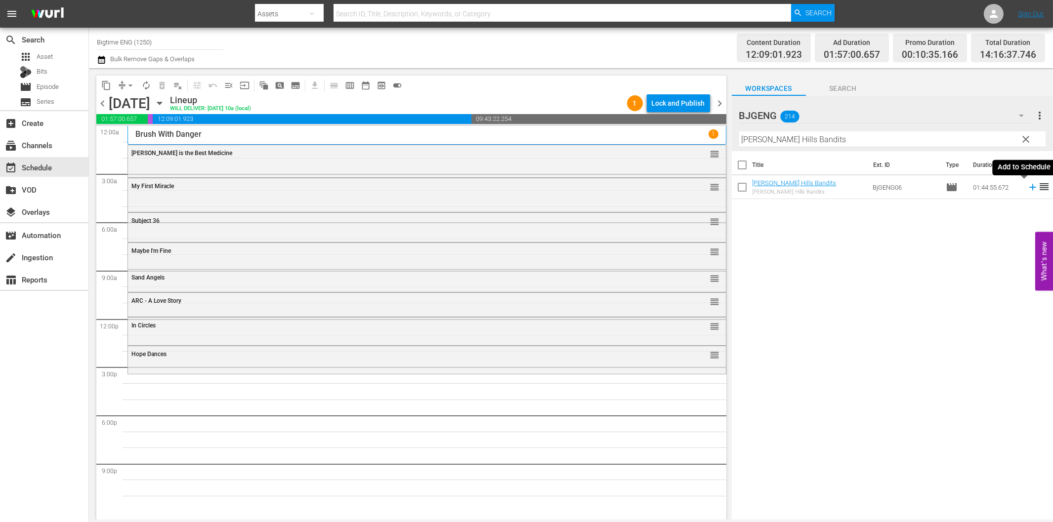
drag, startPoint x: 1022, startPoint y: 186, endPoint x: 953, endPoint y: 197, distance: 69.0
click at [1027, 186] on icon at bounding box center [1032, 187] width 11 height 11
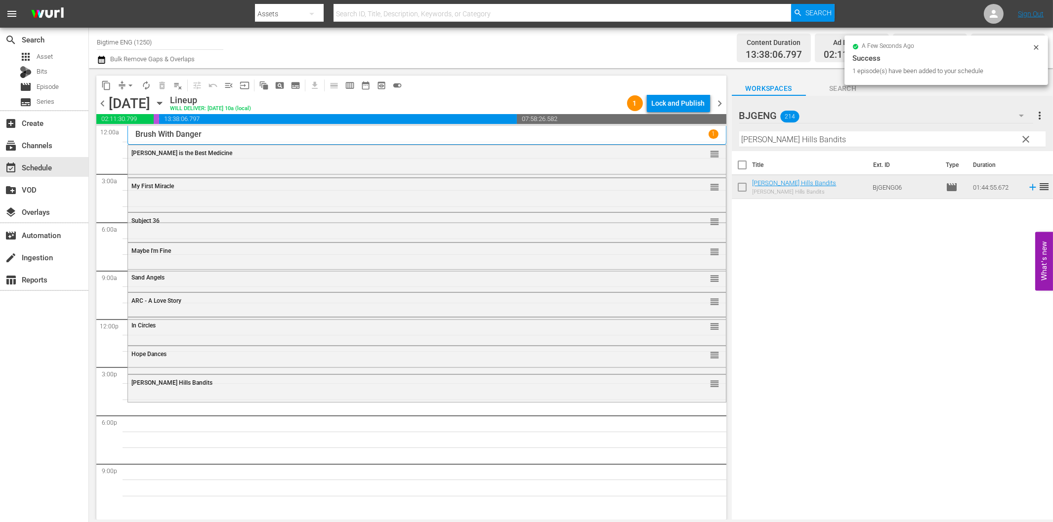
click at [769, 141] on input "[PERSON_NAME] Hills Bandits" at bounding box center [892, 139] width 306 height 16
paste input "Lucky [PERSON_NAME]"
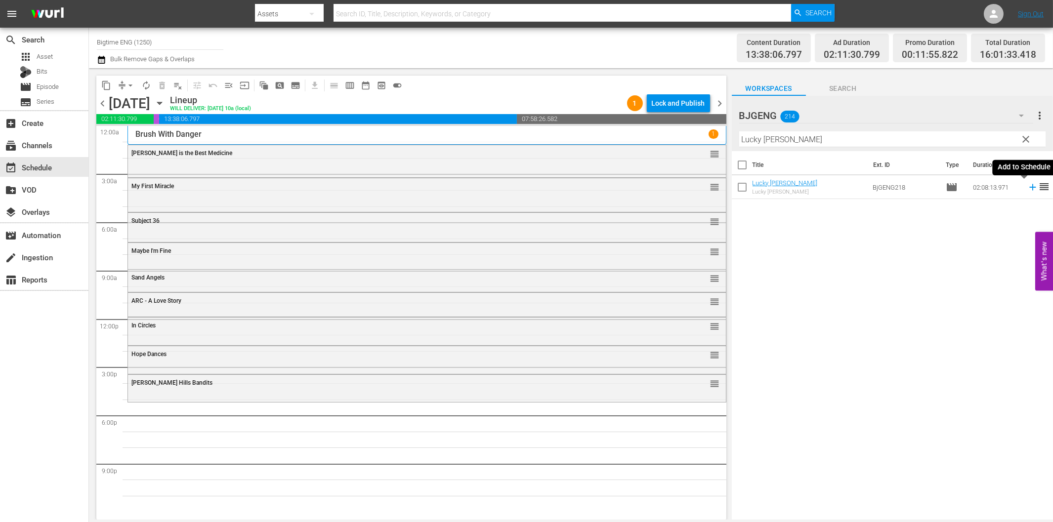
click at [1027, 188] on icon at bounding box center [1032, 187] width 11 height 11
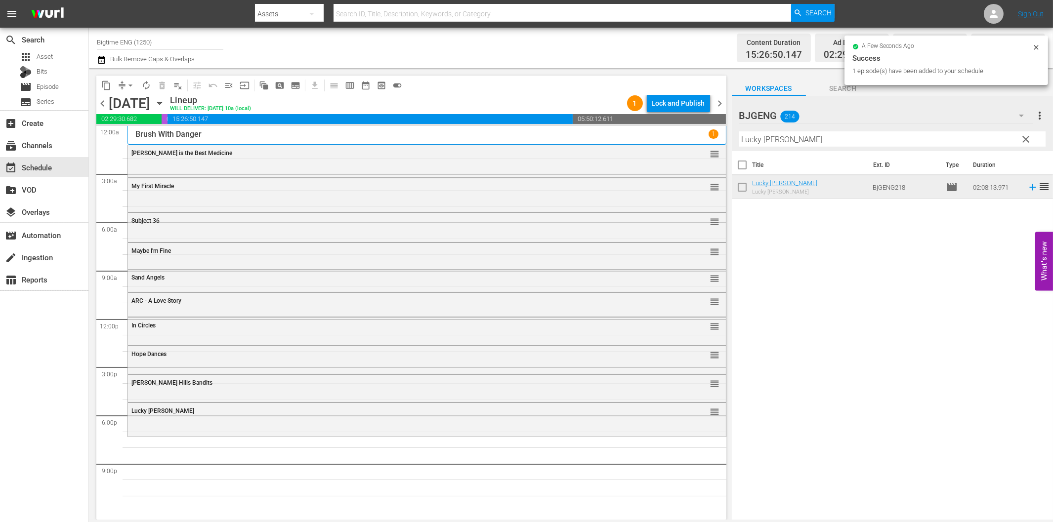
click at [806, 137] on input "Lucky [PERSON_NAME]" at bounding box center [892, 139] width 306 height 16
paste input "The Map Reader"
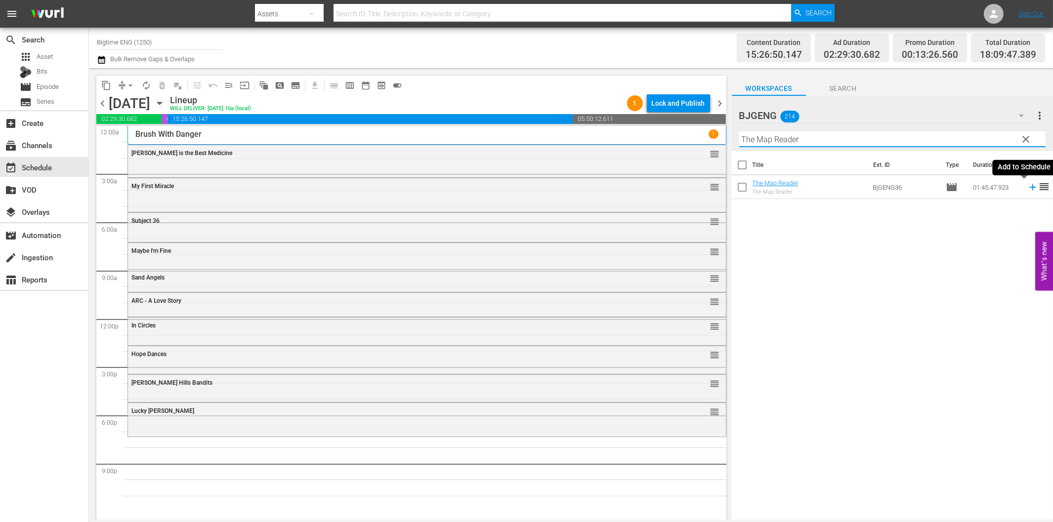
click at [1029, 188] on icon at bounding box center [1032, 187] width 6 height 6
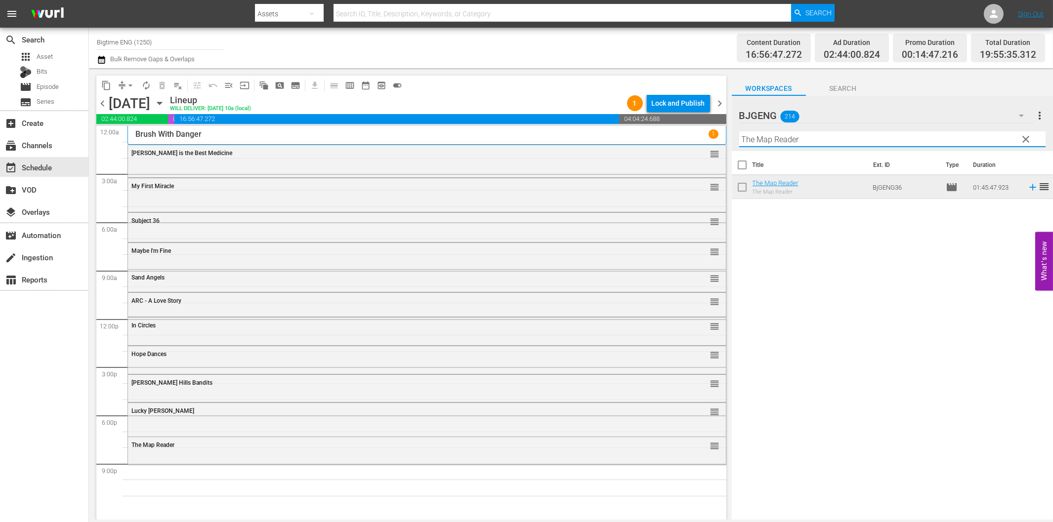
click at [801, 142] on input "The Map Reader" at bounding box center [892, 139] width 306 height 16
paste input "Stunt Games"
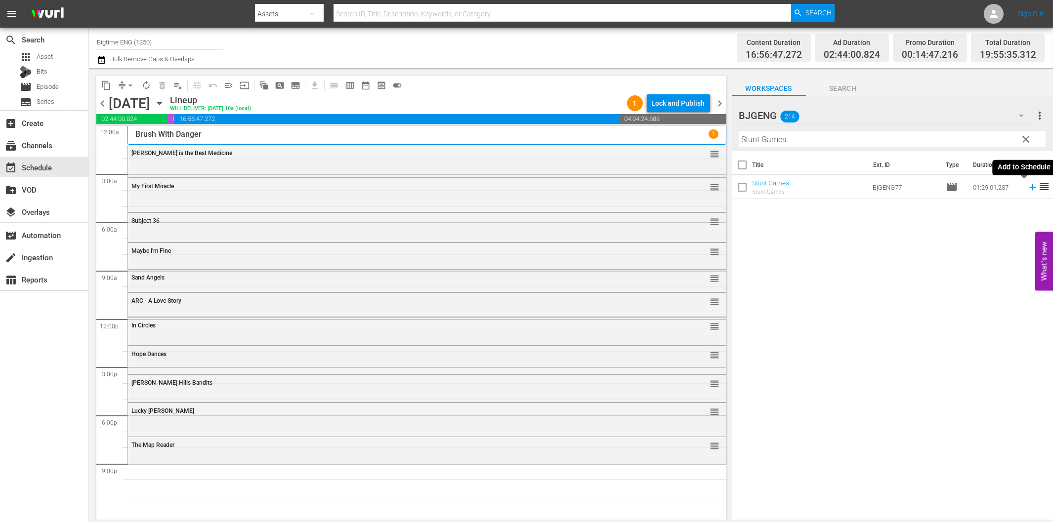
drag, startPoint x: 1024, startPoint y: 186, endPoint x: 1012, endPoint y: 186, distance: 11.9
click at [1027, 186] on icon at bounding box center [1032, 187] width 11 height 11
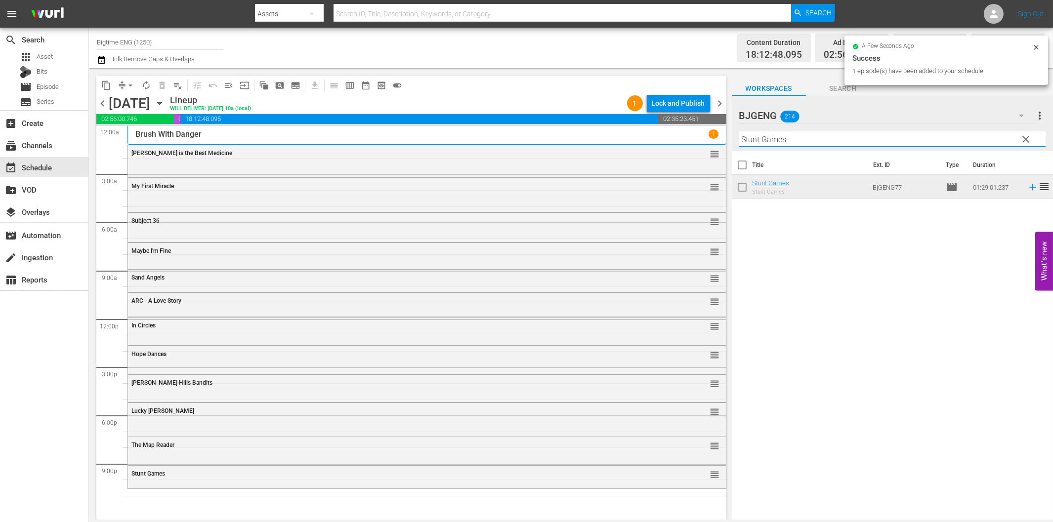
click at [777, 137] on input "Stunt Games" at bounding box center [892, 139] width 306 height 16
paste input "3rd Night"
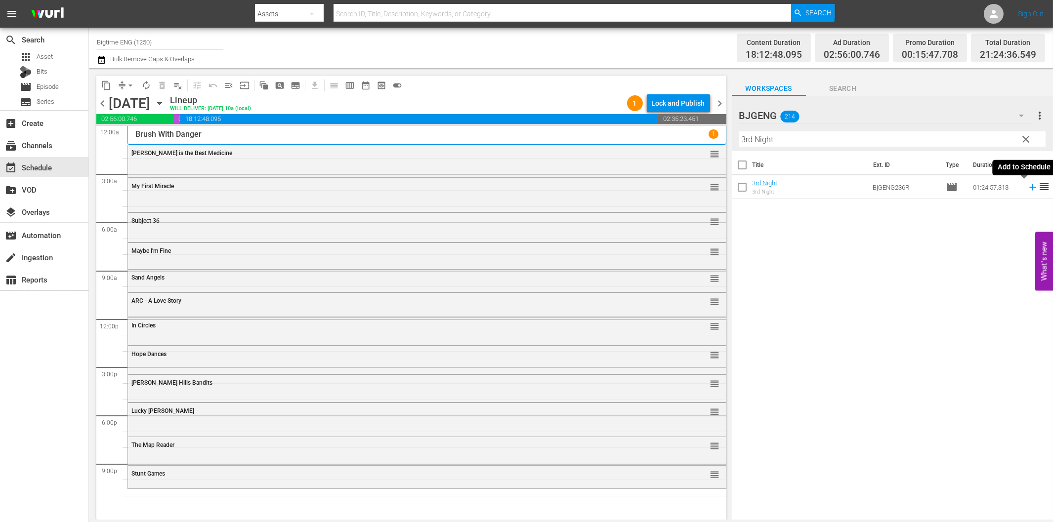
click at [1027, 186] on icon at bounding box center [1032, 187] width 11 height 11
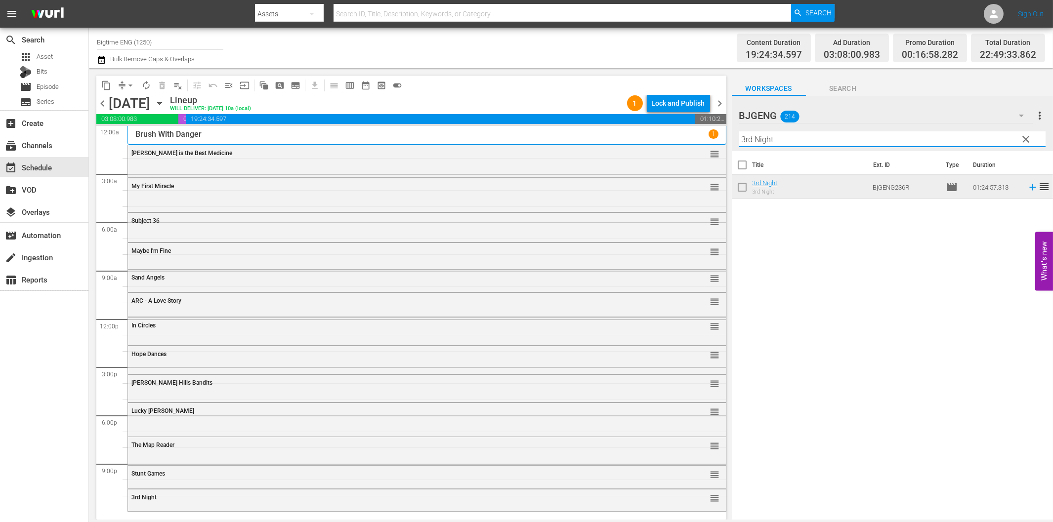
click at [799, 135] on input "3rd Night" at bounding box center [892, 139] width 306 height 16
paste input "Broken Contrac"
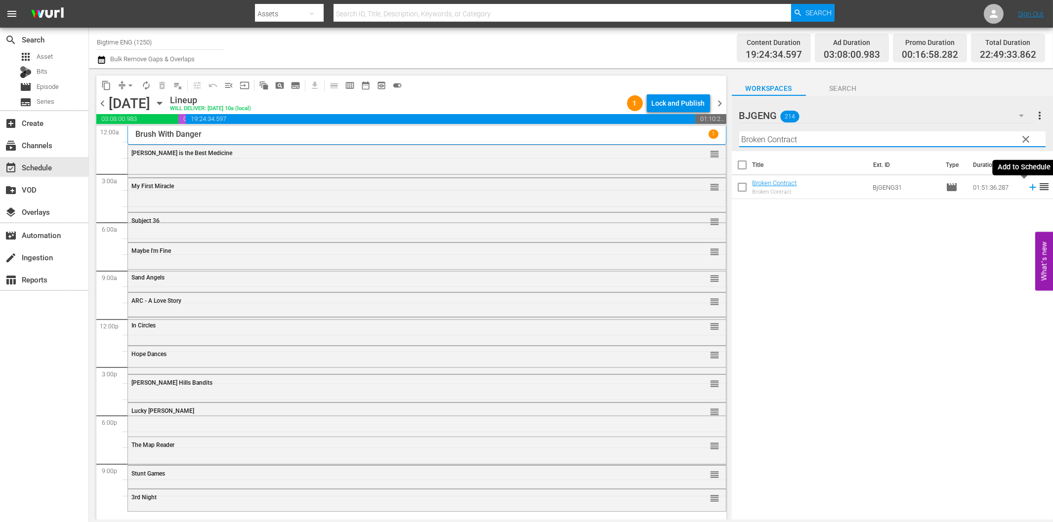
click at [1027, 185] on icon at bounding box center [1032, 187] width 11 height 11
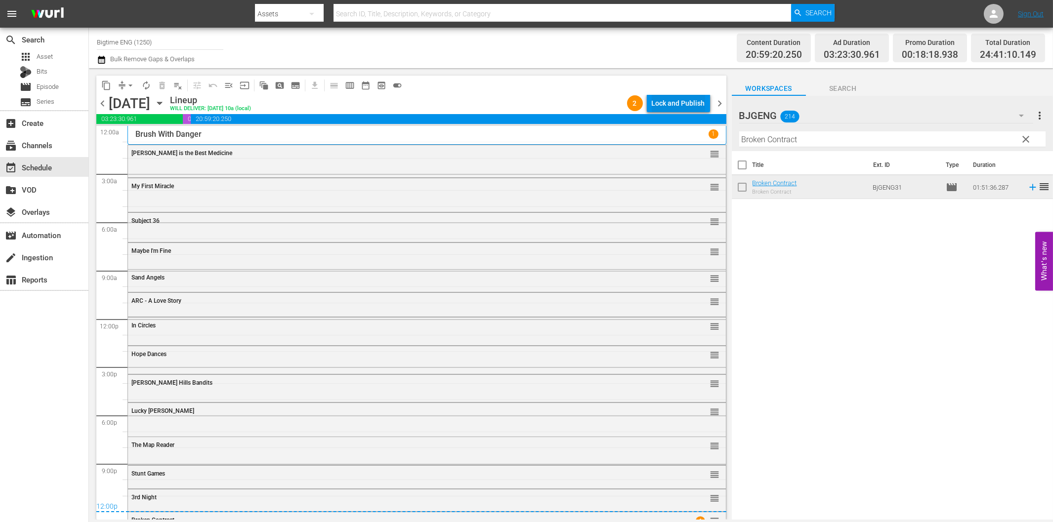
click at [661, 104] on div "Lock and Publish" at bounding box center [678, 103] width 53 height 18
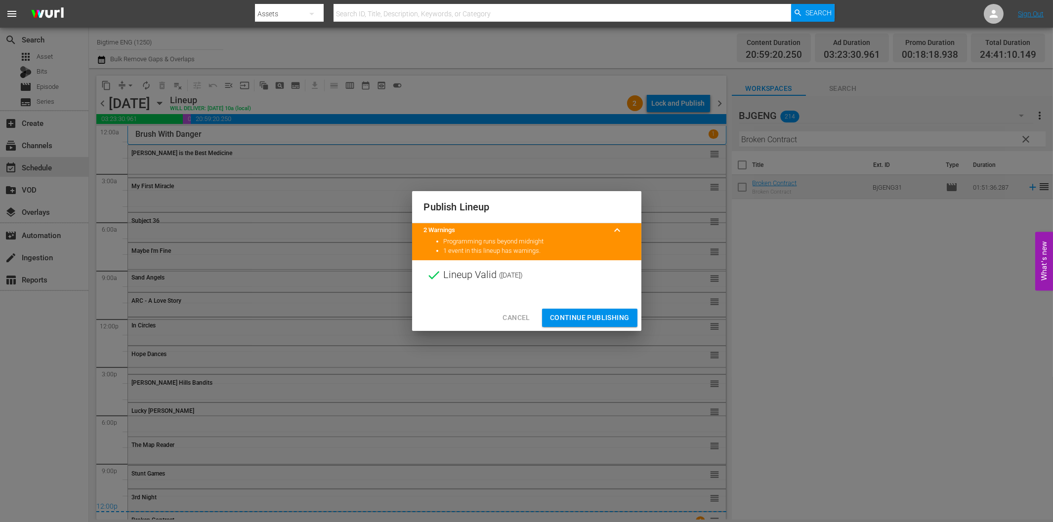
click at [584, 312] on span "Continue Publishing" at bounding box center [590, 318] width 80 height 12
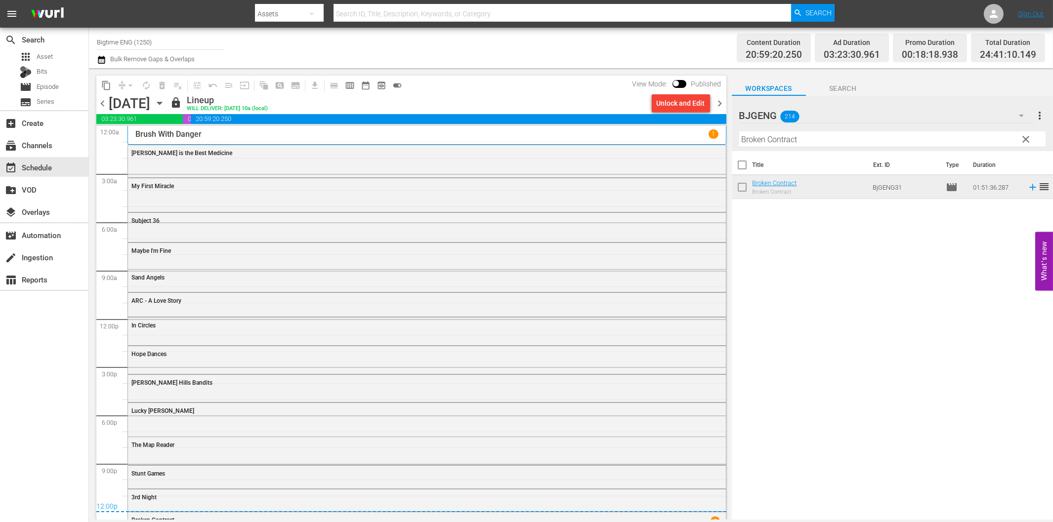
drag, startPoint x: 717, startPoint y: 103, endPoint x: 755, endPoint y: 123, distance: 42.9
click at [717, 103] on span "chevron_right" at bounding box center [720, 103] width 12 height 12
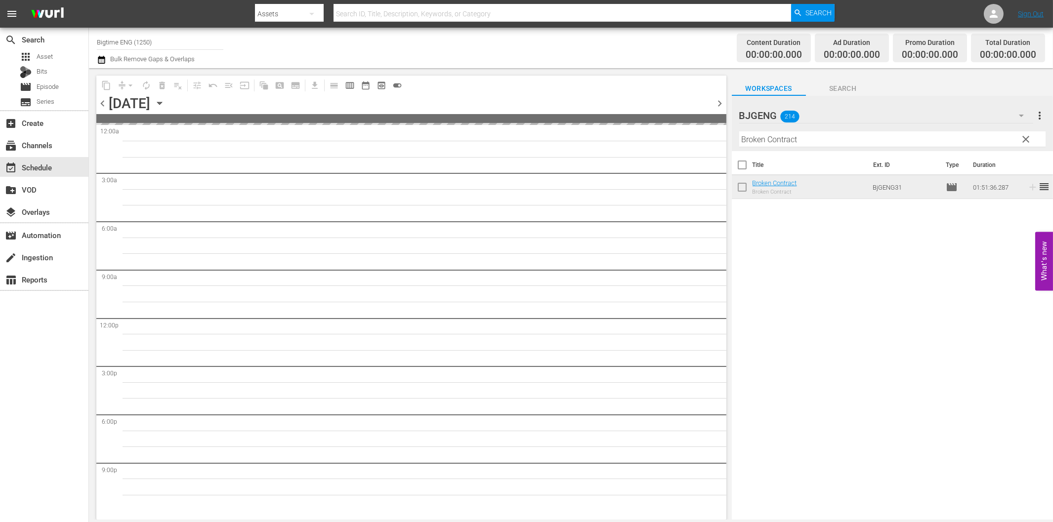
click at [791, 144] on input "Broken Contract" at bounding box center [892, 139] width 306 height 16
paste input "The Last Page"
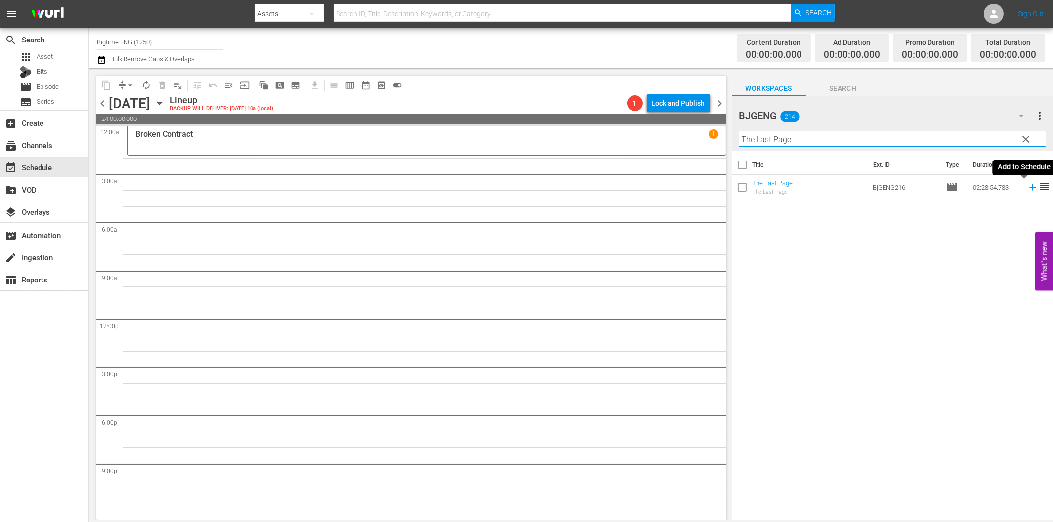
click at [1029, 188] on icon at bounding box center [1032, 187] width 6 height 6
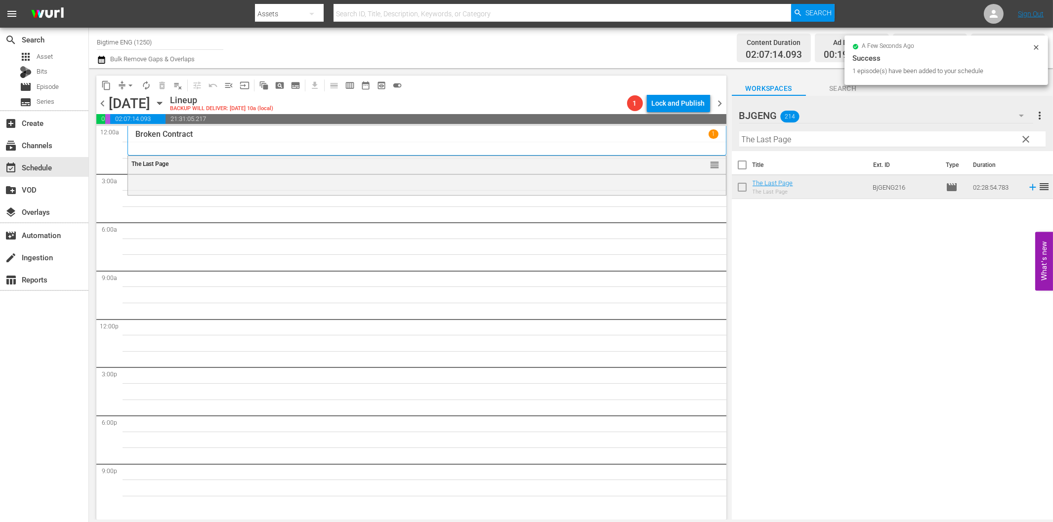
click at [772, 141] on input "The Last Page" at bounding box center [892, 139] width 306 height 16
paste input "Angels Unawar"
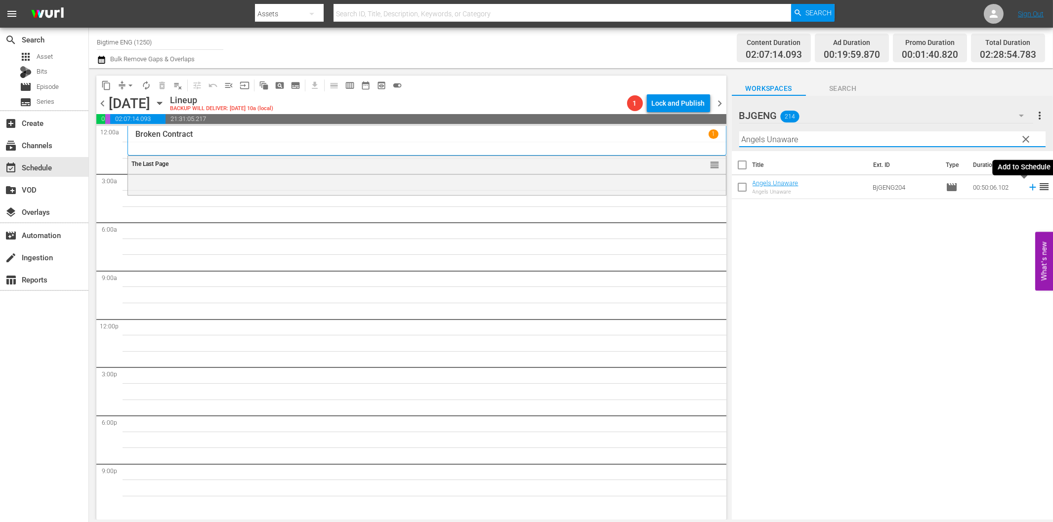
click at [1027, 186] on icon at bounding box center [1032, 187] width 11 height 11
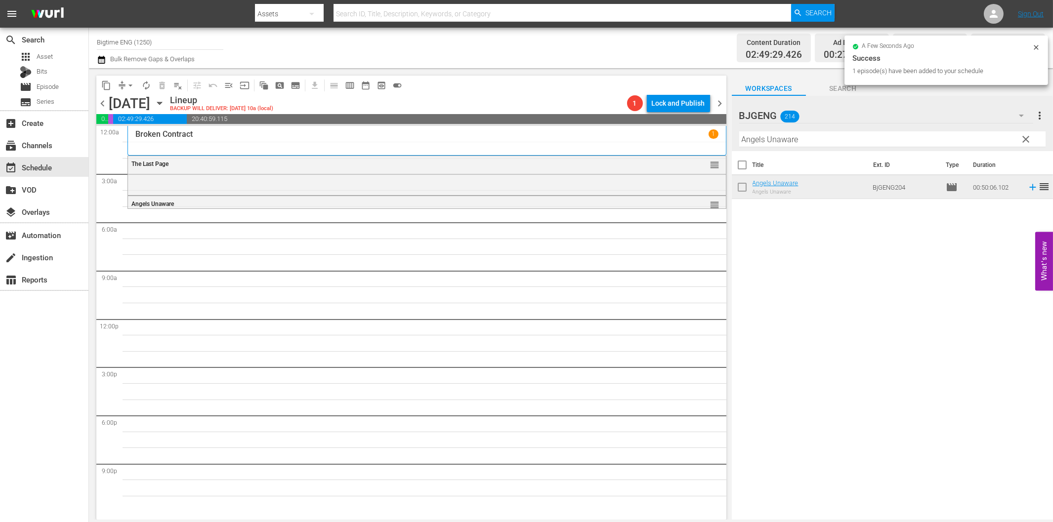
click at [759, 143] on input "Angels Unaware" at bounding box center [892, 139] width 306 height 16
paste input "The Colonizer"
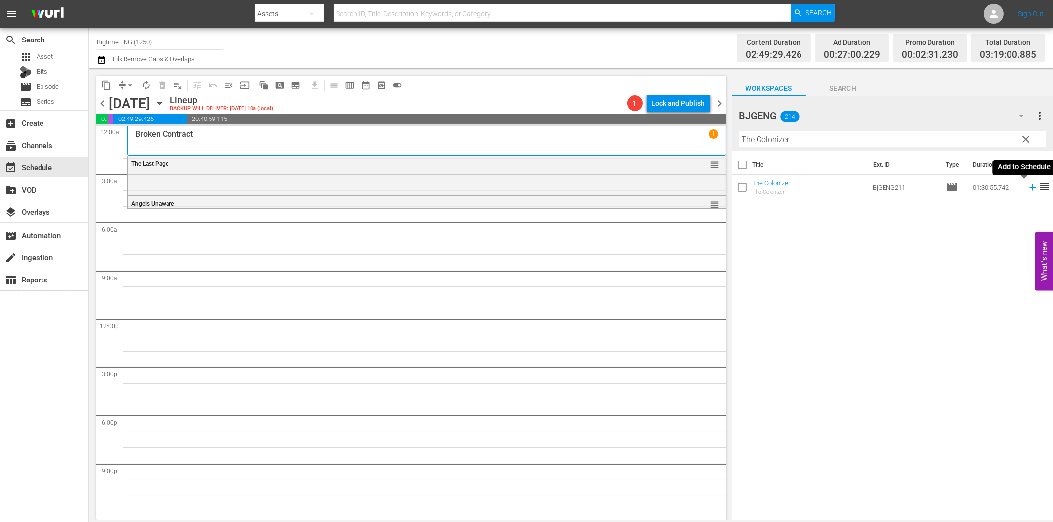
click at [1027, 186] on icon at bounding box center [1032, 187] width 11 height 11
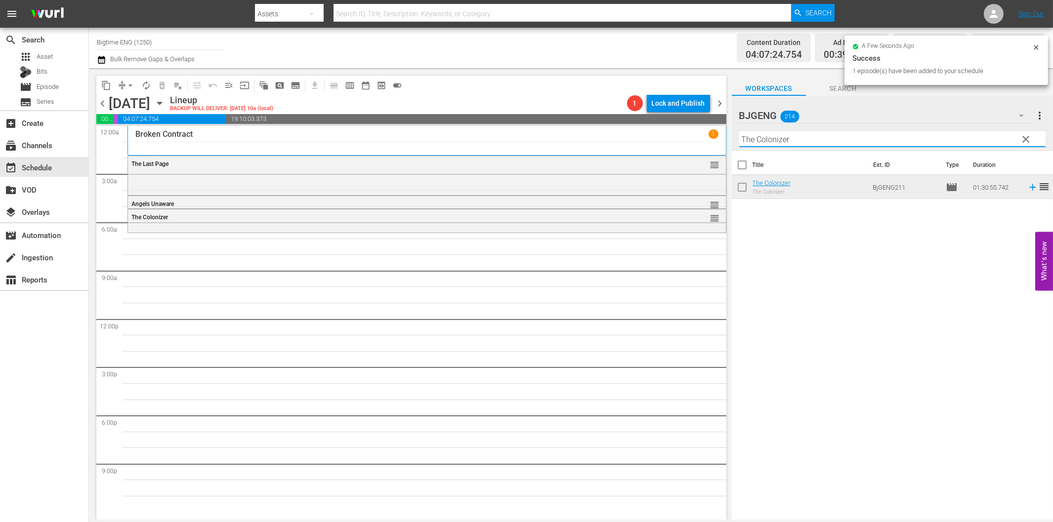
click at [834, 142] on input "The Colonizer" at bounding box center [892, 139] width 306 height 16
paste input "exas Cotton"
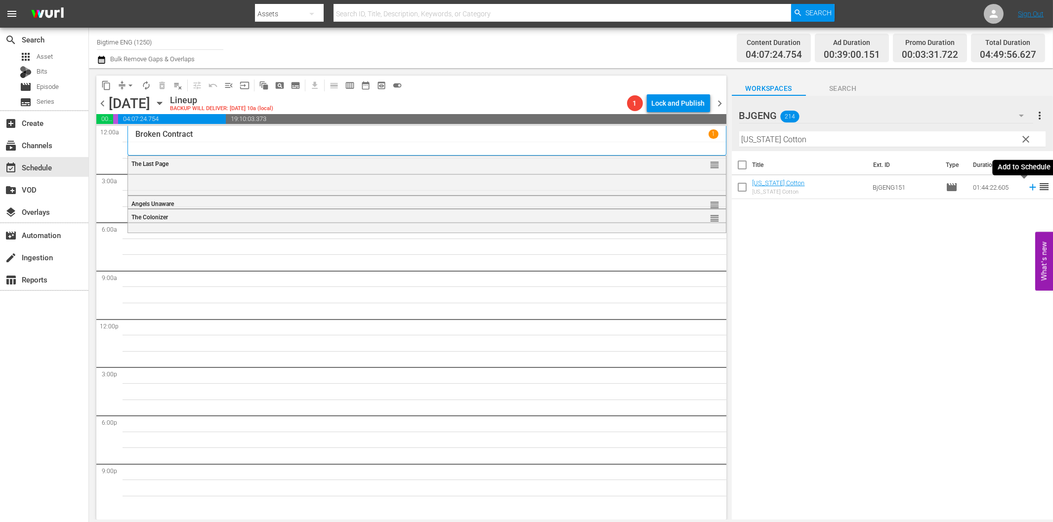
click at [1027, 189] on icon at bounding box center [1032, 187] width 11 height 11
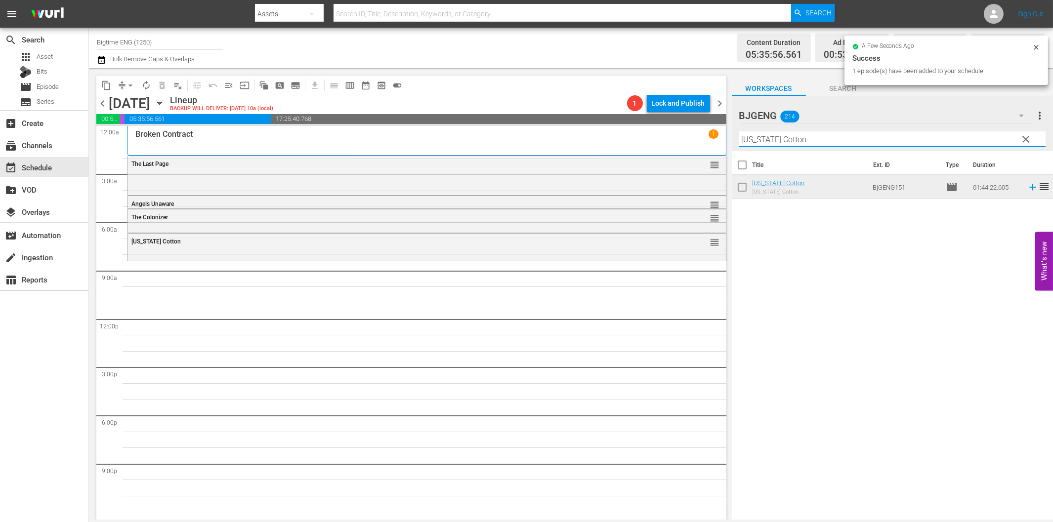
click at [773, 141] on input "[US_STATE] Cotton" at bounding box center [892, 139] width 306 height 16
paste input "Mum Said"
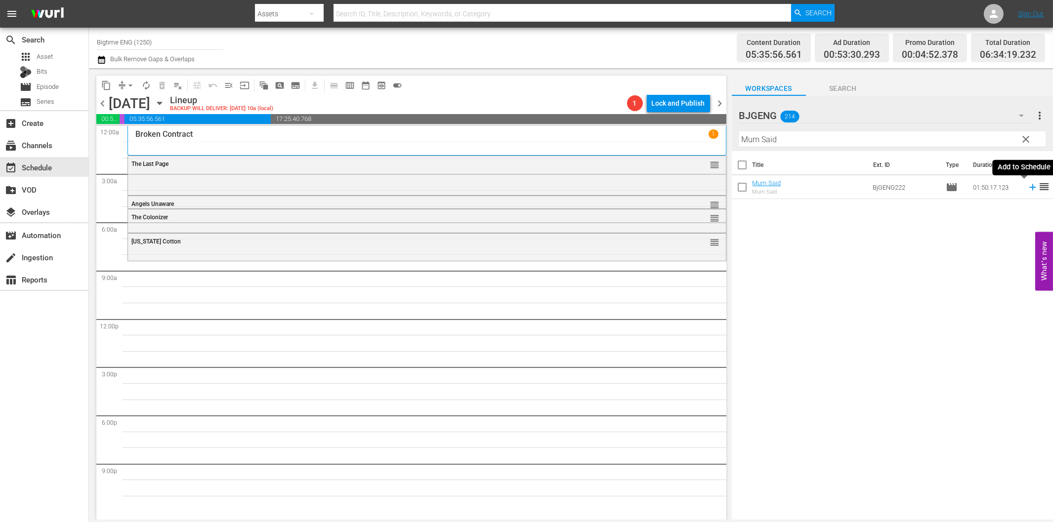
click at [1027, 187] on icon at bounding box center [1032, 187] width 11 height 11
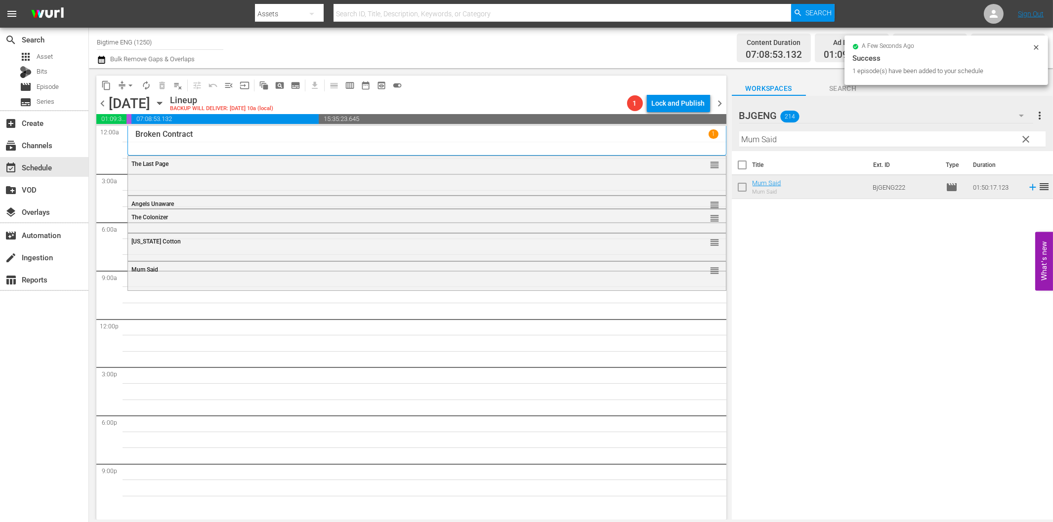
click at [850, 139] on input "Mum Said" at bounding box center [892, 139] width 306 height 16
paste input "The Storyteller"
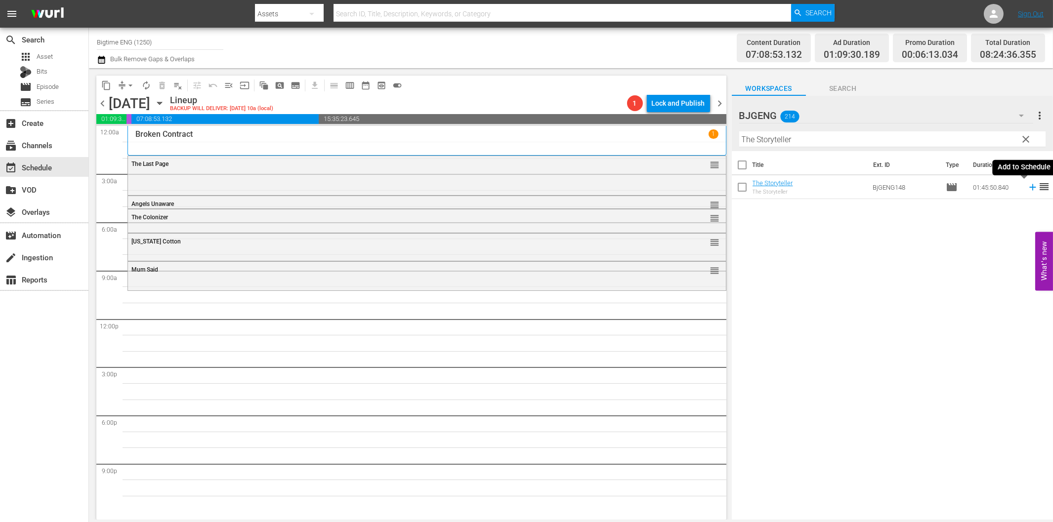
click at [1027, 186] on icon at bounding box center [1032, 187] width 11 height 11
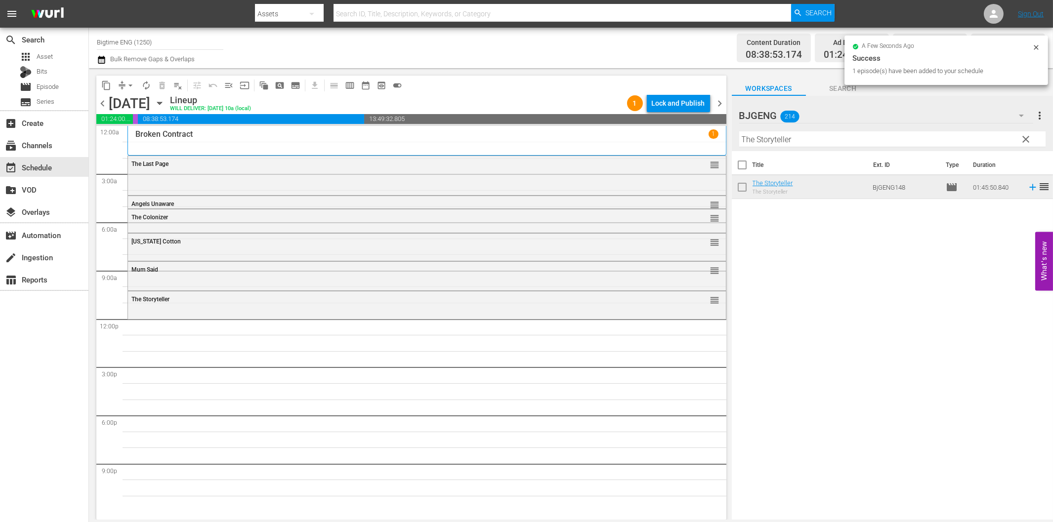
click at [773, 140] on input "The Storyteller" at bounding box center [892, 139] width 306 height 16
paste input "Screened In"
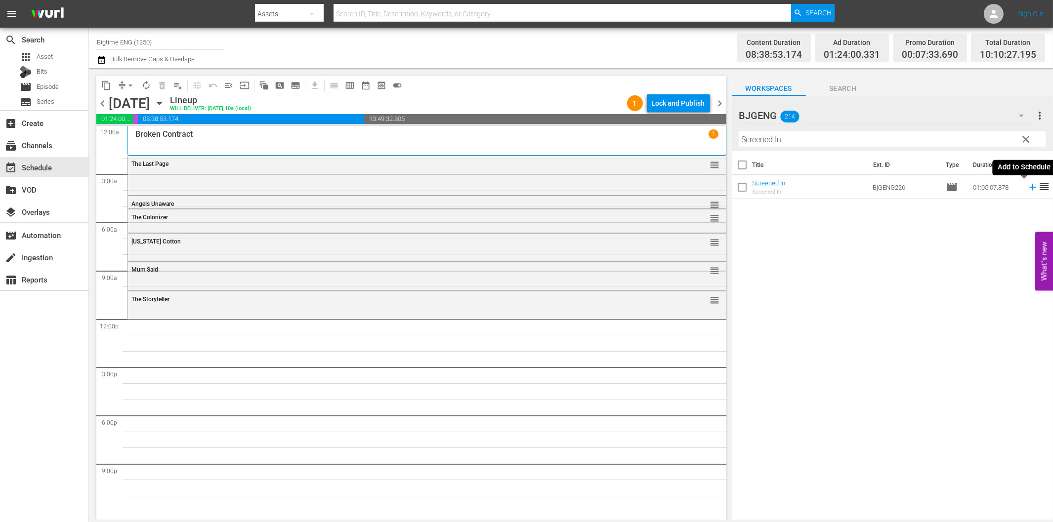
click at [1027, 185] on icon at bounding box center [1032, 187] width 11 height 11
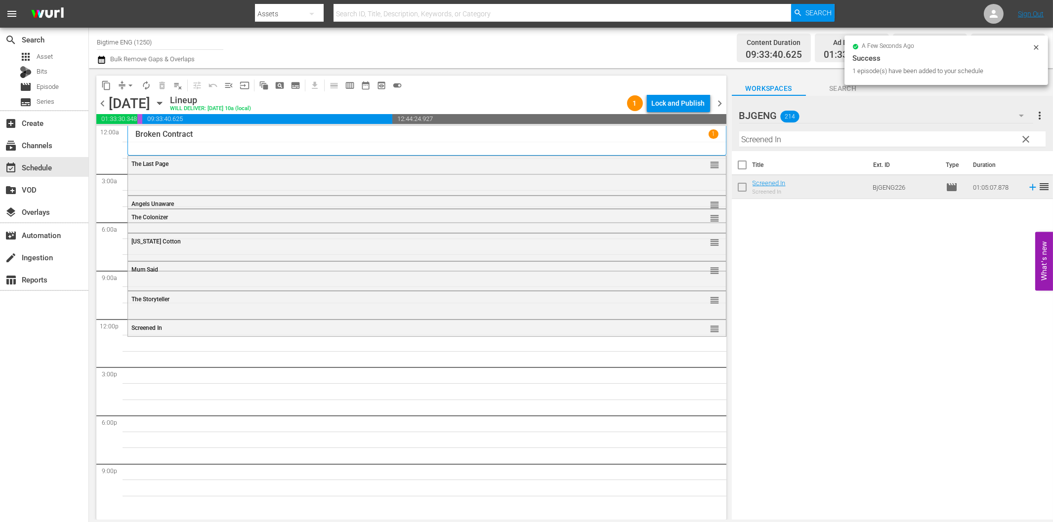
click at [794, 144] on input "Screened In" at bounding box center [892, 139] width 306 height 16
paste input "The Day You Found Me"
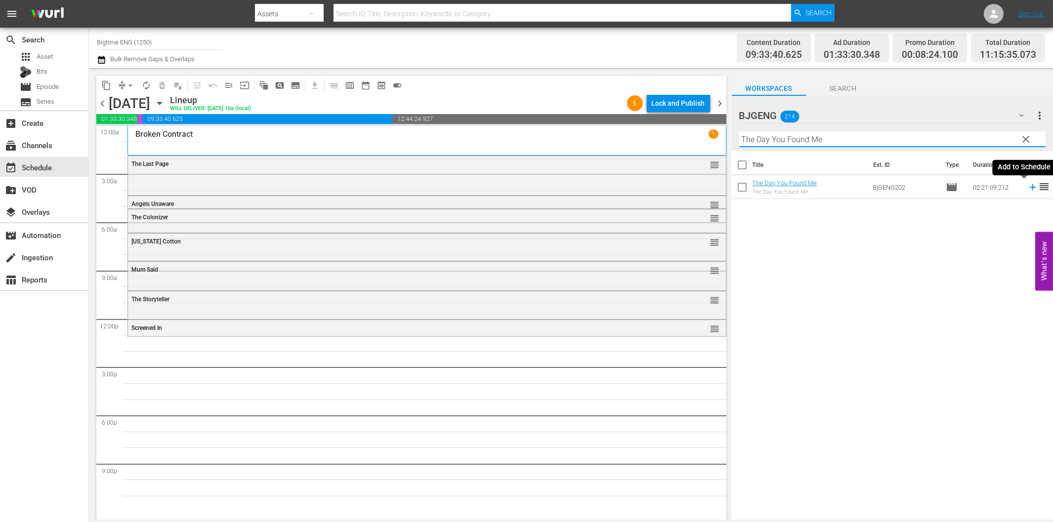
click at [1027, 184] on icon at bounding box center [1032, 187] width 11 height 11
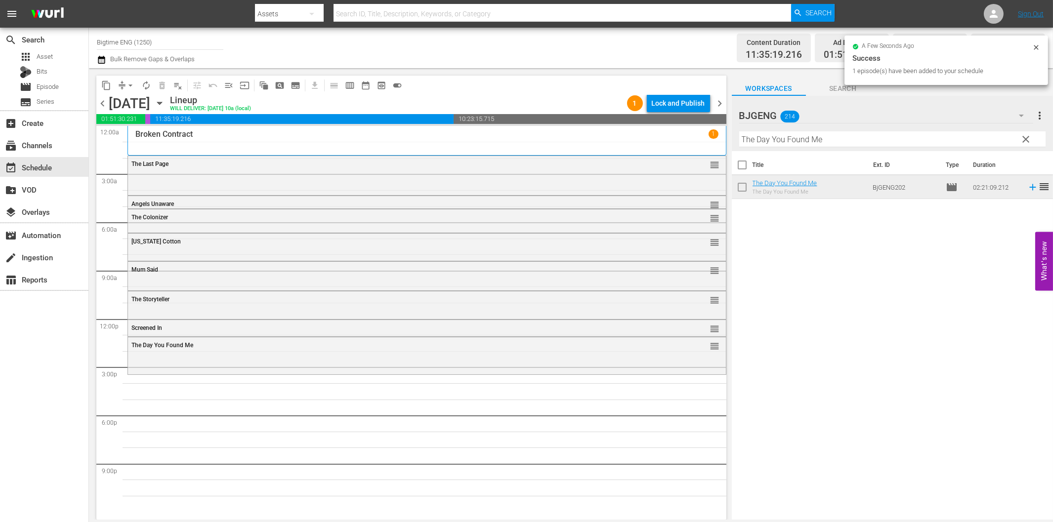
click at [781, 145] on input "The Day You Found Me" at bounding box center [892, 139] width 306 height 16
paste input "House on Rockingham"
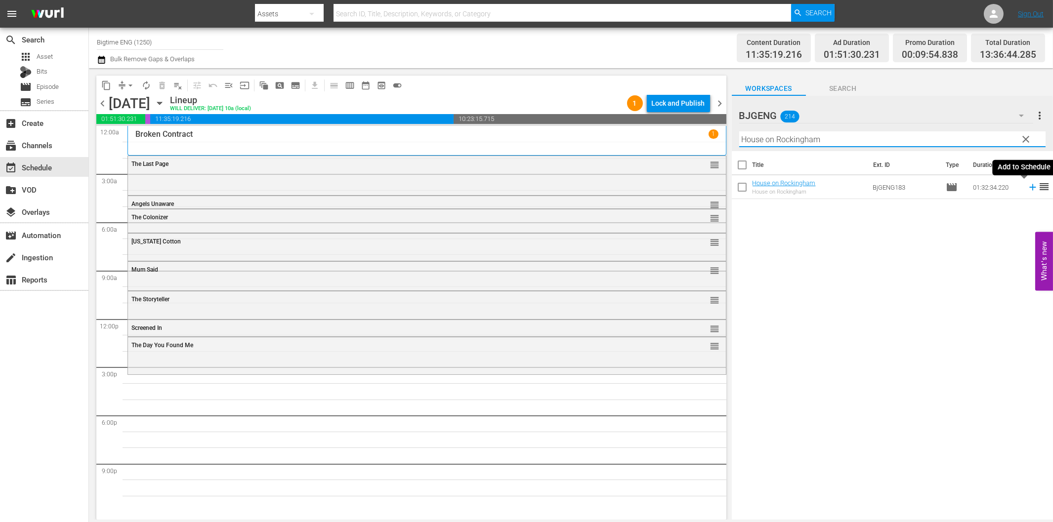
click at [1027, 187] on icon at bounding box center [1032, 187] width 11 height 11
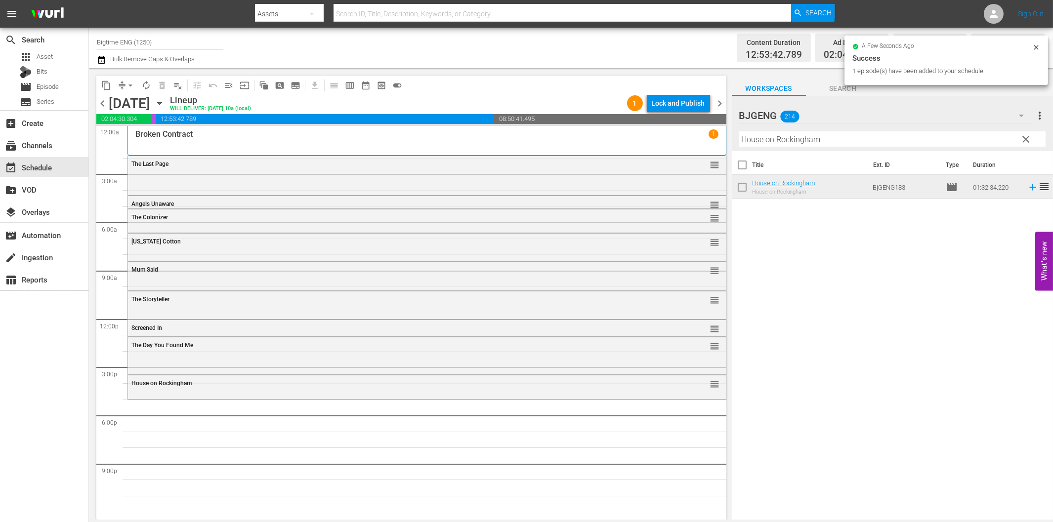
click at [804, 137] on input "House on Rockingham" at bounding box center [892, 139] width 306 height 16
paste input "The Congressman"
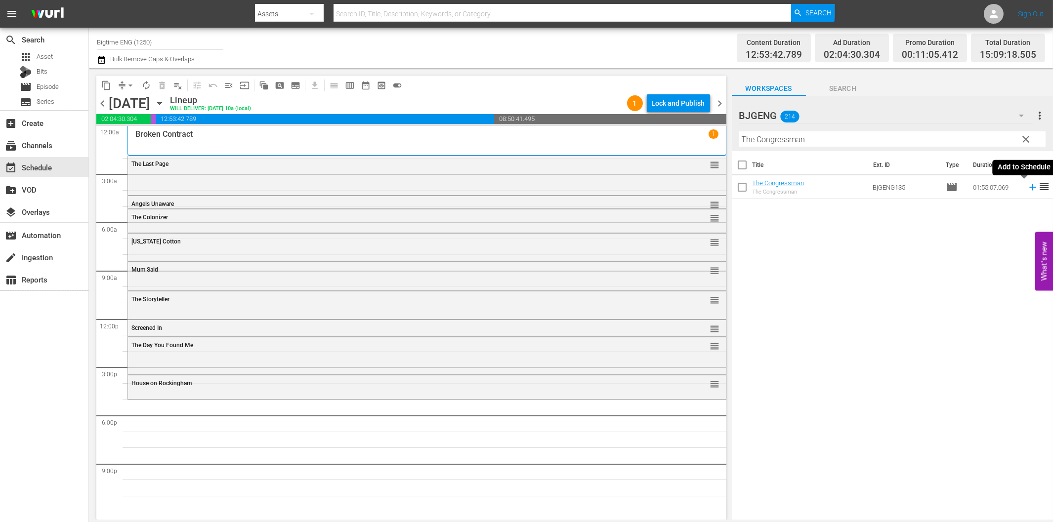
click at [1027, 189] on icon at bounding box center [1032, 187] width 11 height 11
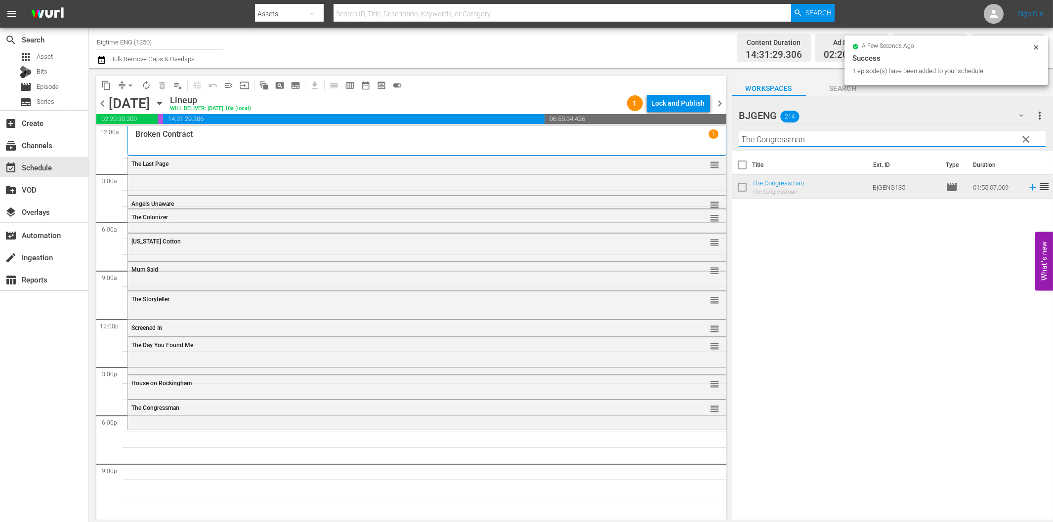
click at [826, 141] on input "The Congressman" at bounding box center [892, 139] width 306 height 16
paste input "A Year And Change"
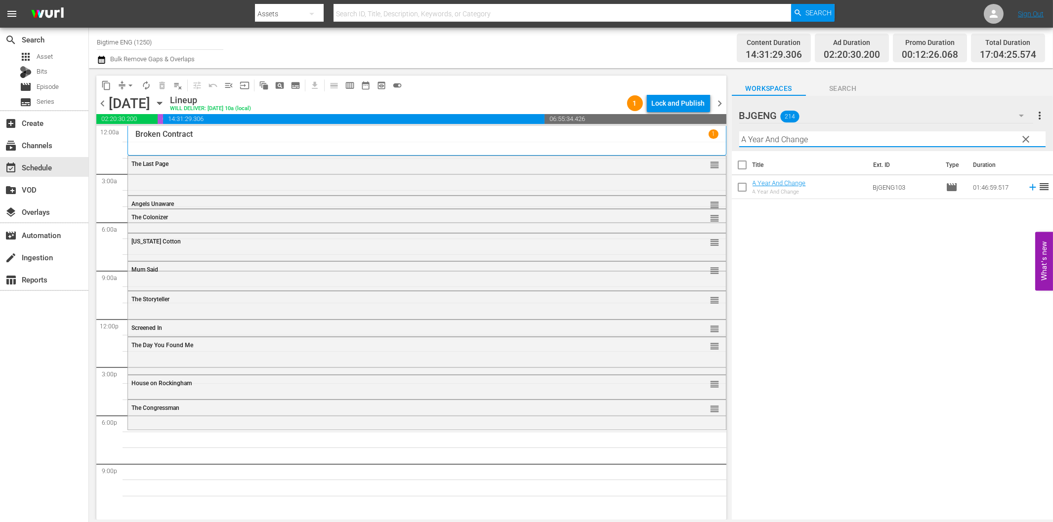
click at [1028, 188] on icon at bounding box center [1032, 187] width 11 height 11
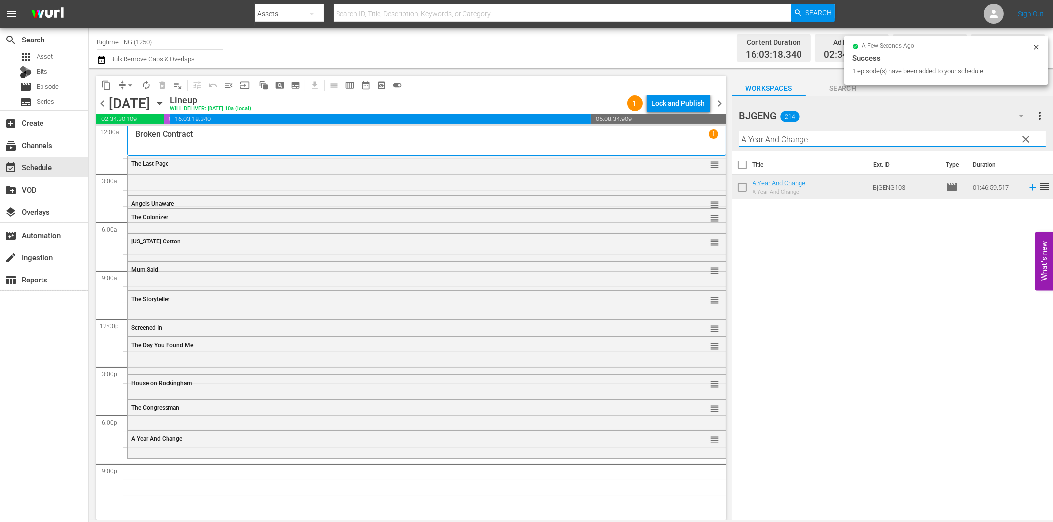
click at [813, 140] on input "A Year And Change" at bounding box center [892, 139] width 306 height 16
paste input "Blue: The American Dream"
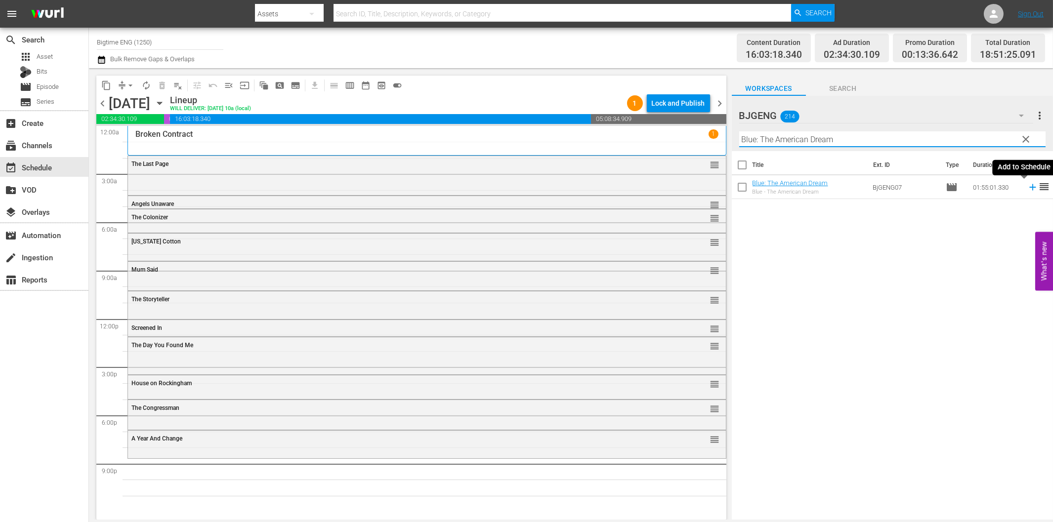
click at [1027, 185] on icon at bounding box center [1032, 187] width 11 height 11
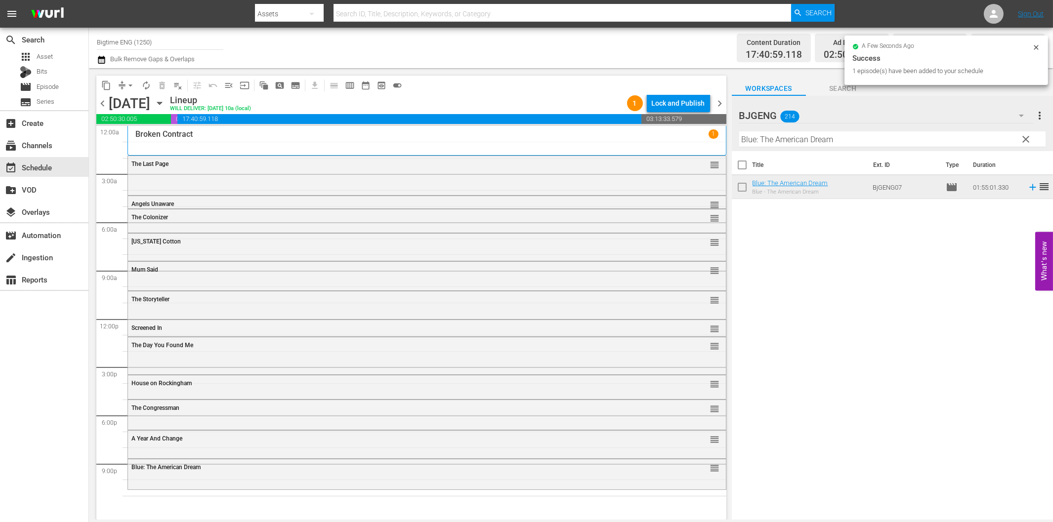
click at [868, 142] on input "Blue: The American Dream" at bounding box center [892, 139] width 306 height 16
paste input "Dead Men"
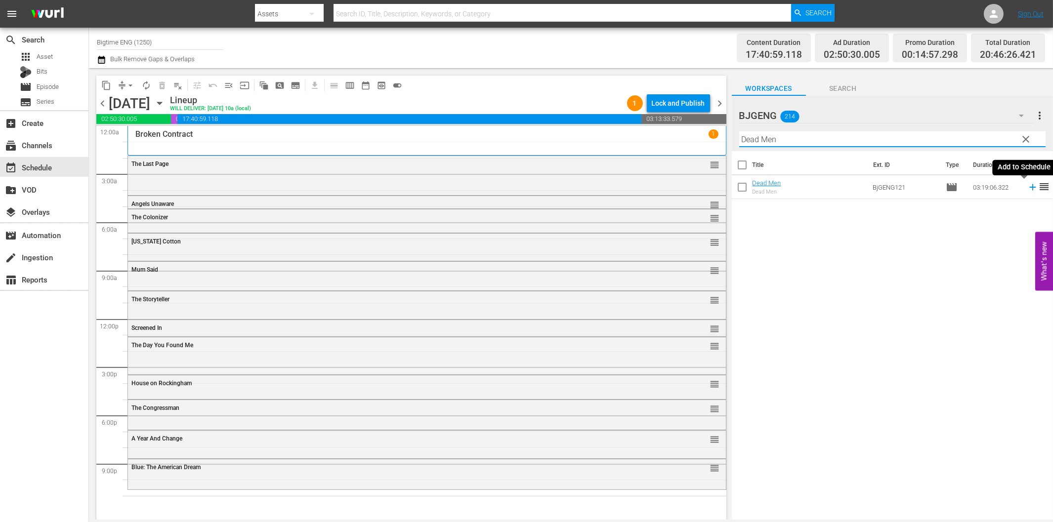
click at [1029, 188] on icon at bounding box center [1032, 187] width 6 height 6
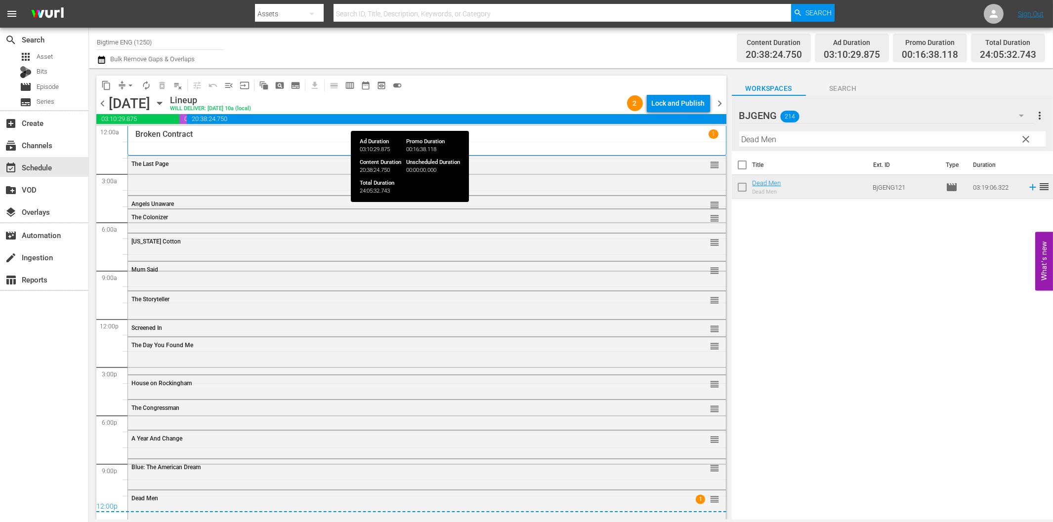
click at [687, 116] on span "20:38:24.750" at bounding box center [456, 119] width 539 height 10
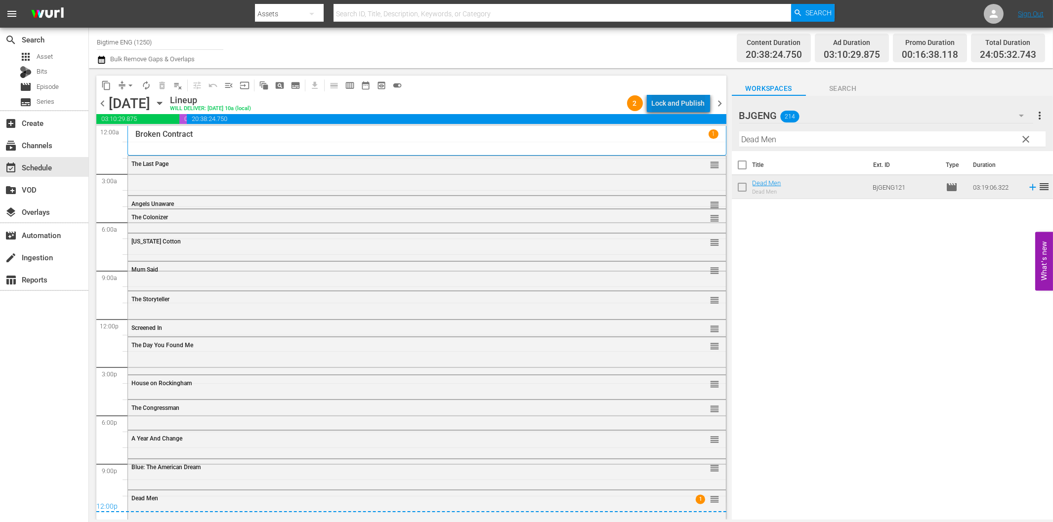
click at [688, 99] on div "Lock and Publish" at bounding box center [678, 103] width 53 height 18
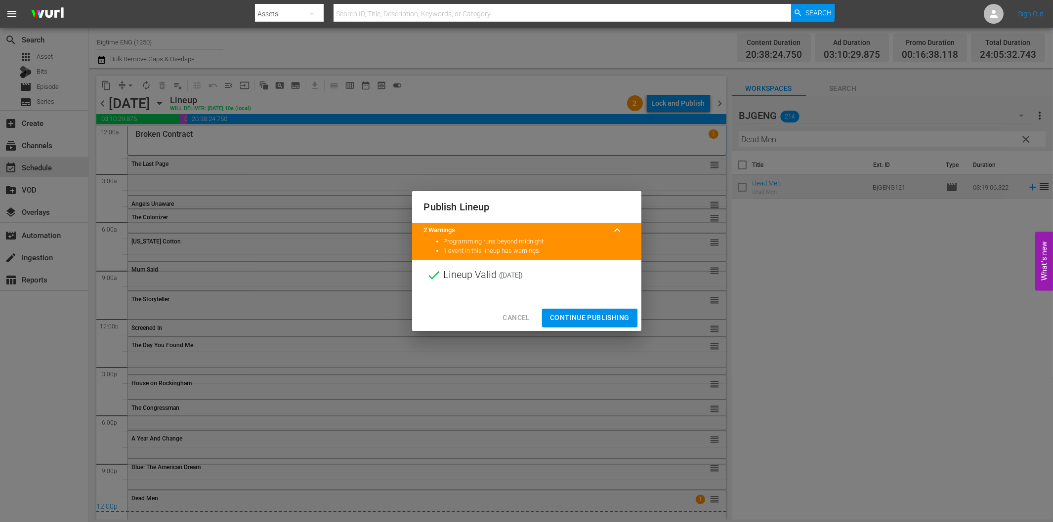
click at [596, 312] on span "Continue Publishing" at bounding box center [590, 318] width 80 height 12
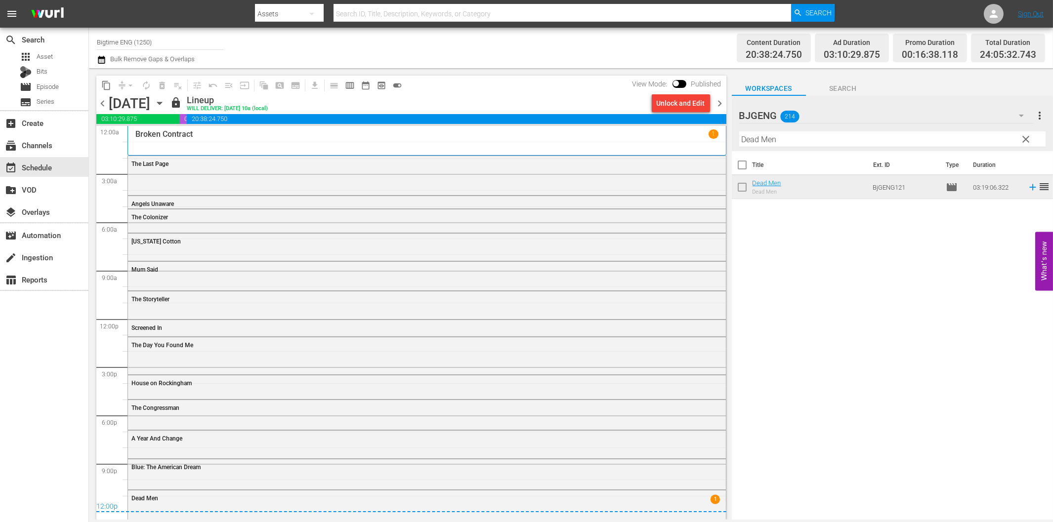
click at [722, 98] on div "chevron_left [DATE] [DATE] lock Lineup WILL DELIVER: [DATE] 10a (local) Unlock …" at bounding box center [411, 104] width 630 height 19
click at [722, 101] on span "chevron_right" at bounding box center [720, 103] width 12 height 12
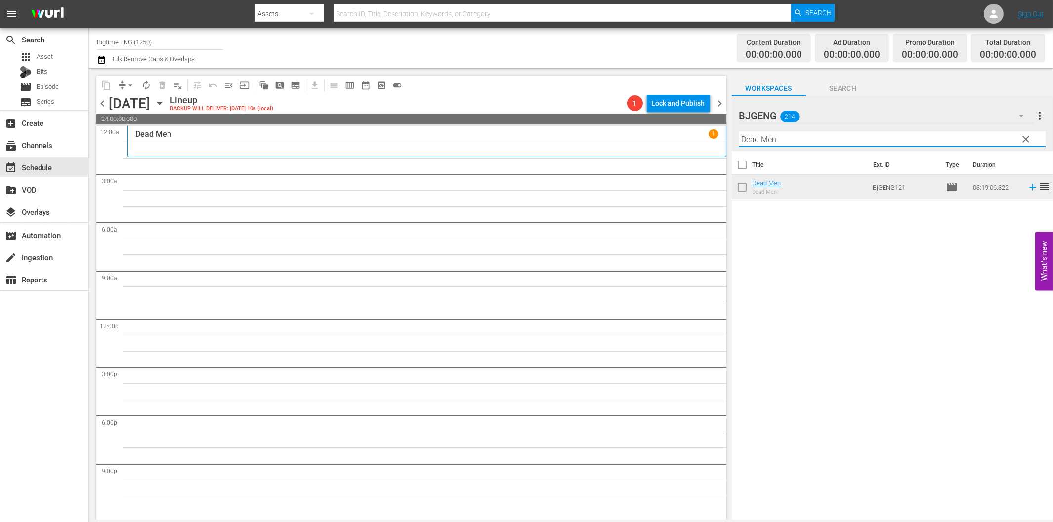
click at [809, 139] on input "Dead Men" at bounding box center [892, 139] width 306 height 16
paste input "Light of Mine"
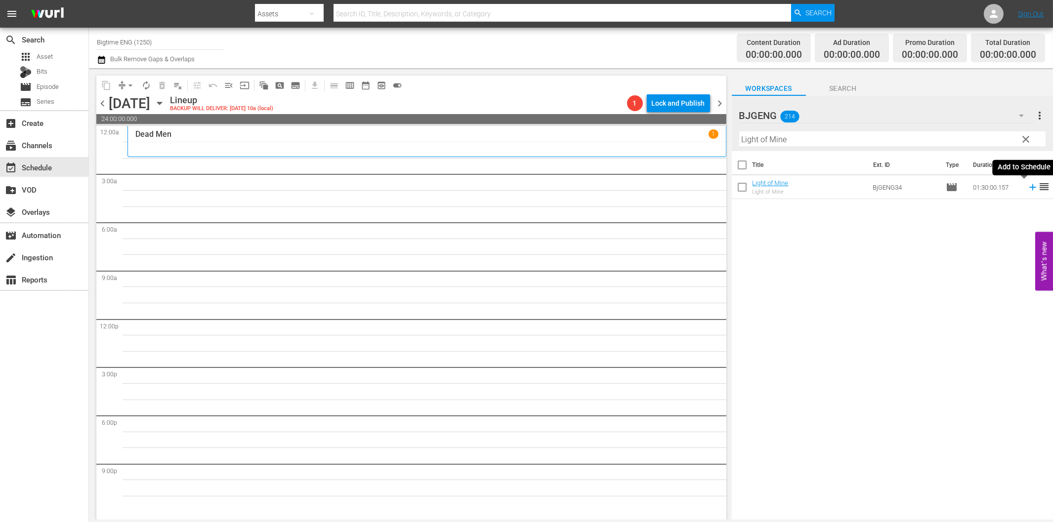
click at [1027, 185] on icon at bounding box center [1032, 187] width 11 height 11
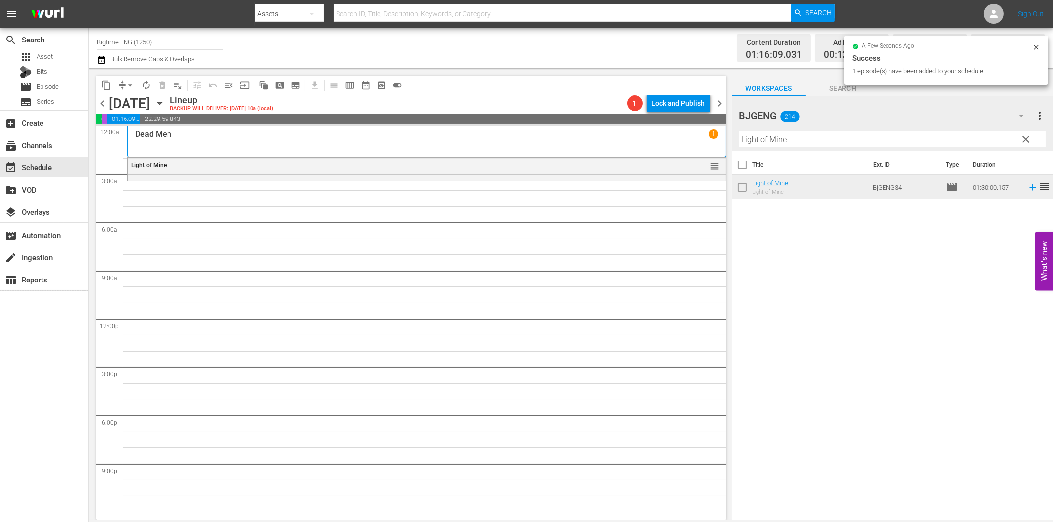
click at [761, 139] on input "Light of Mine" at bounding box center [892, 139] width 306 height 16
paste input "Betrayed"
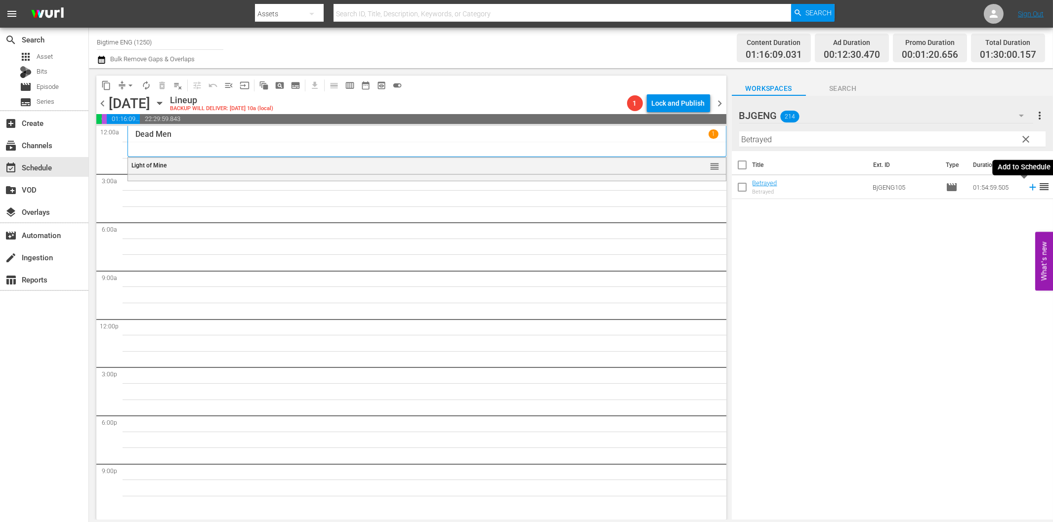
click at [1029, 187] on icon at bounding box center [1032, 187] width 6 height 6
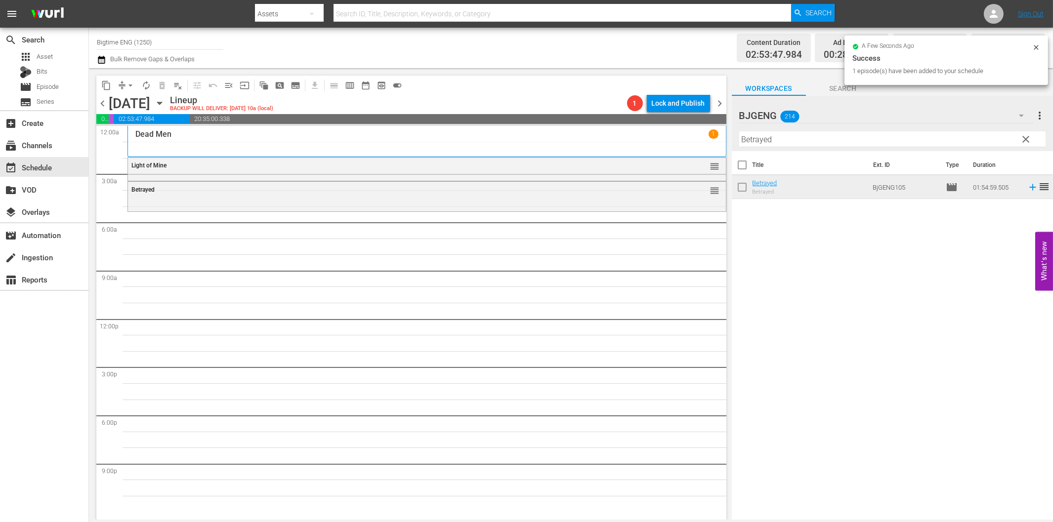
click at [771, 140] on input "Betrayed" at bounding box center [892, 139] width 306 height 16
paste input "st of Seven"
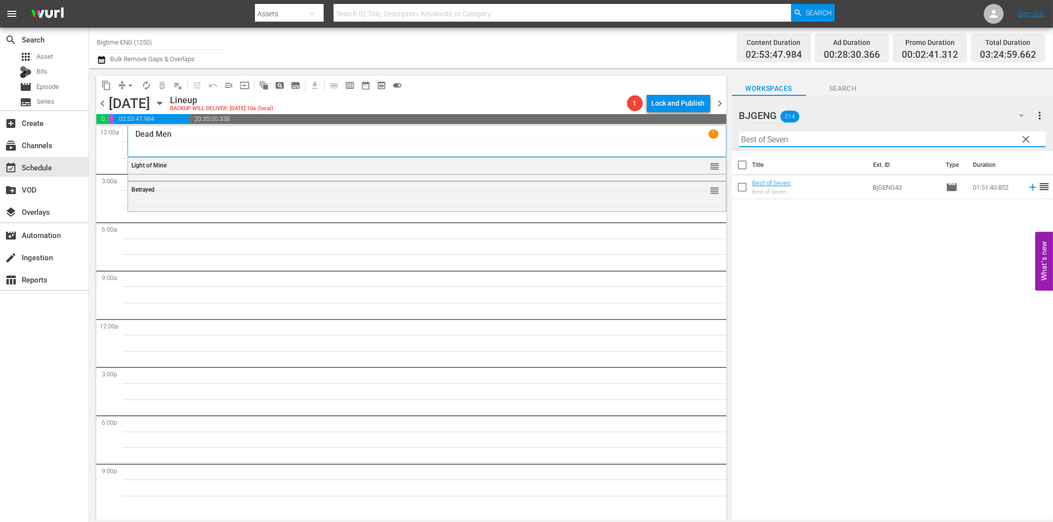
click at [1027, 190] on icon at bounding box center [1032, 187] width 11 height 11
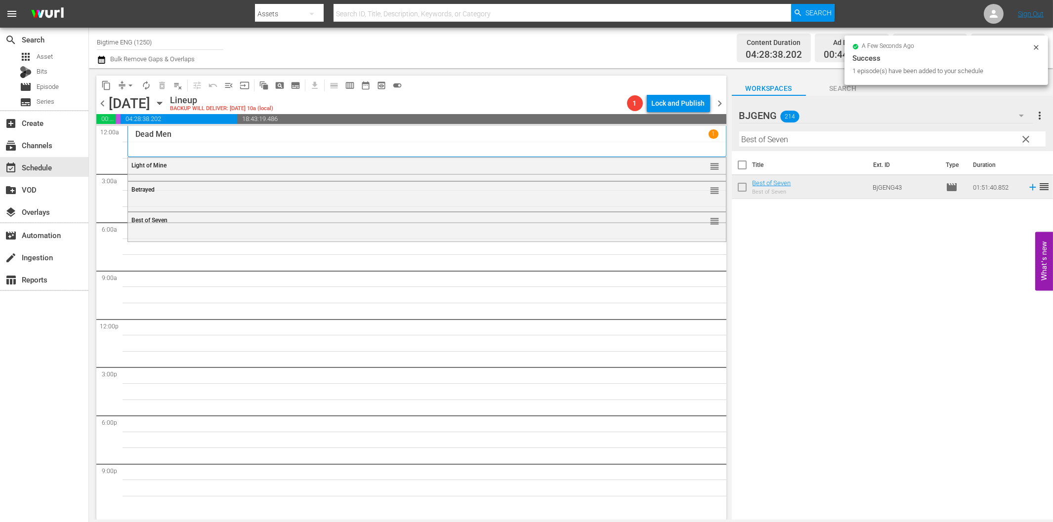
click at [811, 139] on input "Best of Seven" at bounding box center [892, 139] width 306 height 16
paste input "Elephants"
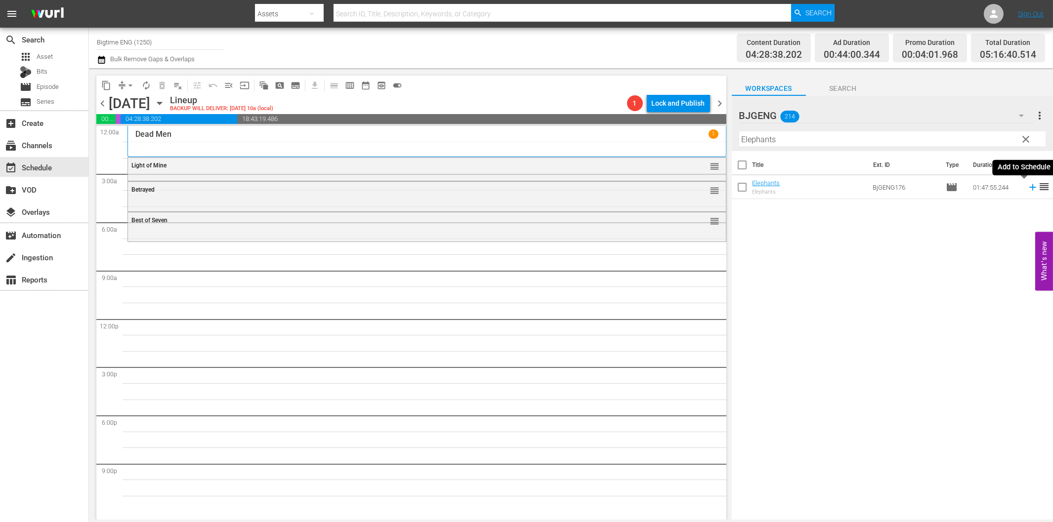
click at [1029, 186] on icon at bounding box center [1032, 187] width 6 height 6
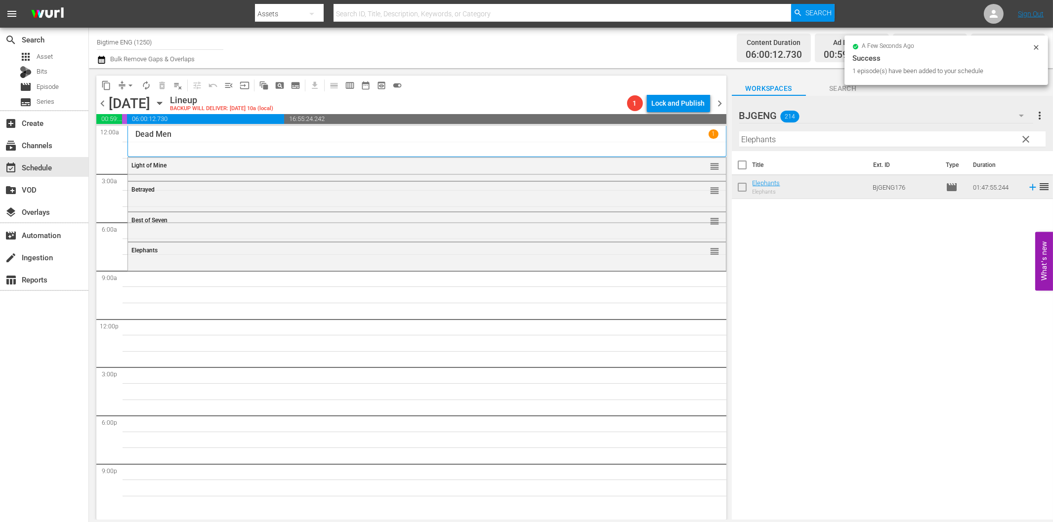
click at [877, 144] on input "Elephants" at bounding box center [892, 139] width 306 height 16
paste input "Final Move"
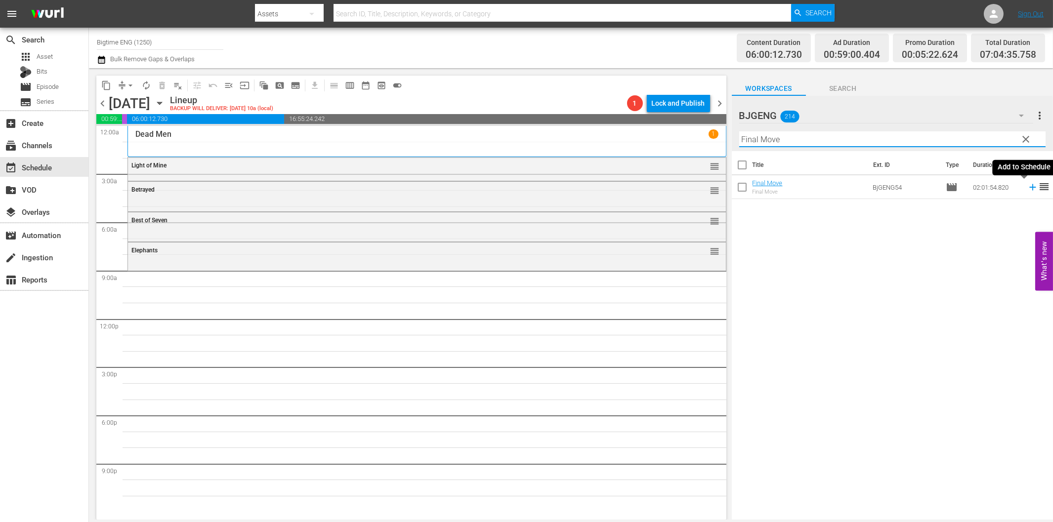
click at [1027, 184] on icon at bounding box center [1032, 187] width 11 height 11
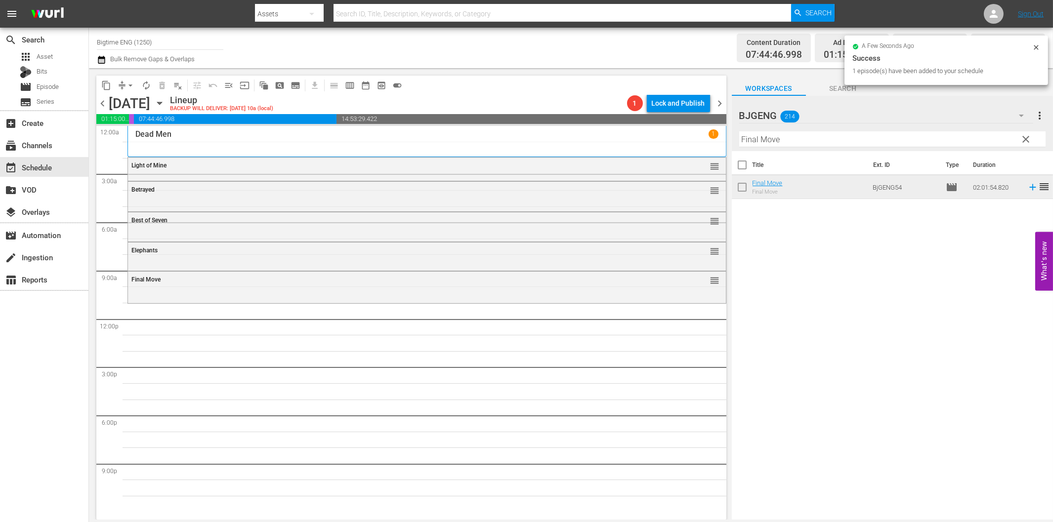
click at [756, 139] on input "Final Move" at bounding box center [892, 139] width 306 height 16
paste input "Hibiscus"
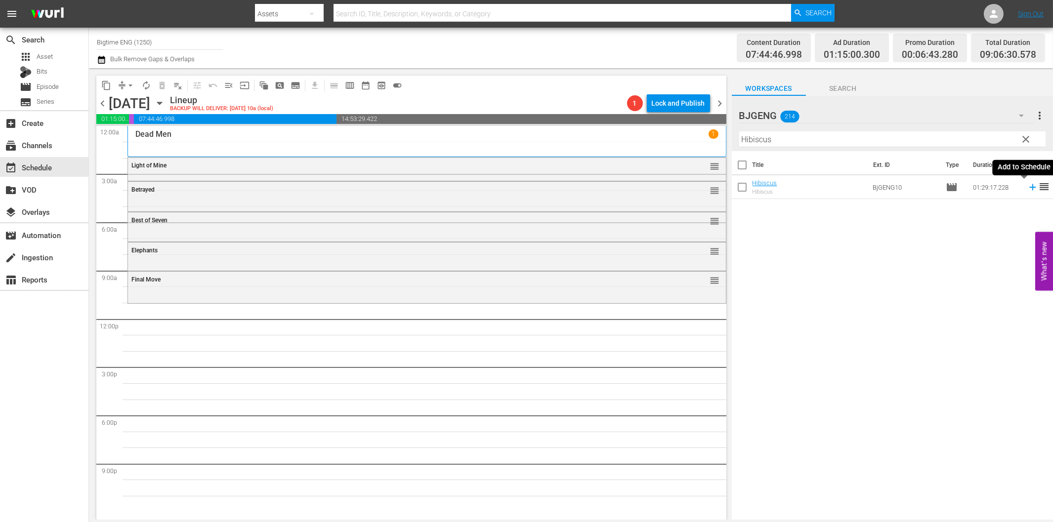
click at [1027, 189] on icon at bounding box center [1032, 187] width 11 height 11
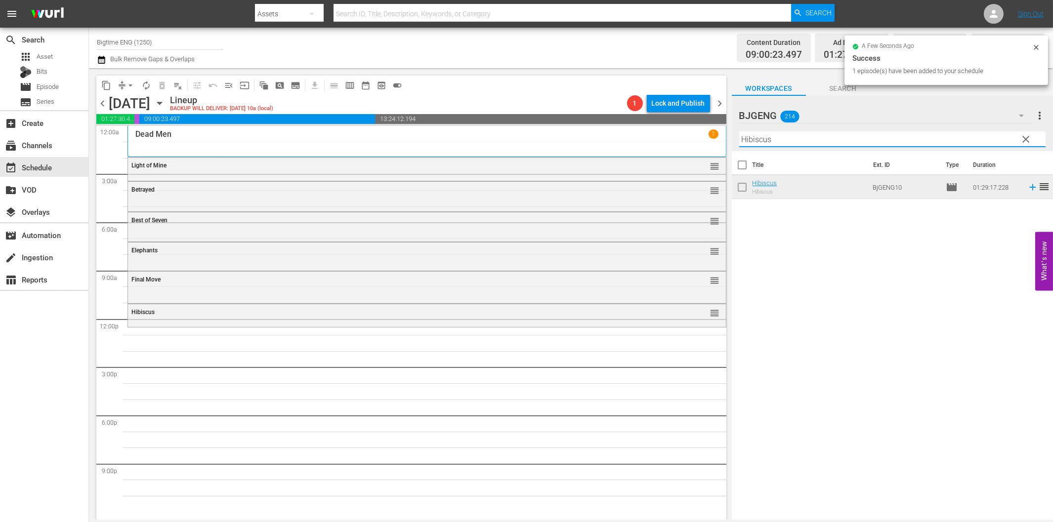
click at [802, 143] on input "Hibiscus" at bounding box center [892, 139] width 306 height 16
paste input "Little Mermaid"
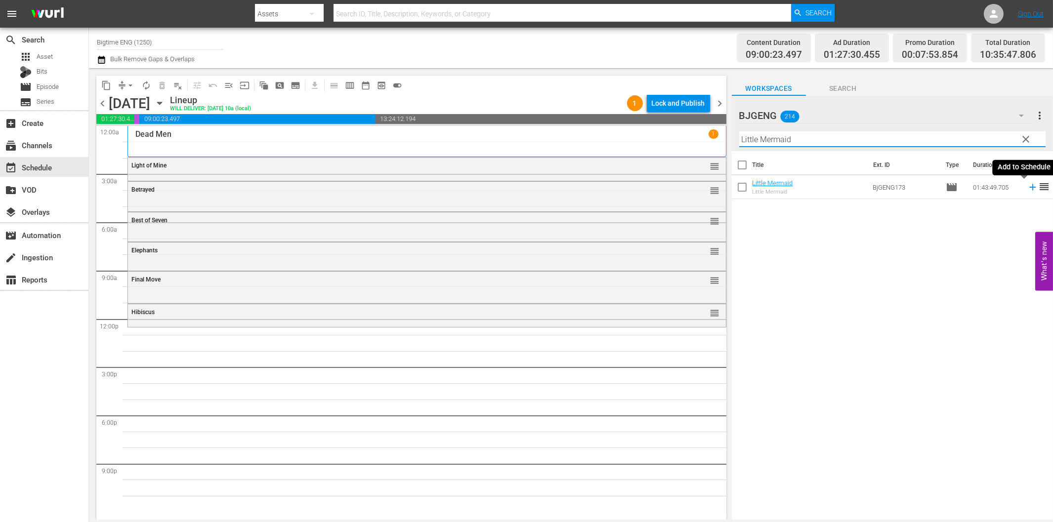
click at [1027, 186] on icon at bounding box center [1032, 187] width 11 height 11
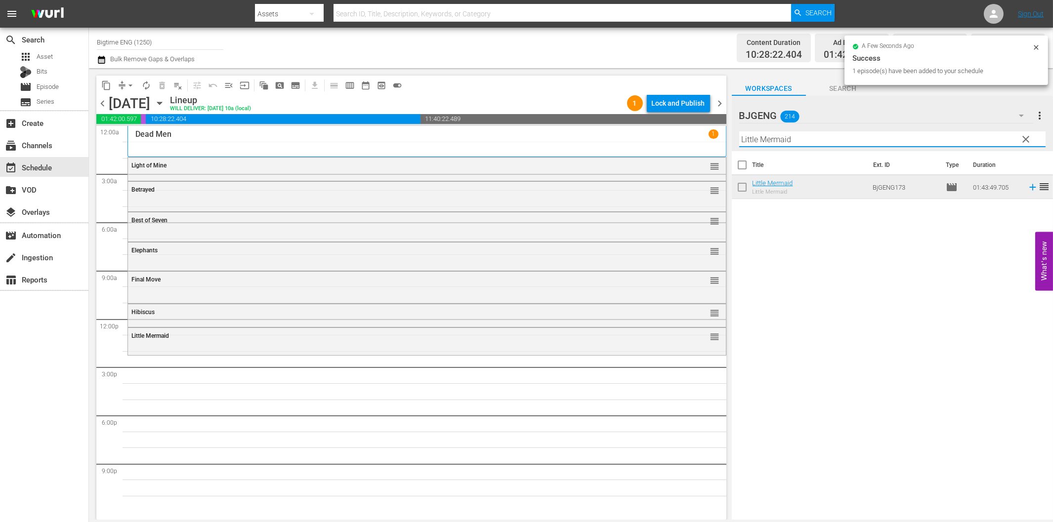
click at [869, 138] on input "Little Mermaid" at bounding box center [892, 139] width 306 height 16
paste input "Goodbye Butterfly"
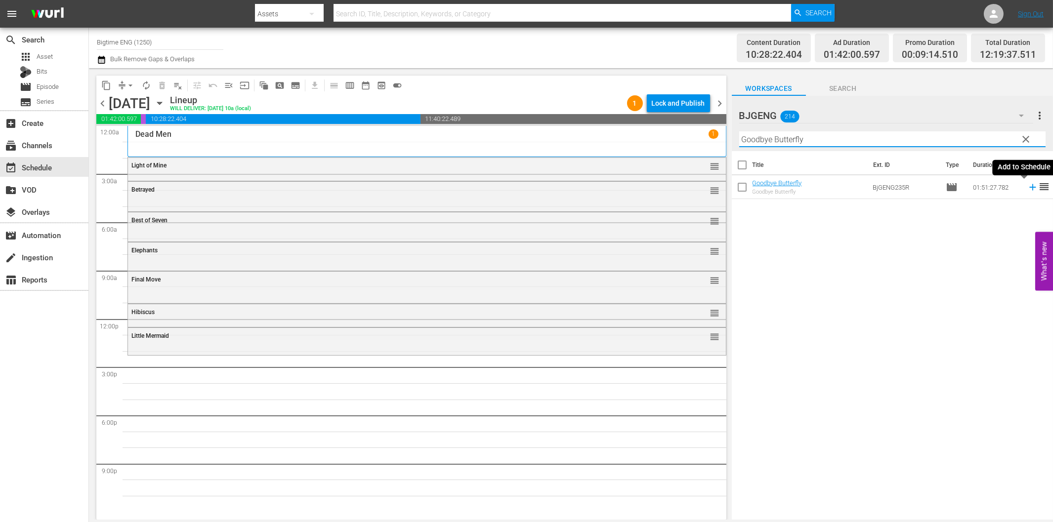
click at [1029, 187] on icon at bounding box center [1032, 187] width 6 height 6
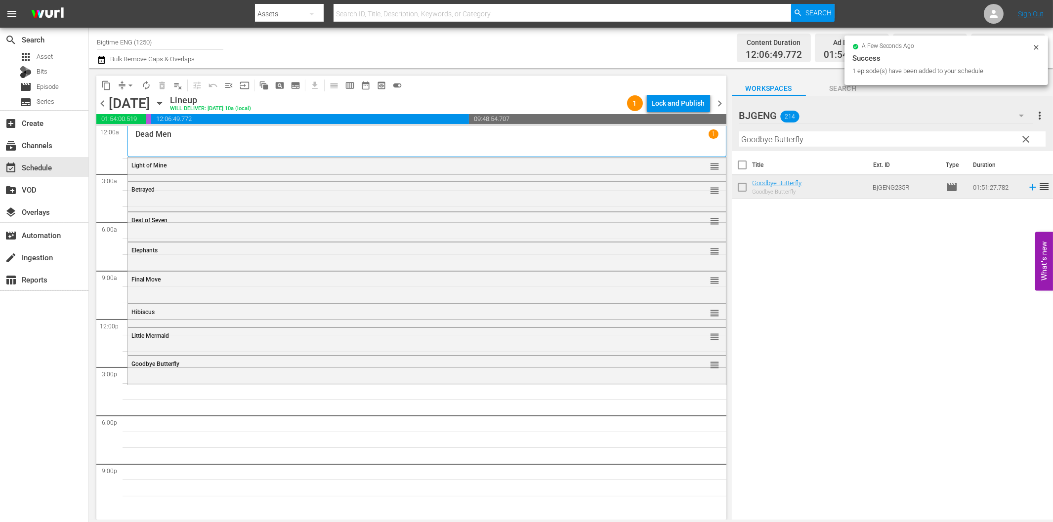
click at [767, 142] on input "Goodbye Butterfly" at bounding box center [892, 139] width 306 height 16
paste input "The Kiss of [DEMOGRAPHIC_DATA] X"
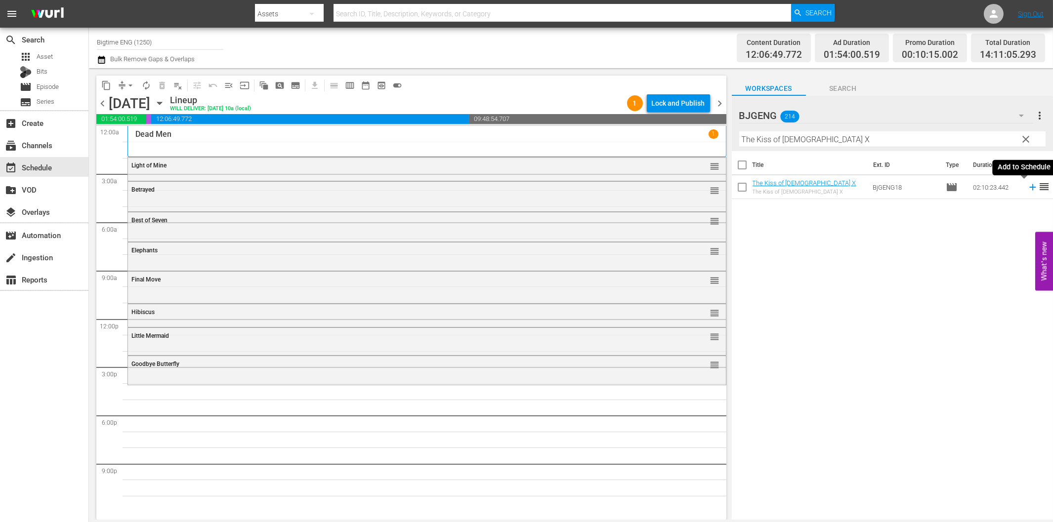
click at [1027, 186] on icon at bounding box center [1032, 187] width 11 height 11
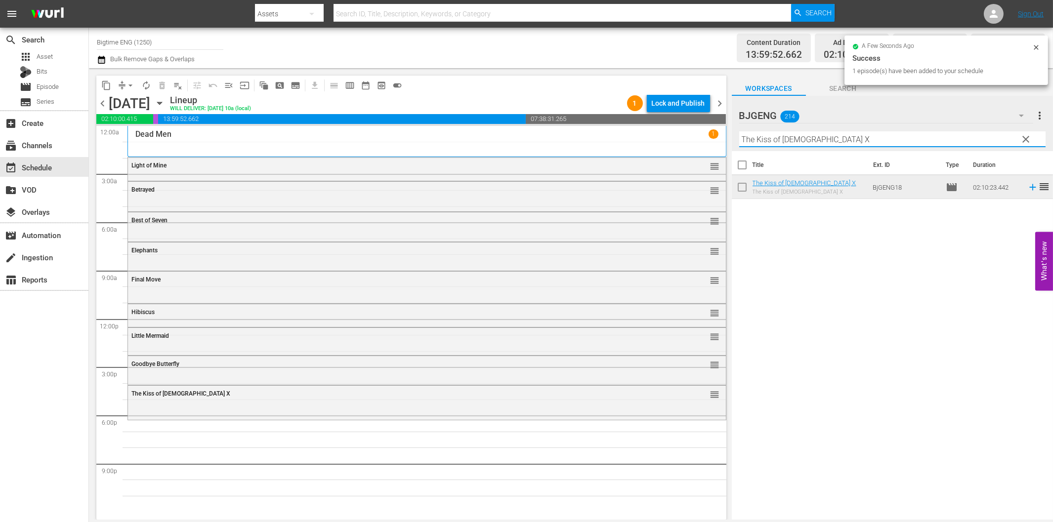
click at [771, 140] on input "The Kiss of [DEMOGRAPHIC_DATA] X" at bounding box center [892, 139] width 306 height 16
paste input "Perfect Break"
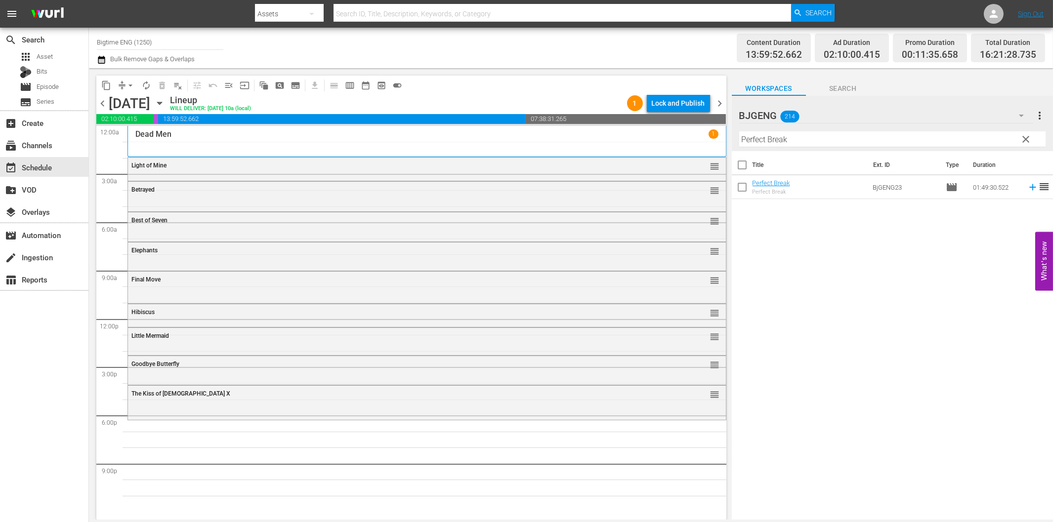
click at [1029, 186] on icon at bounding box center [1032, 187] width 6 height 6
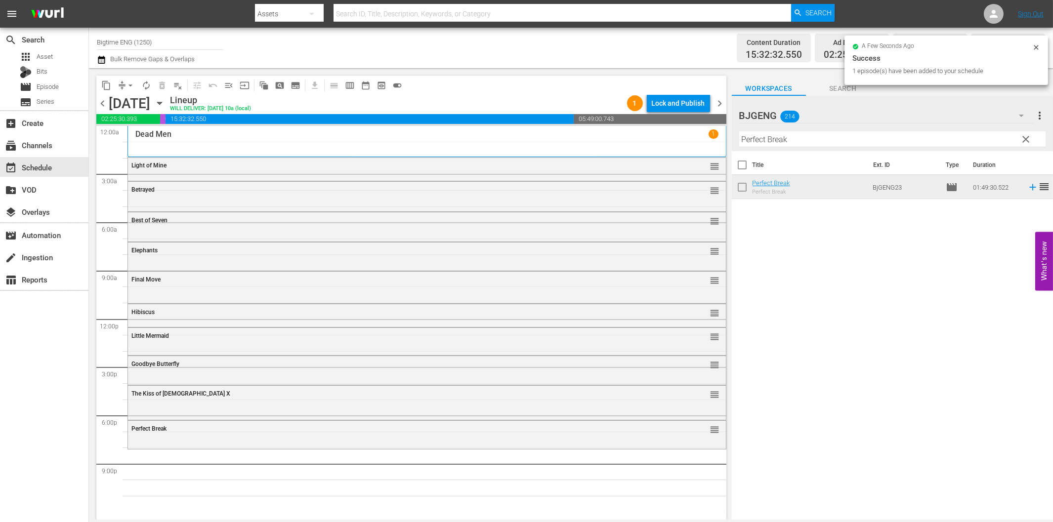
click at [868, 147] on hr at bounding box center [892, 147] width 306 height 0
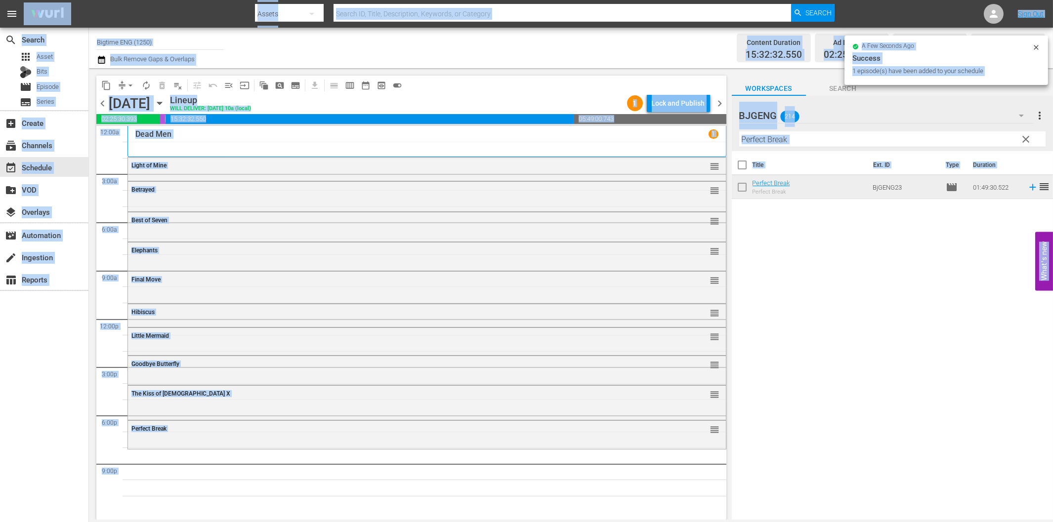
click at [871, 139] on input "Perfect Break" at bounding box center [892, 139] width 306 height 16
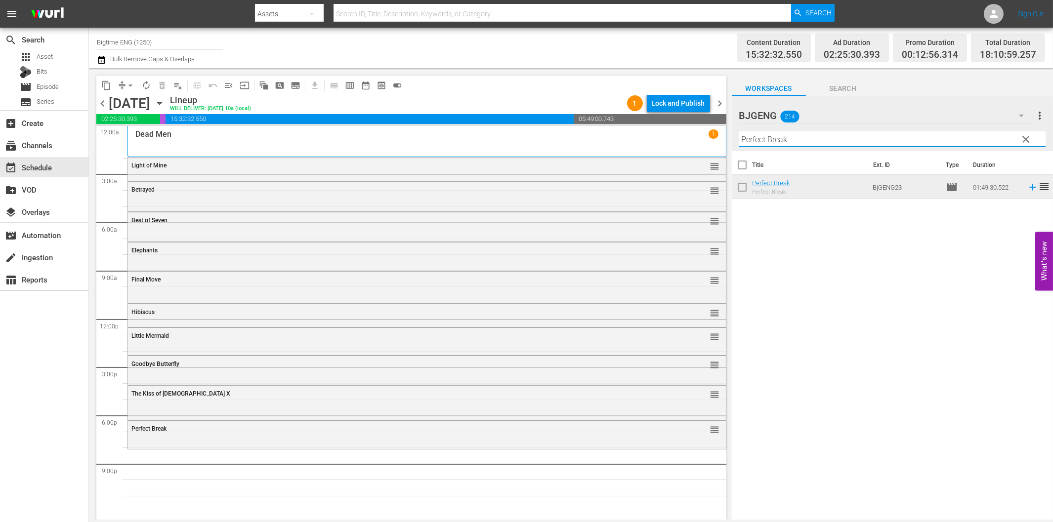
paste input "Created Equal"
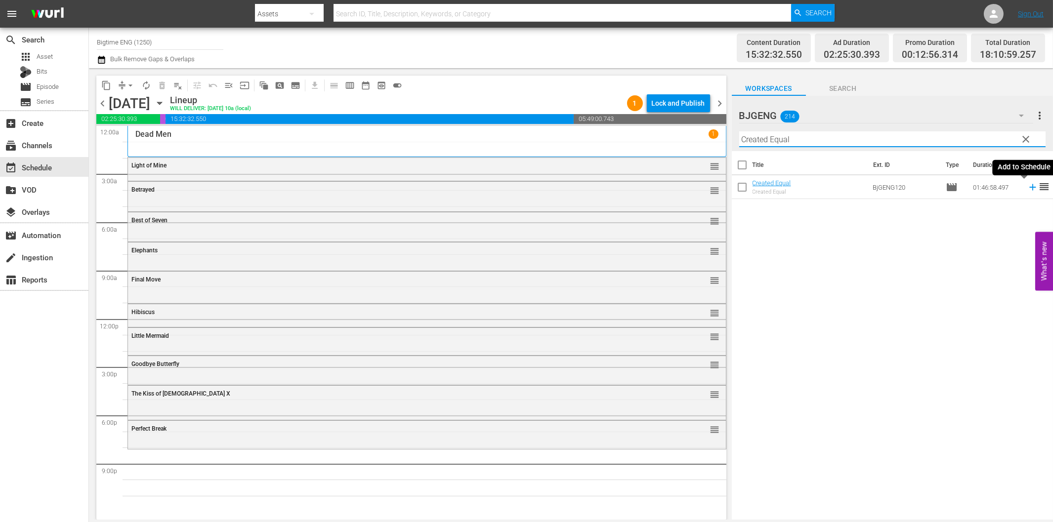
click at [1029, 188] on icon at bounding box center [1032, 187] width 6 height 6
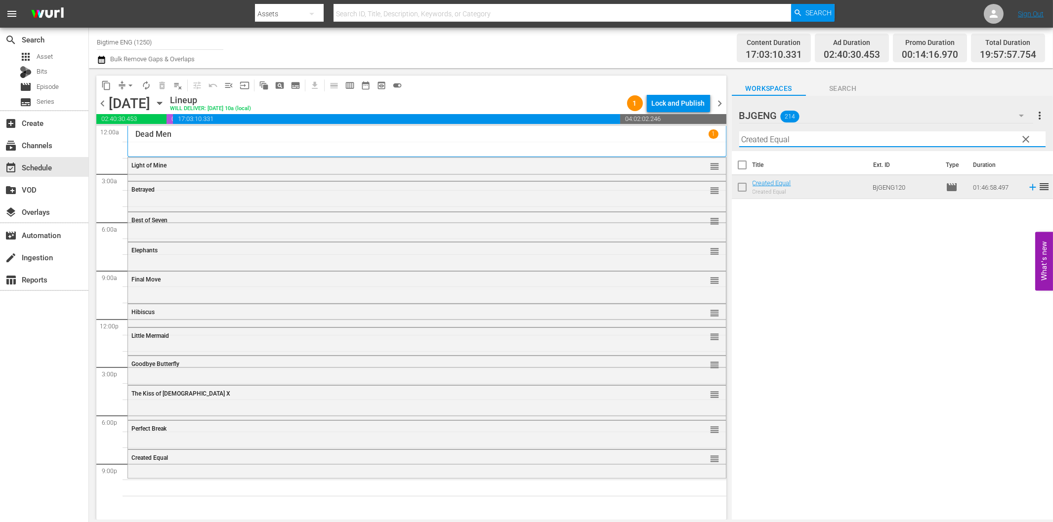
click at [784, 138] on input "Created Equal" at bounding box center [892, 139] width 306 height 16
paste input "onvict"
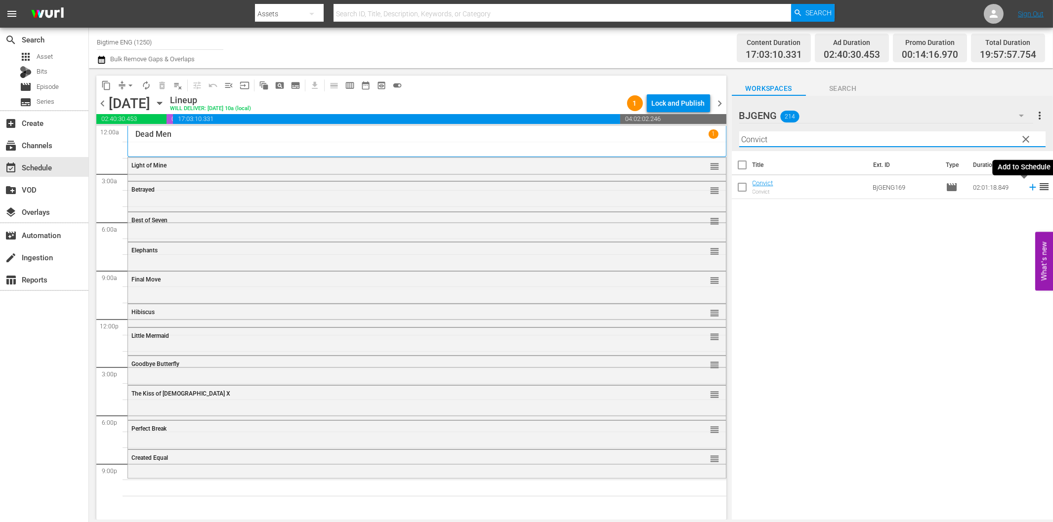
click at [1027, 189] on icon at bounding box center [1032, 187] width 11 height 11
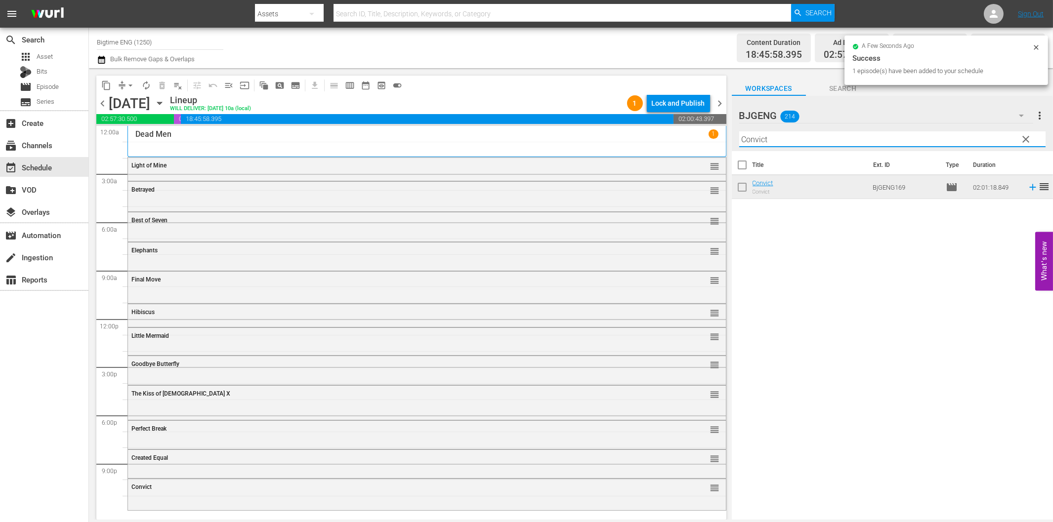
click at [845, 136] on input "Convict" at bounding box center [892, 139] width 306 height 16
paste input "Exit Speed"
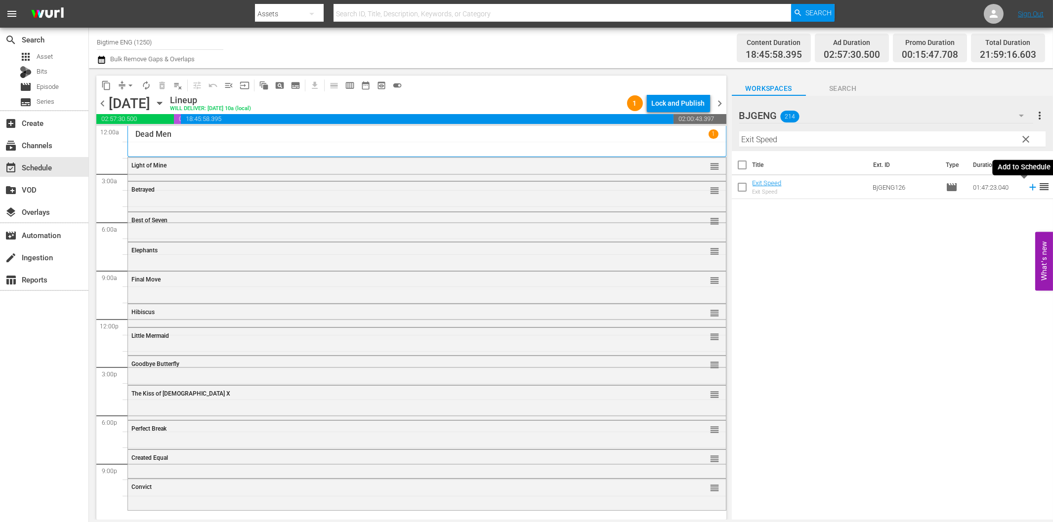
click at [1027, 189] on icon at bounding box center [1032, 187] width 11 height 11
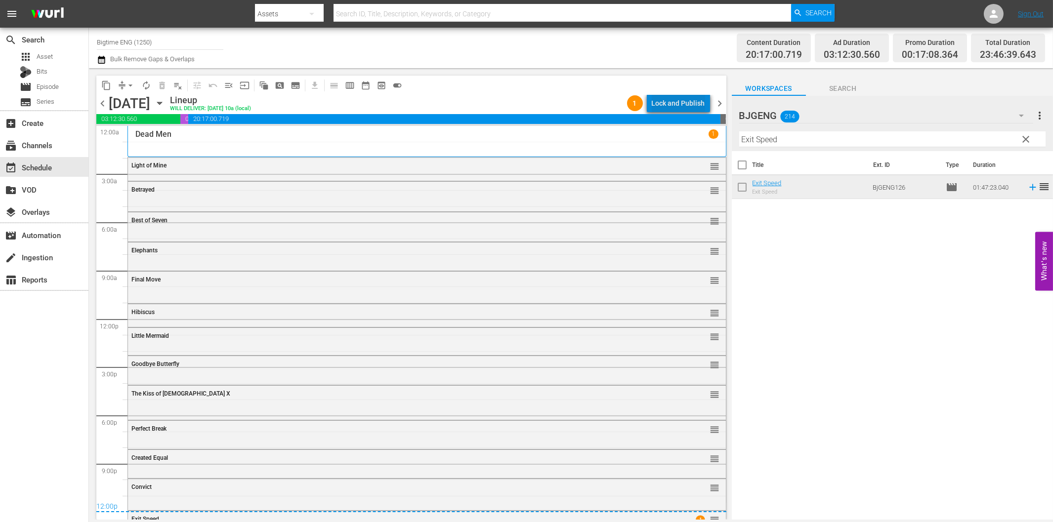
click at [695, 102] on div "Lock and Publish" at bounding box center [678, 103] width 53 height 18
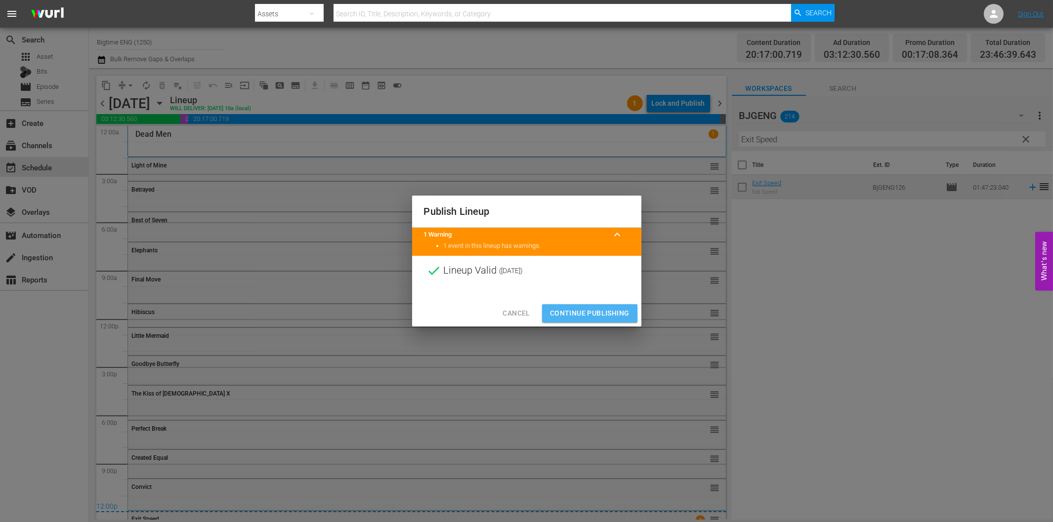
click at [590, 309] on span "Continue Publishing" at bounding box center [590, 313] width 80 height 12
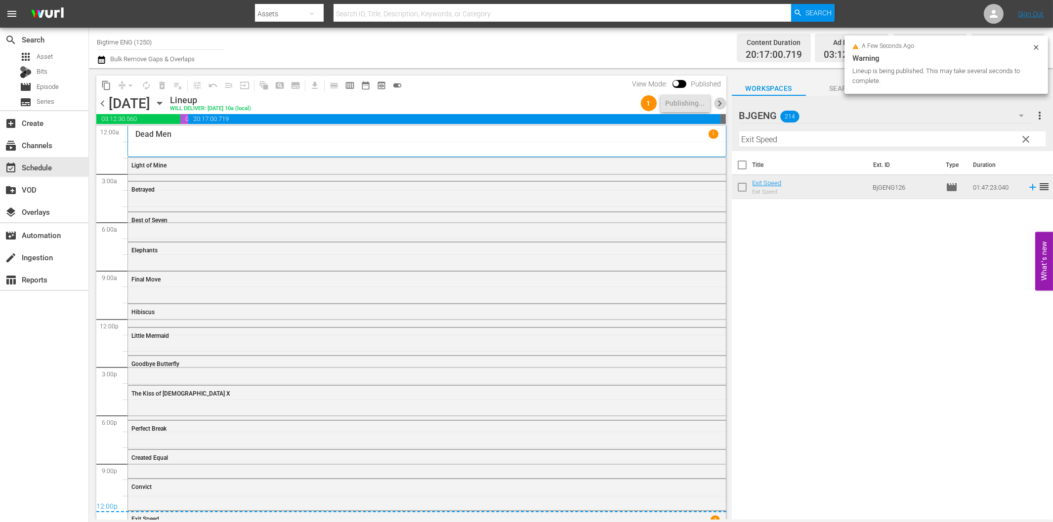
click at [719, 106] on span "chevron_right" at bounding box center [720, 103] width 12 height 12
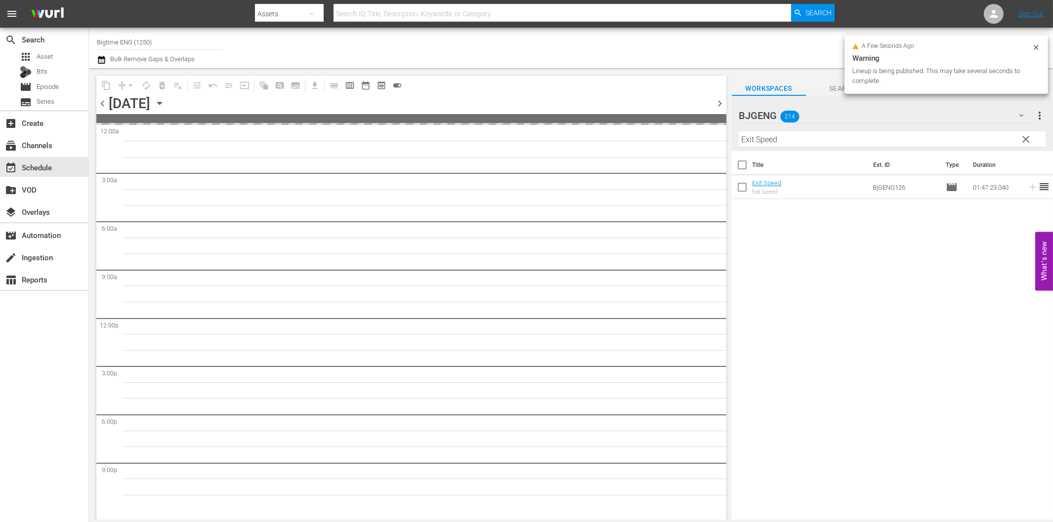
click at [792, 143] on input "Exit Speed" at bounding box center [892, 139] width 306 height 16
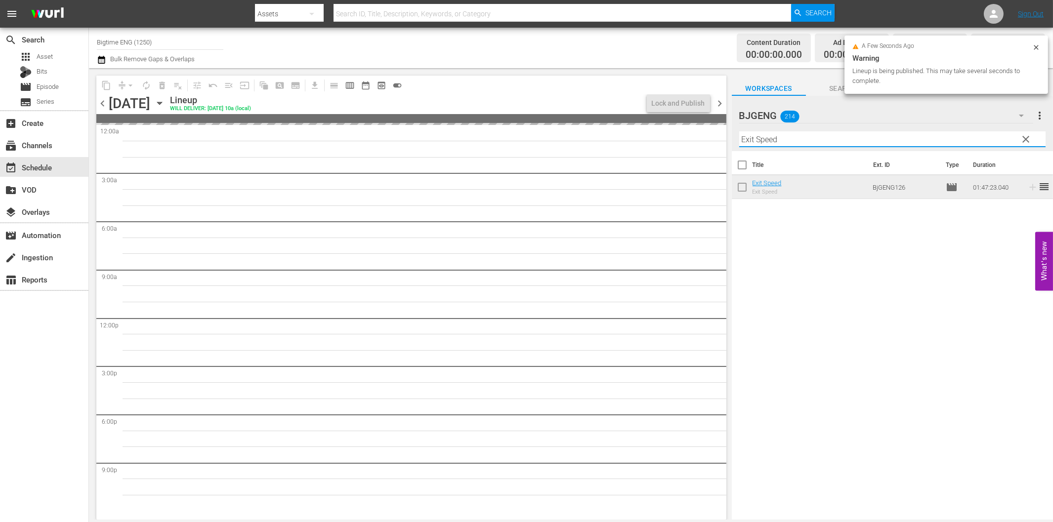
paste input "Last Shot"
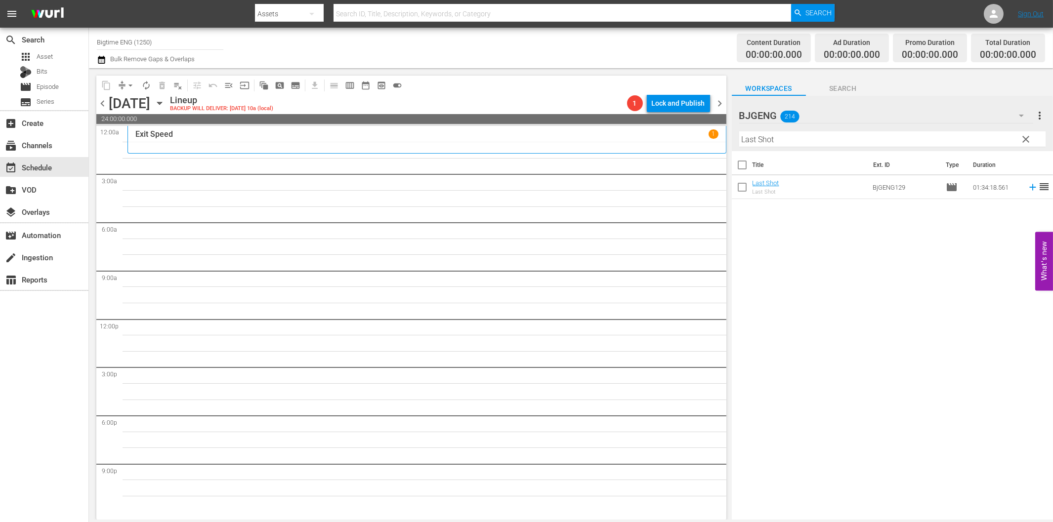
click at [1027, 189] on icon at bounding box center [1032, 187] width 11 height 11
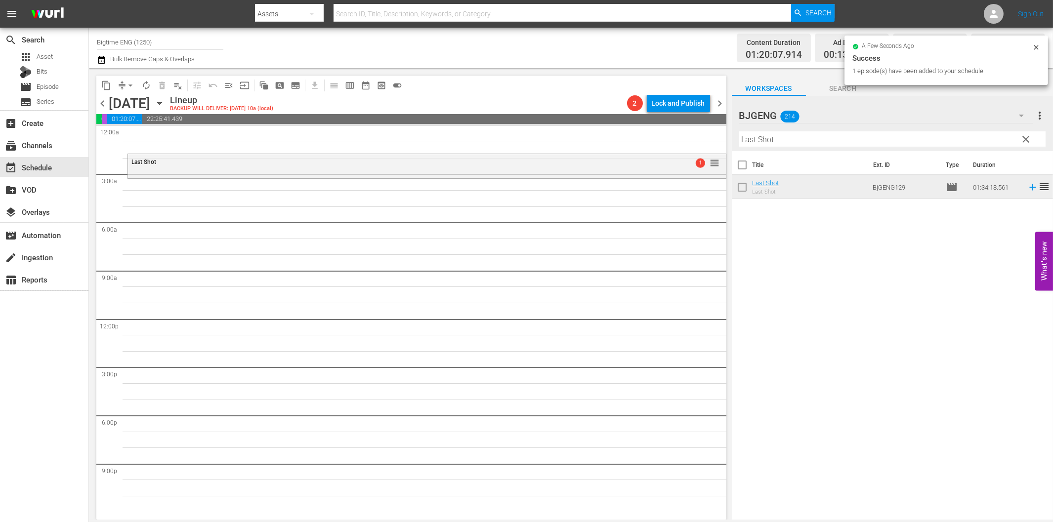
click at [782, 141] on input "Last Shot" at bounding box center [892, 139] width 306 height 16
paste input "Angels Unaware"
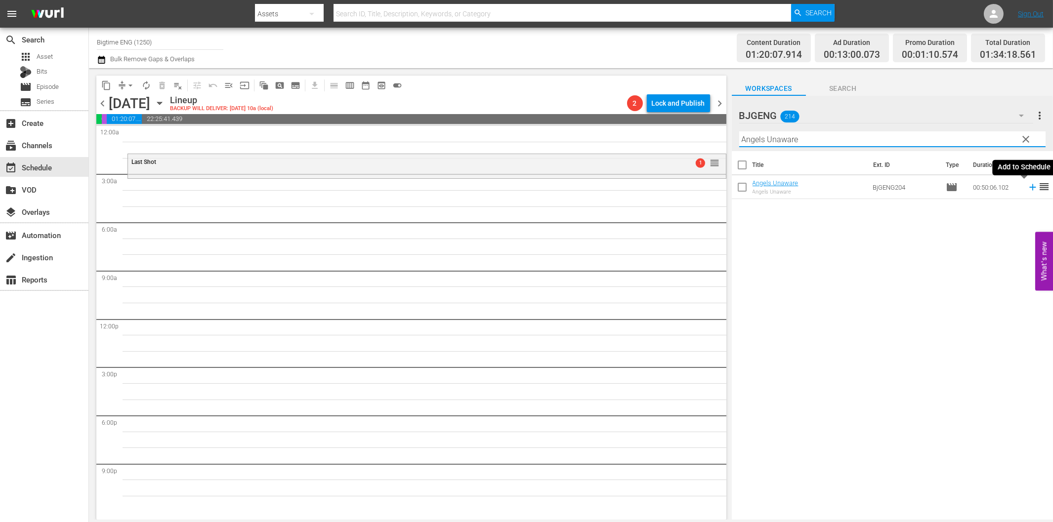
click at [1029, 188] on icon at bounding box center [1032, 187] width 6 height 6
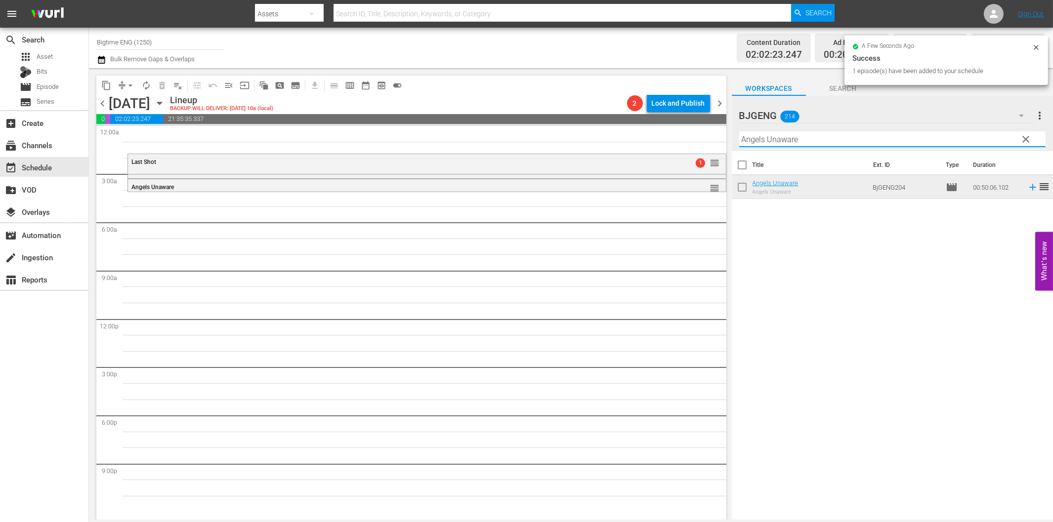
click at [779, 137] on input "Angels Unaware" at bounding box center [892, 139] width 306 height 16
paste input "If You Only Knew"
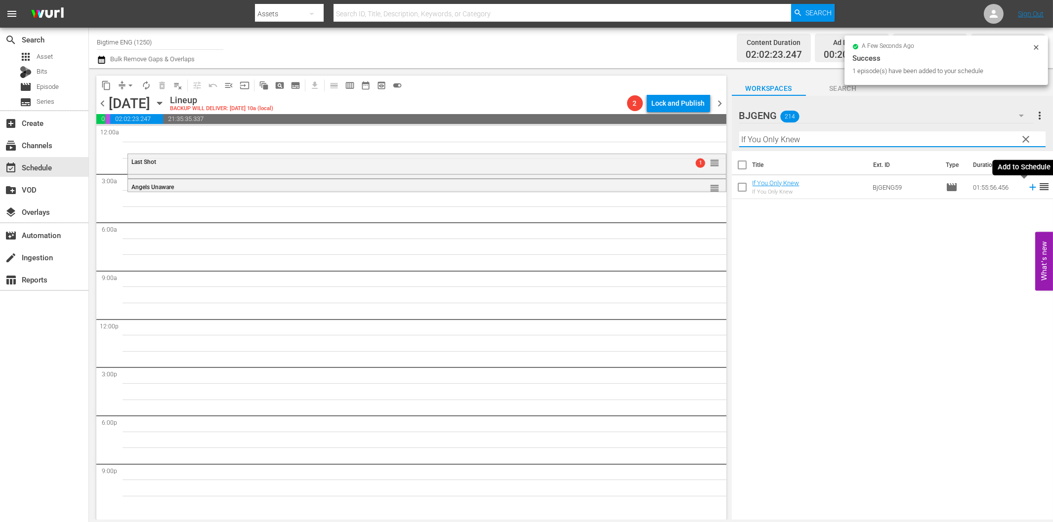
click at [1027, 186] on icon at bounding box center [1032, 187] width 11 height 11
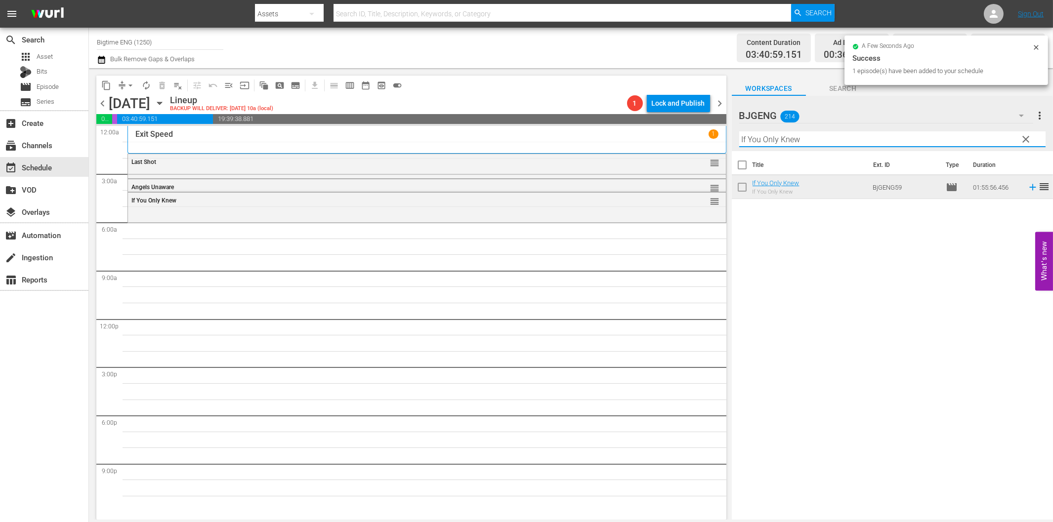
click at [773, 135] on input "If You Only Knew" at bounding box center [892, 139] width 306 height 16
paste input "[PERSON_NAME]"
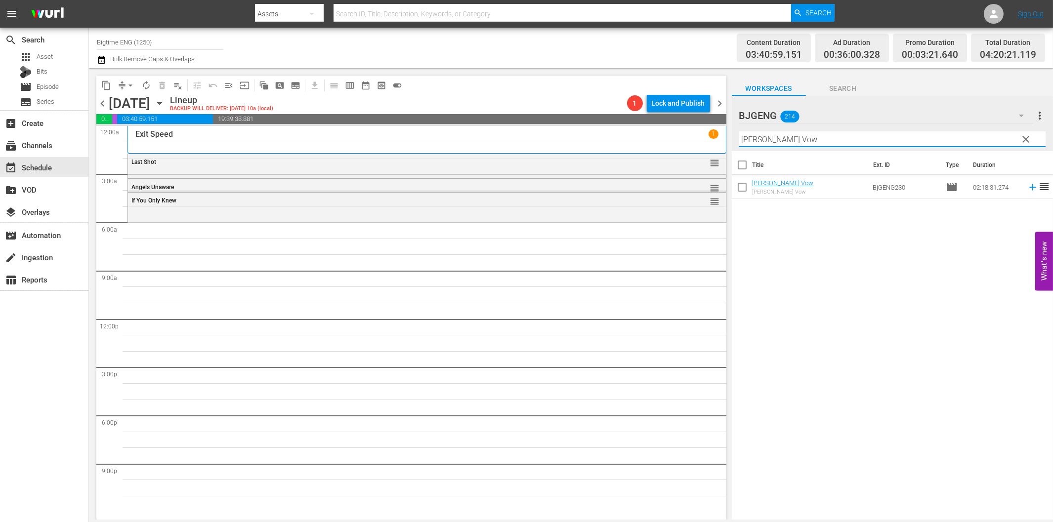
click at [1027, 185] on icon at bounding box center [1032, 187] width 11 height 11
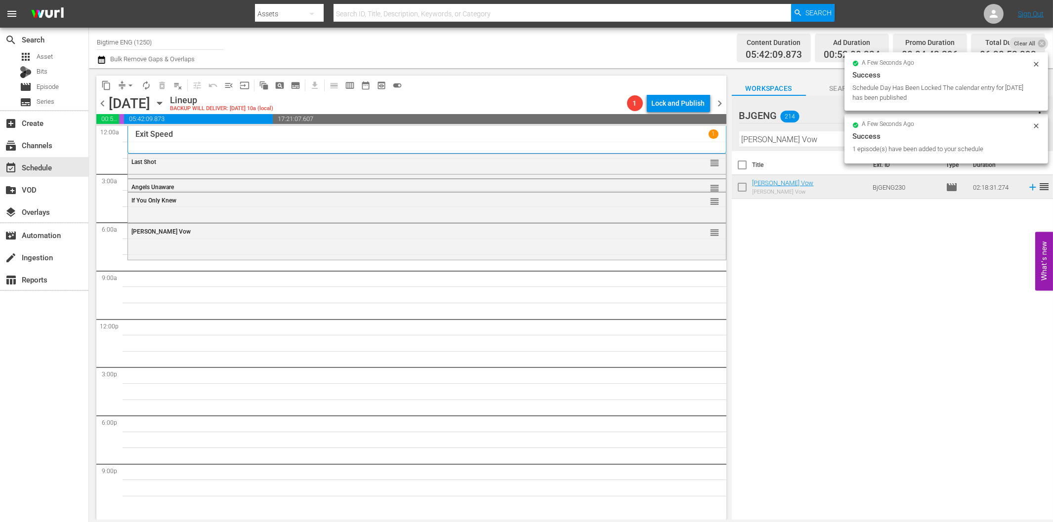
click at [817, 141] on input "[PERSON_NAME] Vow" at bounding box center [892, 139] width 306 height 16
paste input "More Beautiful for Having Been Broken"
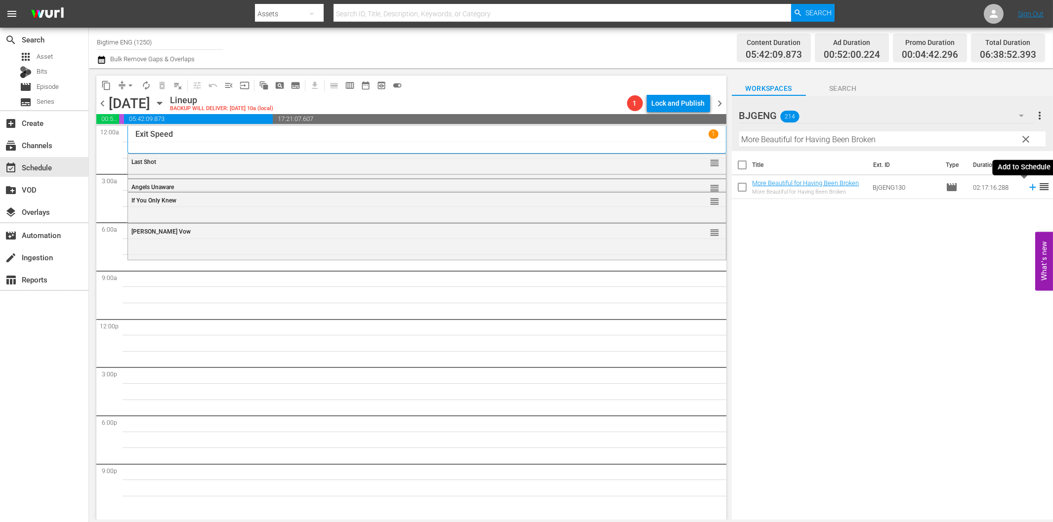
click at [1027, 185] on icon at bounding box center [1032, 187] width 11 height 11
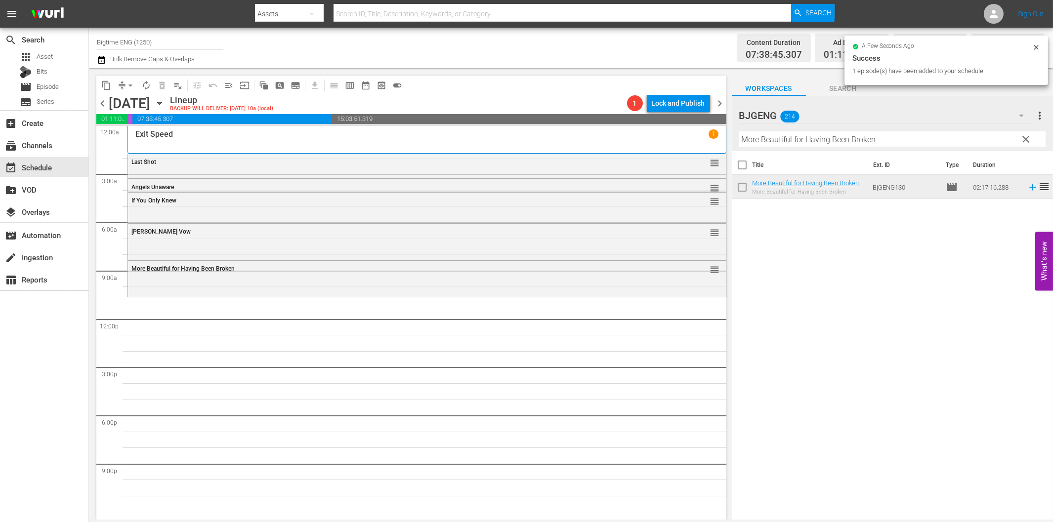
click at [837, 141] on input "More Beautiful for Having Been Broken" at bounding box center [892, 139] width 306 height 16
paste input "The Dog Walker"
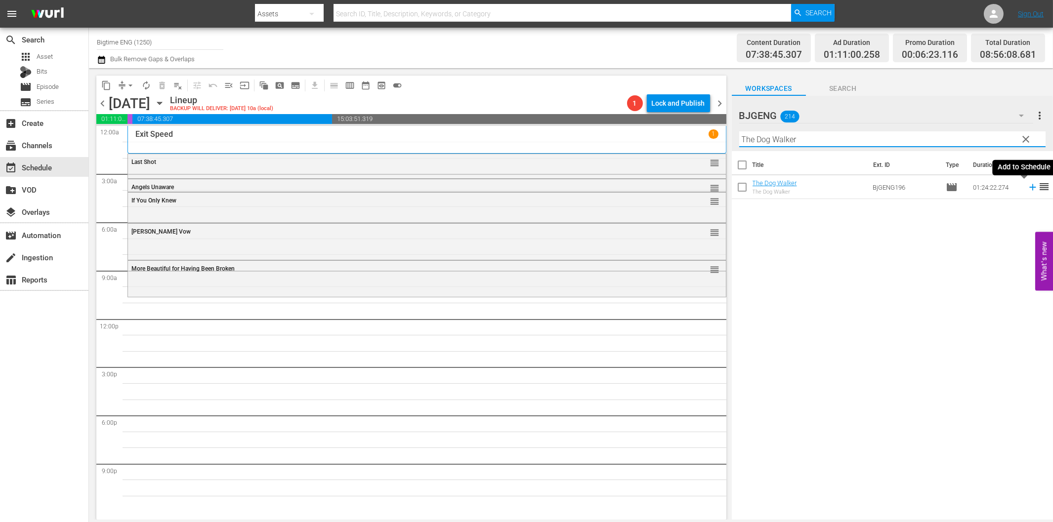
click at [1027, 188] on icon at bounding box center [1032, 187] width 11 height 11
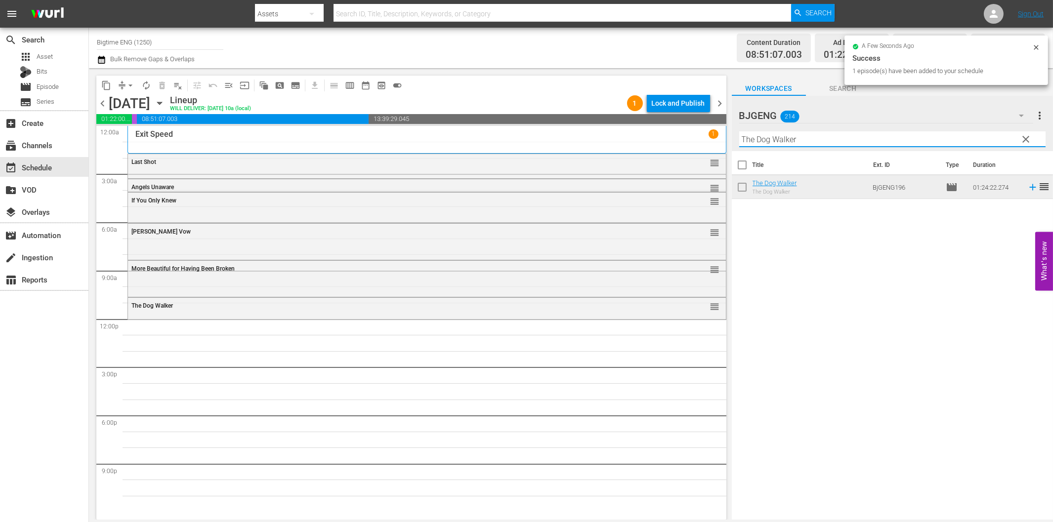
click at [822, 140] on input "The Dog Walker" at bounding box center [892, 139] width 306 height 16
paste input "Lake Effects"
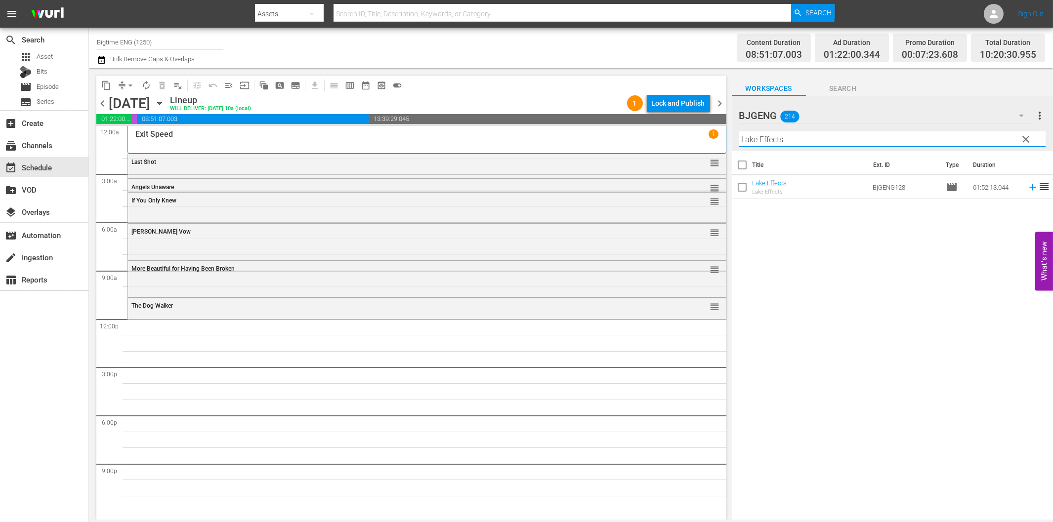
click at [1027, 185] on icon at bounding box center [1032, 187] width 11 height 11
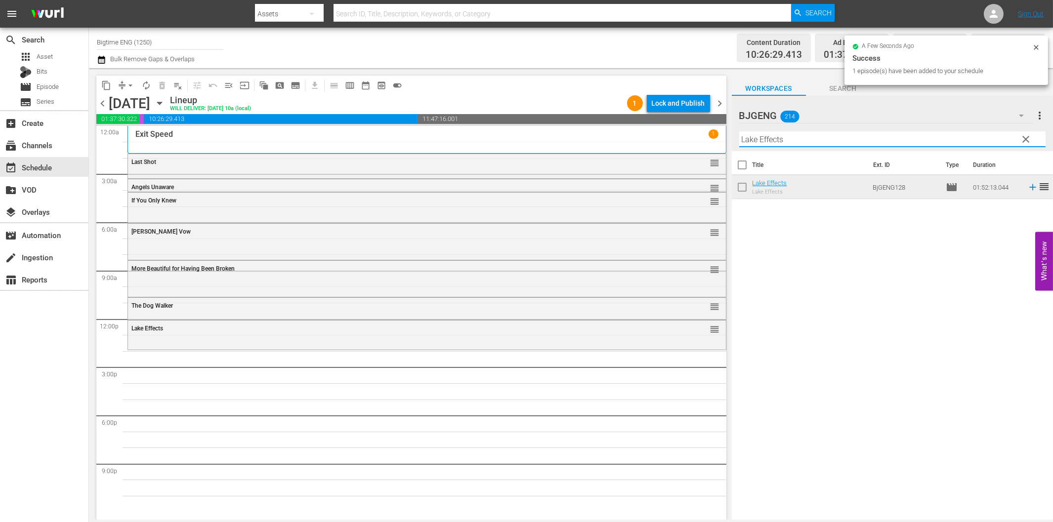
click at [851, 136] on input "Lake Effects" at bounding box center [892, 139] width 306 height 16
paste input "No Letting Go"
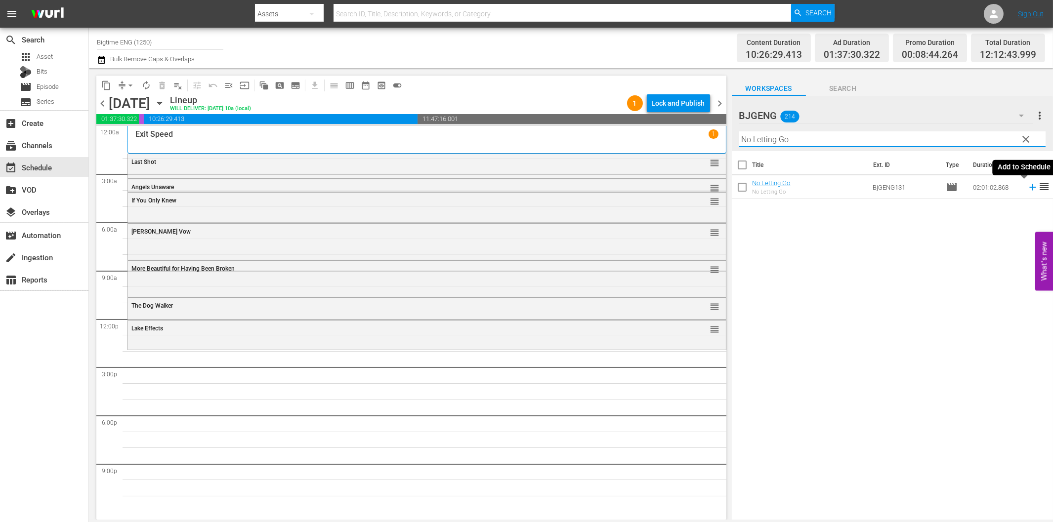
click at [1029, 187] on icon at bounding box center [1032, 187] width 6 height 6
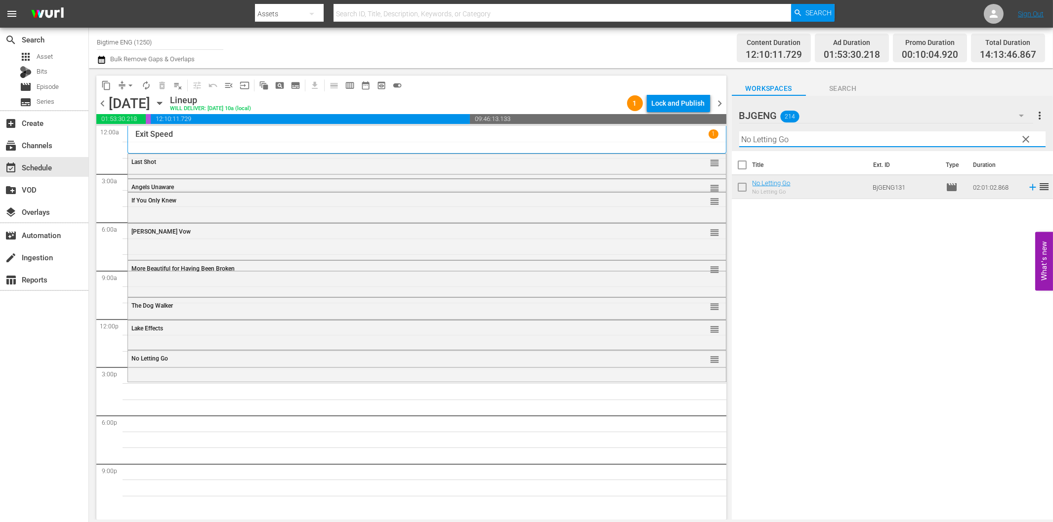
click at [799, 142] on input "No Letting Go" at bounding box center [892, 139] width 306 height 16
paste input "In His Steps"
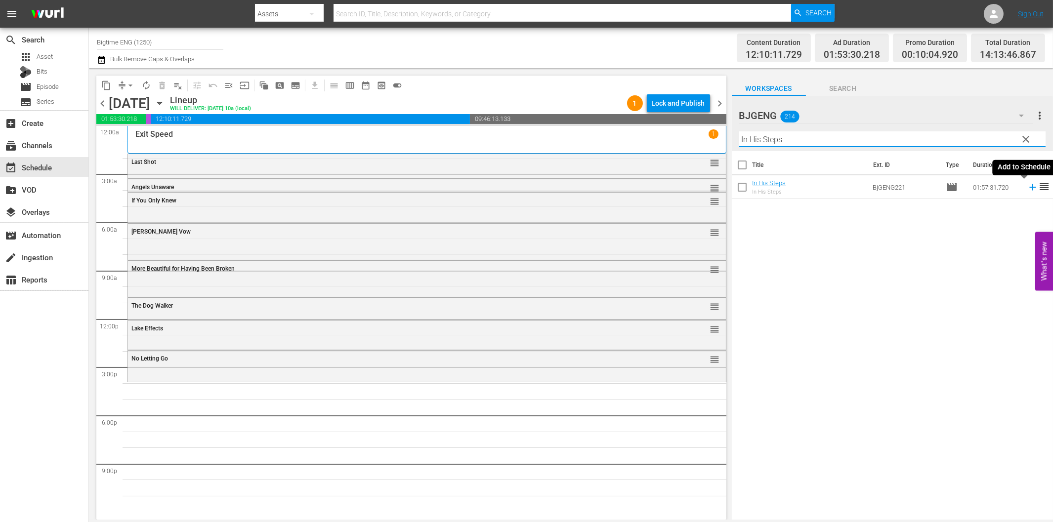
click at [1027, 185] on icon at bounding box center [1032, 187] width 11 height 11
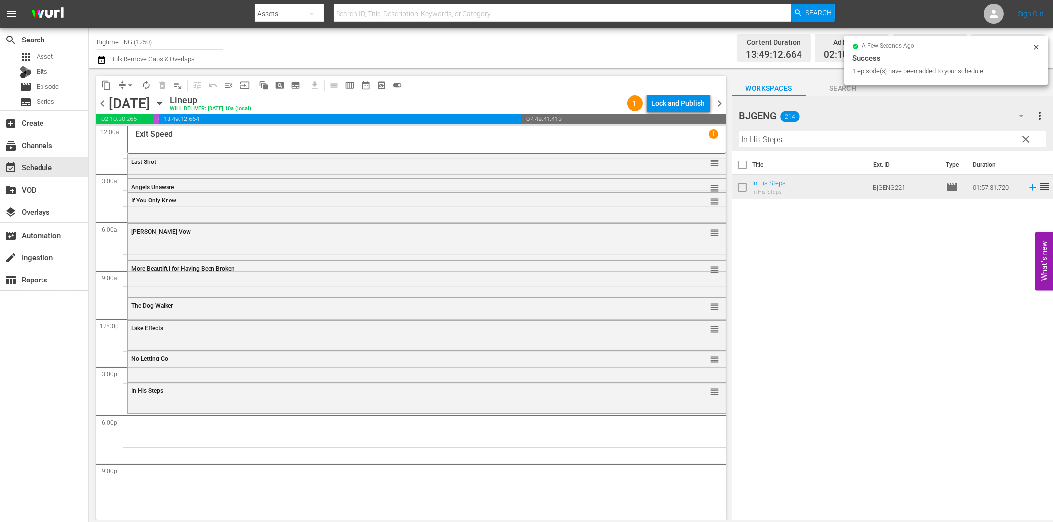
click at [807, 144] on input "In His Steps" at bounding box center [892, 139] width 306 height 16
paste input "Chicago Overcoat"
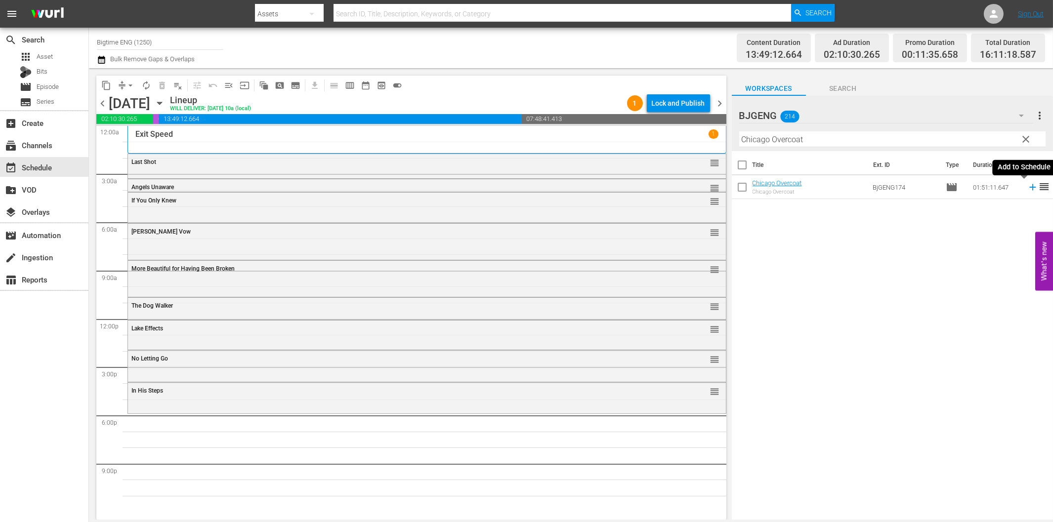
click at [1027, 186] on icon at bounding box center [1032, 187] width 11 height 11
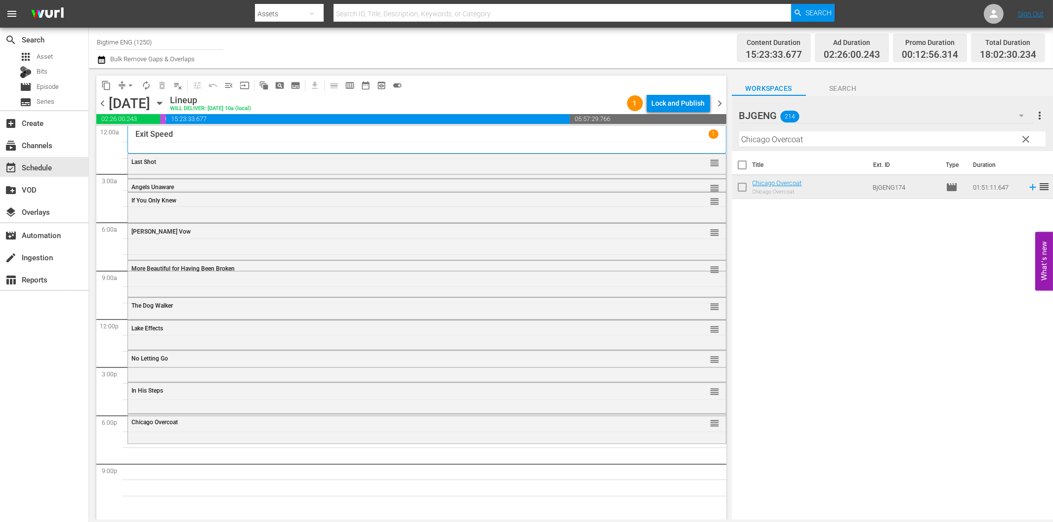
click at [860, 140] on input "Chicago Overcoat" at bounding box center [892, 139] width 306 height 16
paste input "The [PERSON_NAME]"
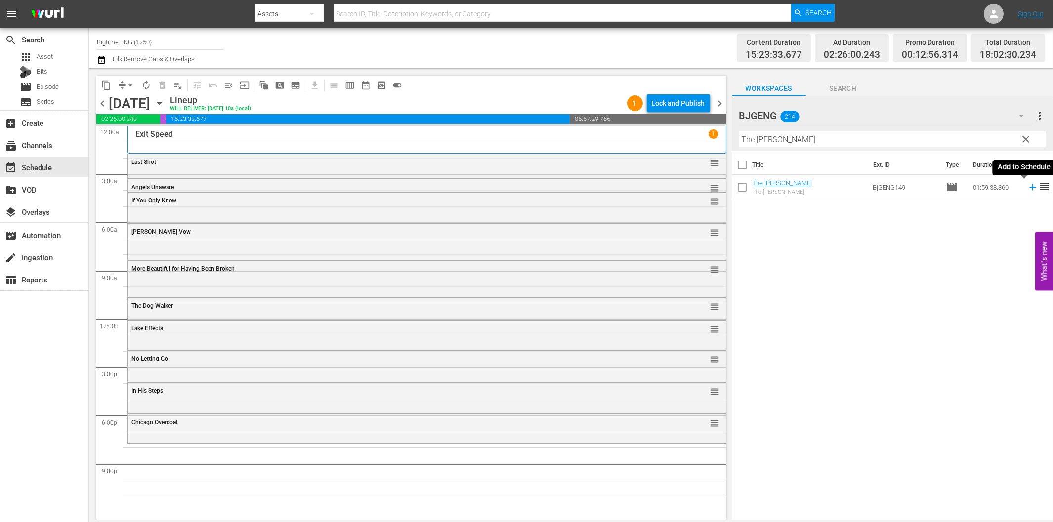
click at [1029, 188] on icon at bounding box center [1032, 187] width 6 height 6
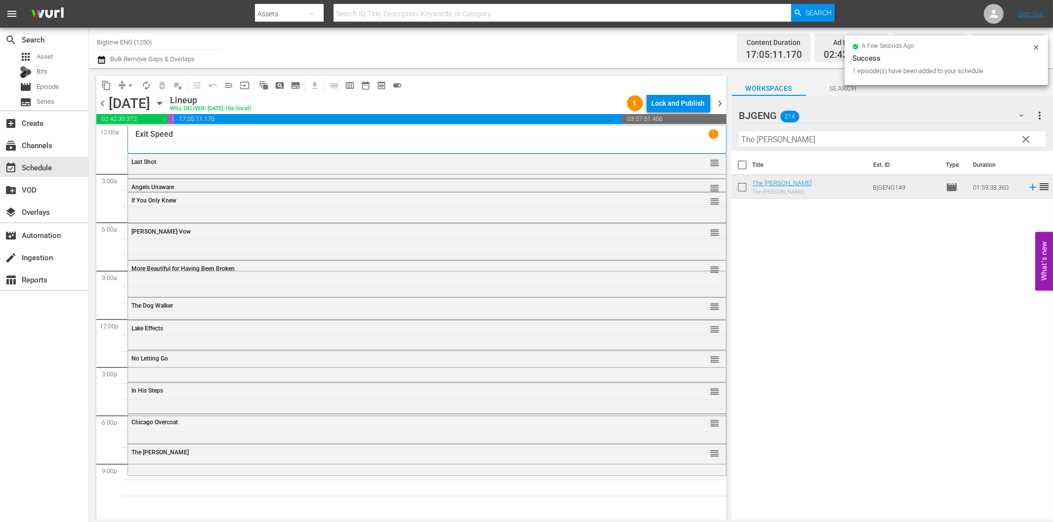
click at [806, 141] on input "The [PERSON_NAME]" at bounding box center [892, 139] width 306 height 16
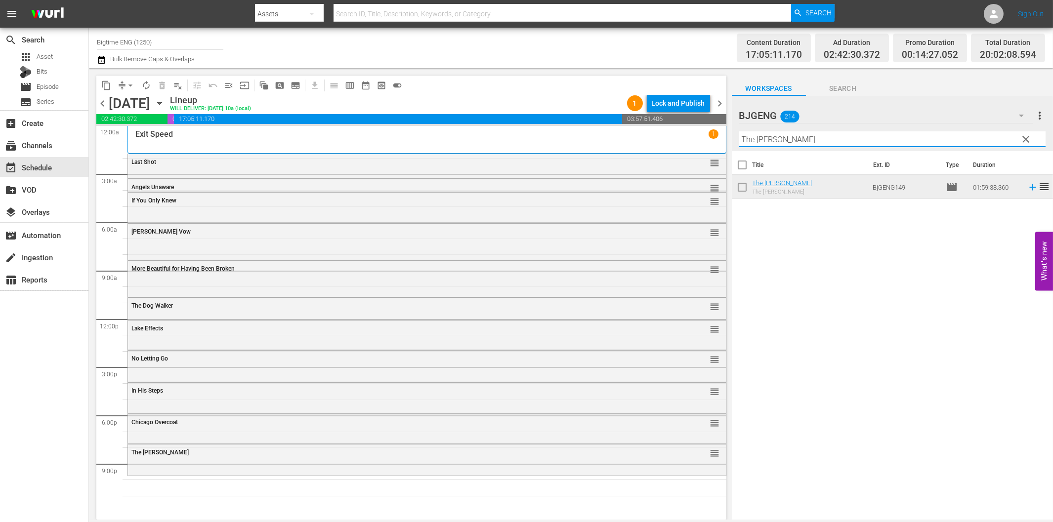
paste input "Fray"
click at [1029, 187] on icon at bounding box center [1032, 187] width 6 height 6
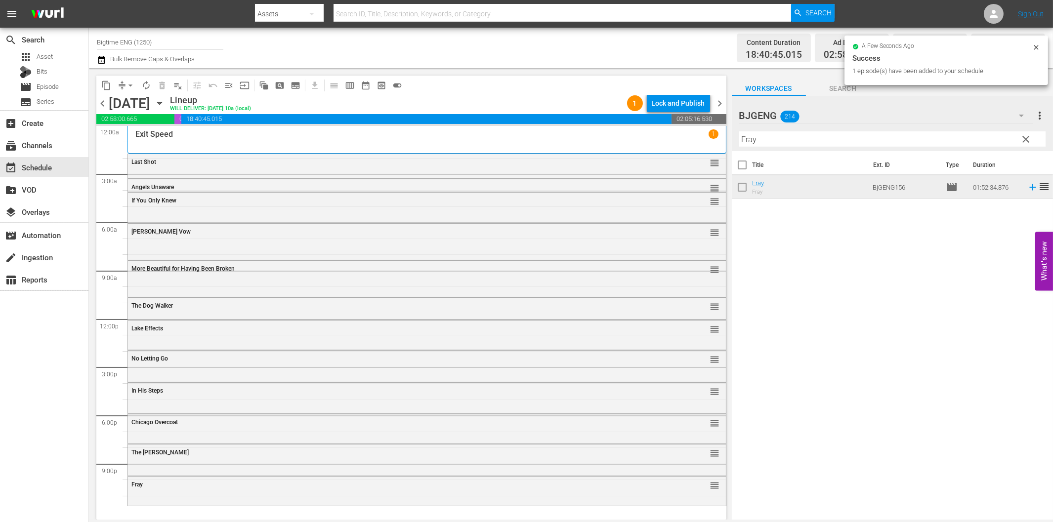
click at [849, 136] on input "Fray" at bounding box center [892, 139] width 306 height 16
paste input "Psychos"
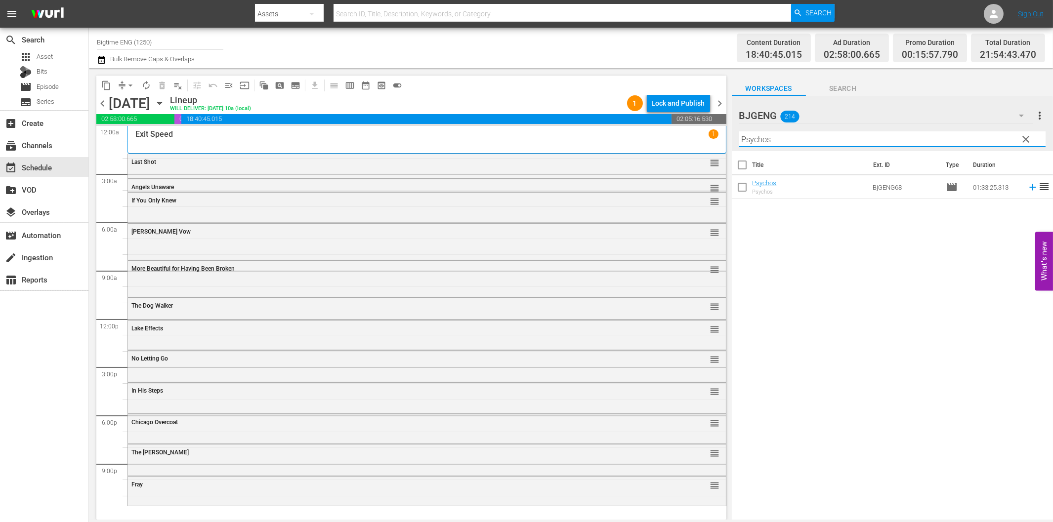
type input "Psychos"
click at [1029, 187] on icon at bounding box center [1032, 187] width 6 height 6
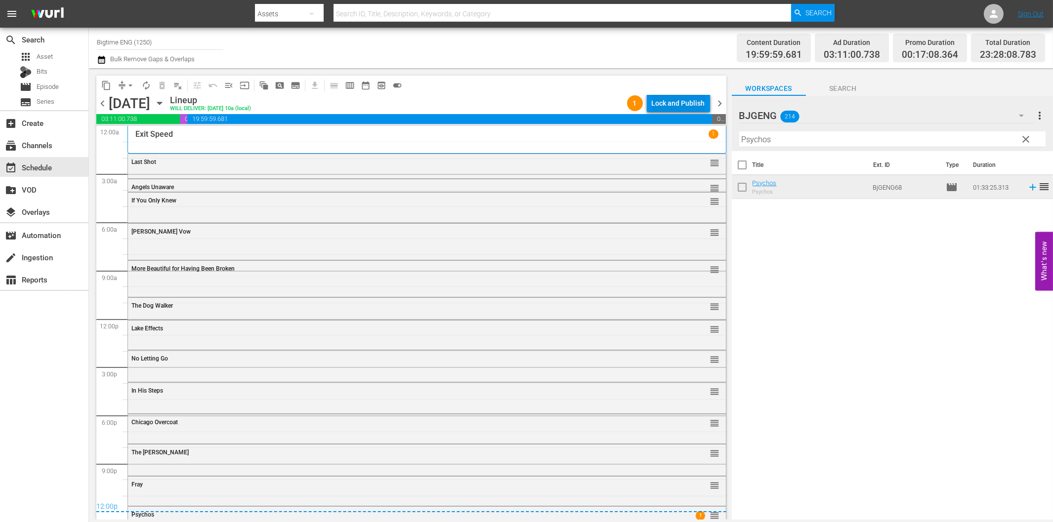
click at [694, 107] on div "Lock and Publish" at bounding box center [678, 103] width 53 height 18
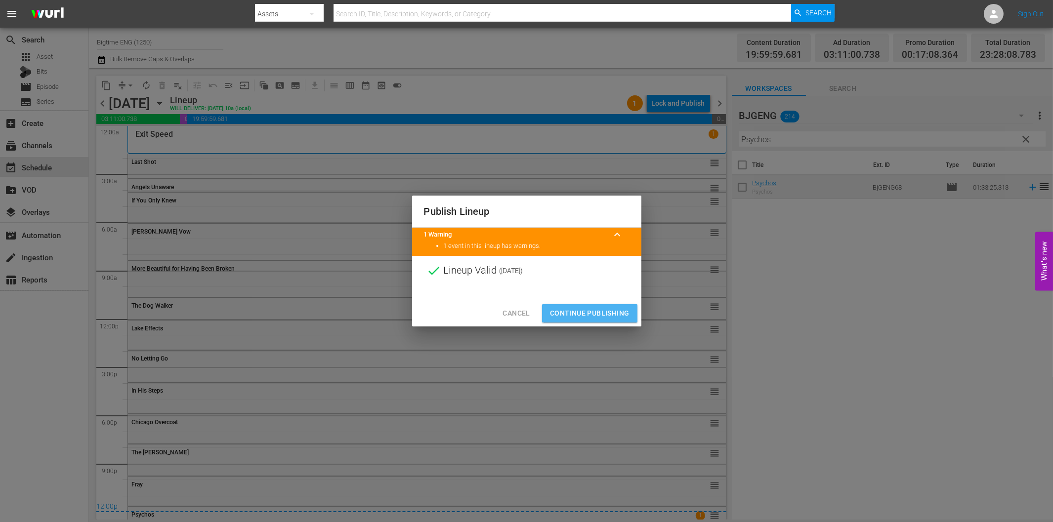
click at [595, 312] on span "Continue Publishing" at bounding box center [590, 313] width 80 height 12
